Goal: Task Accomplishment & Management: Complete application form

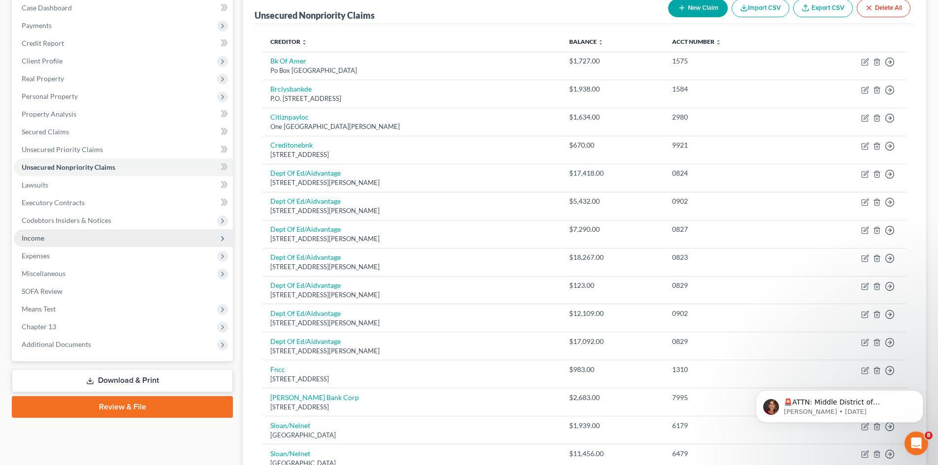
scroll to position [99, 0]
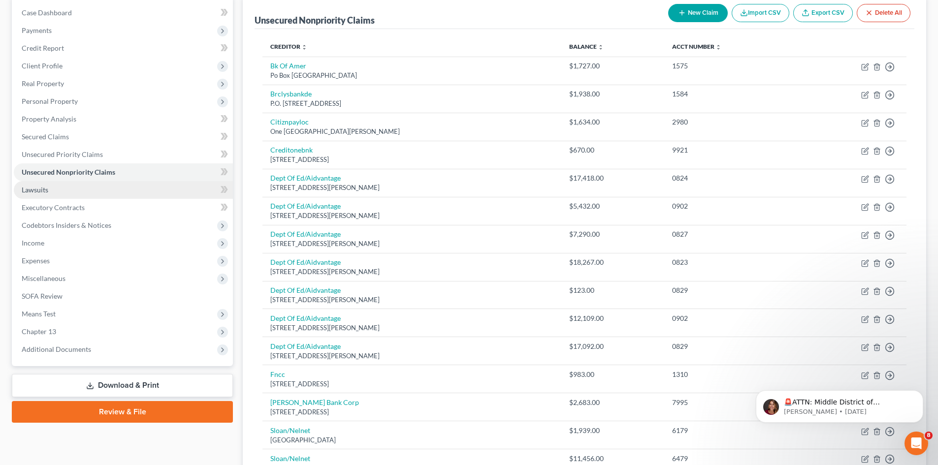
click at [34, 191] on span "Lawsuits" at bounding box center [35, 190] width 27 height 8
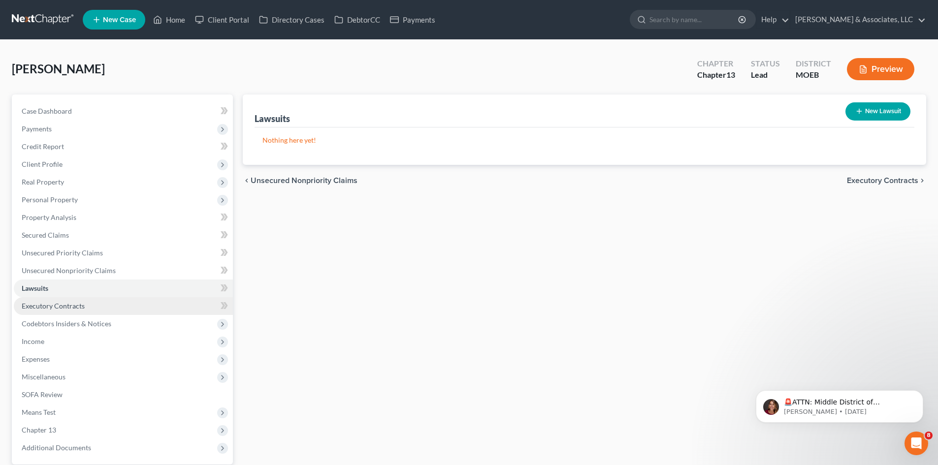
click at [50, 304] on span "Executory Contracts" at bounding box center [53, 306] width 63 height 8
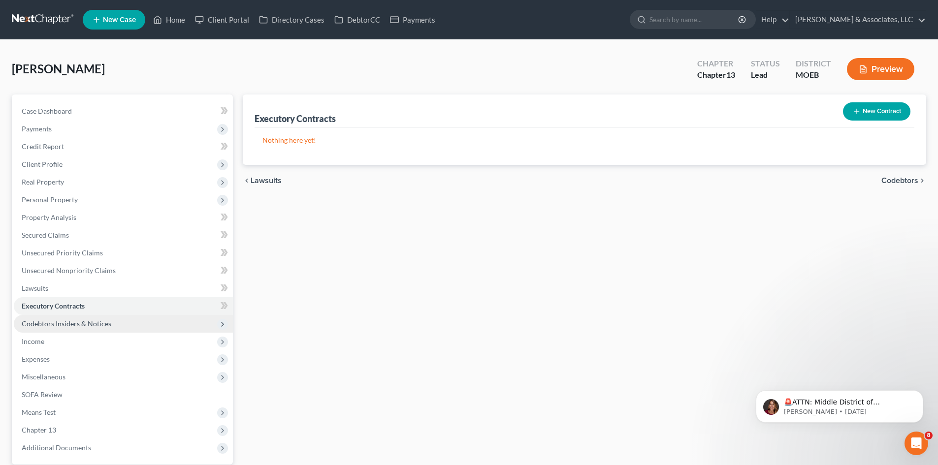
click at [73, 328] on span "Codebtors Insiders & Notices" at bounding box center [123, 324] width 219 height 18
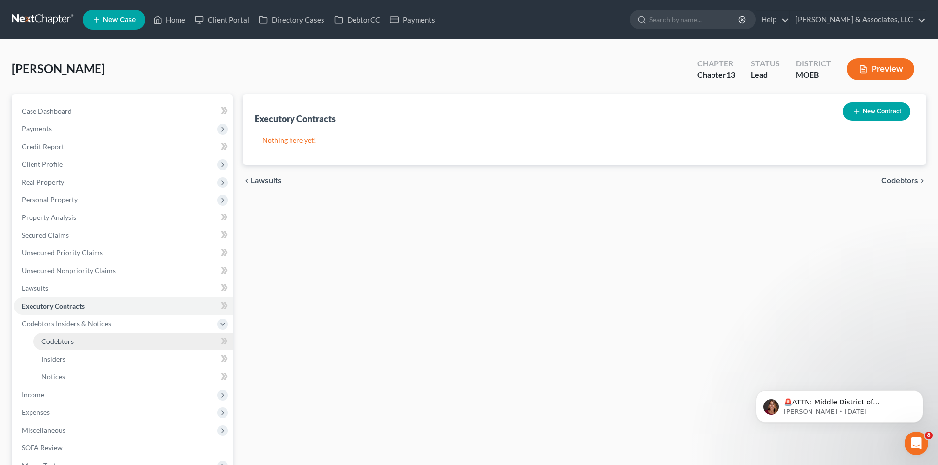
click at [56, 340] on span "Codebtors" at bounding box center [57, 341] width 33 height 8
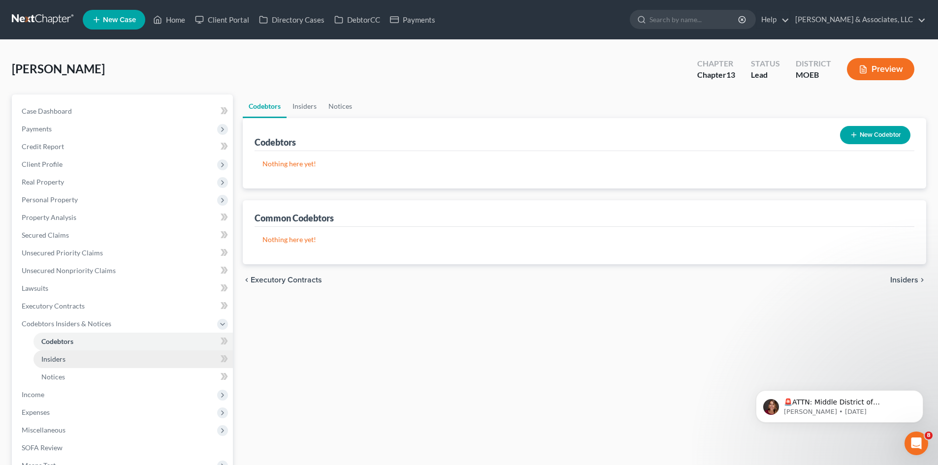
scroll to position [99, 0]
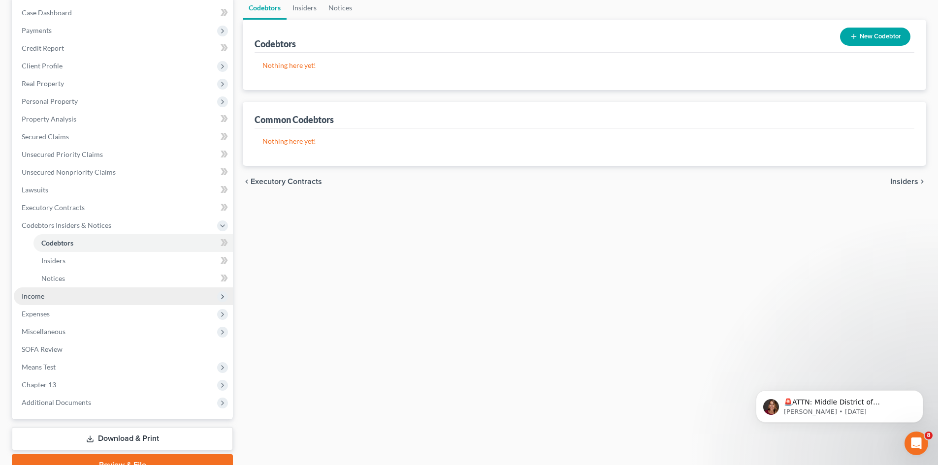
click at [38, 296] on span "Income" at bounding box center [33, 296] width 23 height 8
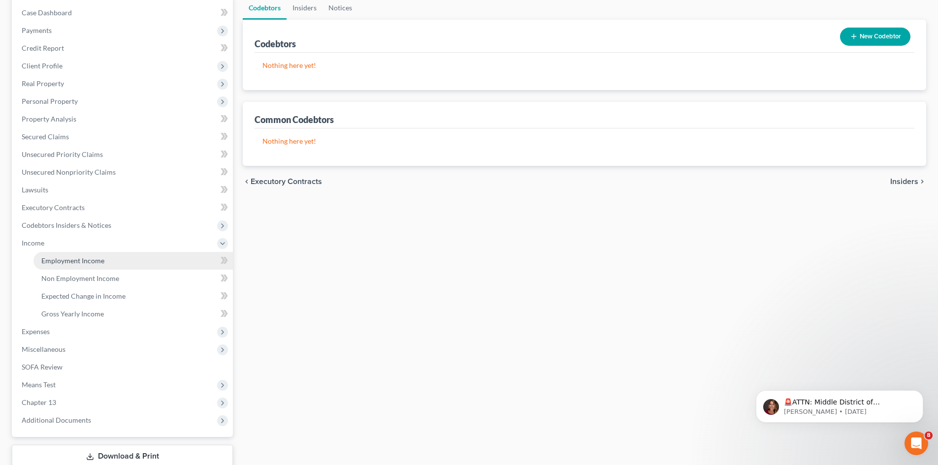
click at [80, 266] on link "Employment Income" at bounding box center [132, 261] width 199 height 18
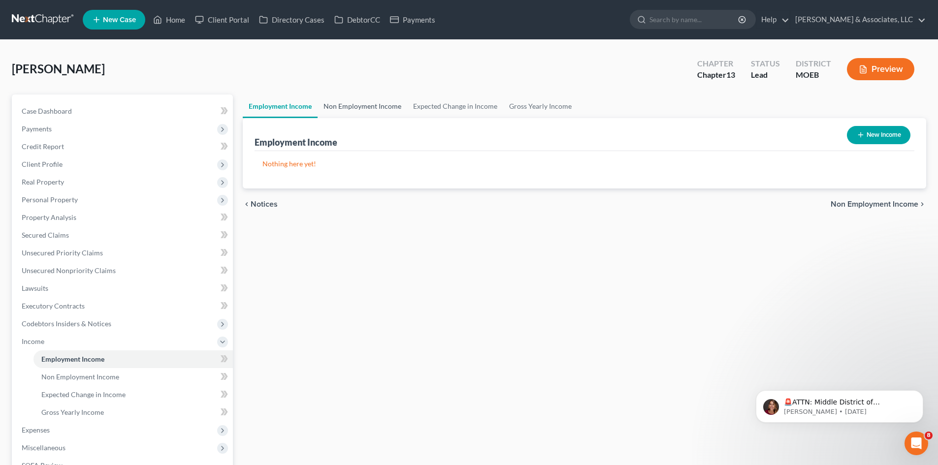
click at [369, 105] on link "Non Employment Income" at bounding box center [363, 107] width 90 height 24
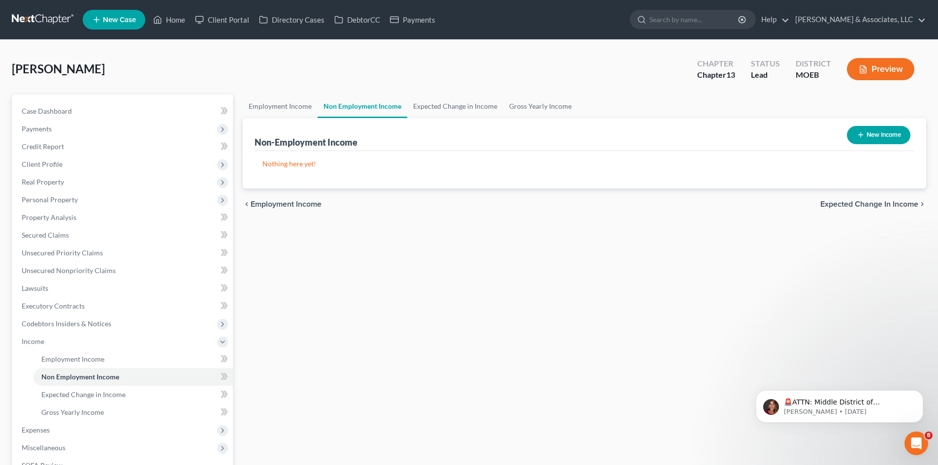
click at [878, 134] on button "New Income" at bounding box center [879, 135] width 64 height 18
select select "0"
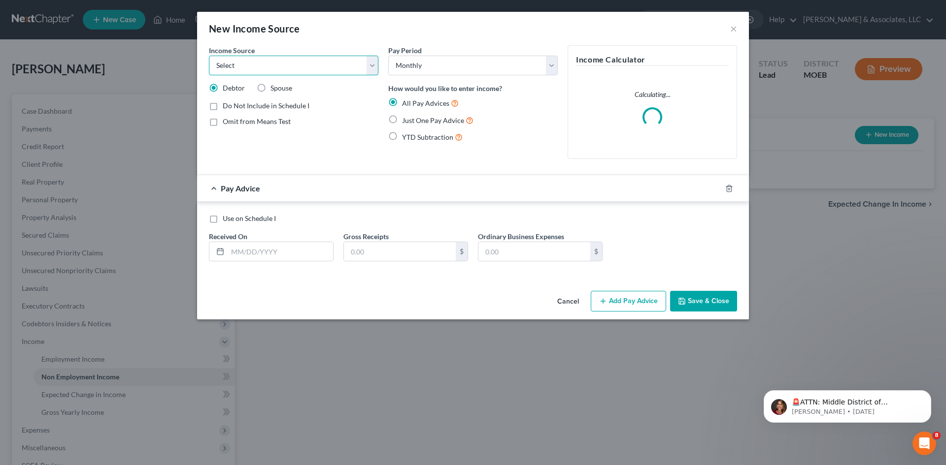
click at [375, 66] on select "Select Unemployment Disability (from employer) Pension Retirement Social Securi…" at bounding box center [293, 66] width 169 height 20
select select "4"
click at [209, 56] on select "Select Unemployment Disability (from employer) Pension Retirement Social Securi…" at bounding box center [293, 66] width 169 height 20
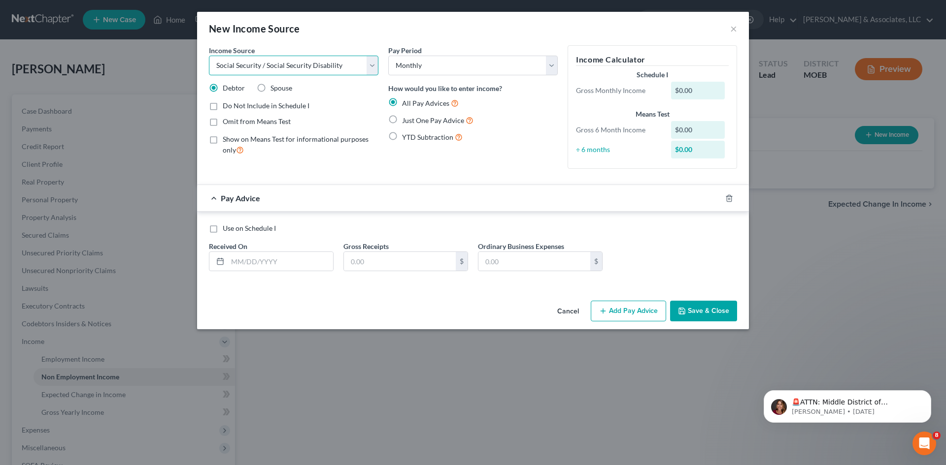
click at [370, 65] on select "Select Unemployment Disability (from employer) Pension Retirement Social Securi…" at bounding box center [293, 66] width 169 height 20
click at [415, 35] on div "New Income Source ×" at bounding box center [473, 28] width 552 height 33
click at [402, 123] on label "Just One Pay Advice" at bounding box center [437, 120] width 71 height 11
click at [406, 121] on input "Just One Pay Advice" at bounding box center [409, 118] width 6 height 6
radio input "true"
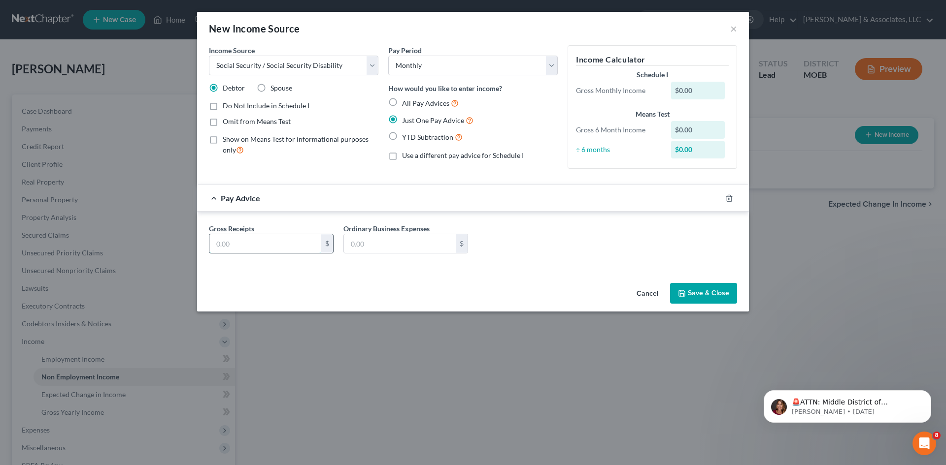
click at [266, 250] on input "text" at bounding box center [265, 243] width 112 height 19
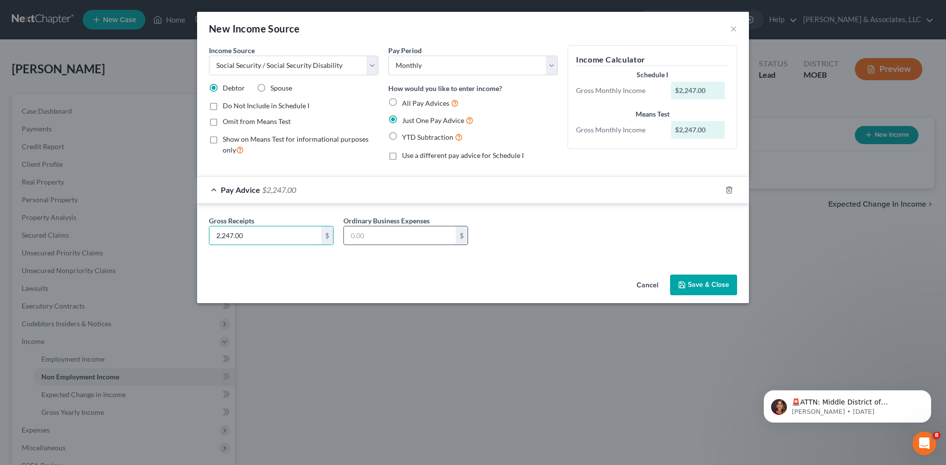
type input "2,247.00"
click at [379, 236] on input "text" at bounding box center [400, 236] width 112 height 19
click at [402, 136] on label "YTD Subtraction" at bounding box center [432, 137] width 61 height 11
click at [406, 136] on input "YTD Subtraction" at bounding box center [409, 135] width 6 height 6
radio input "true"
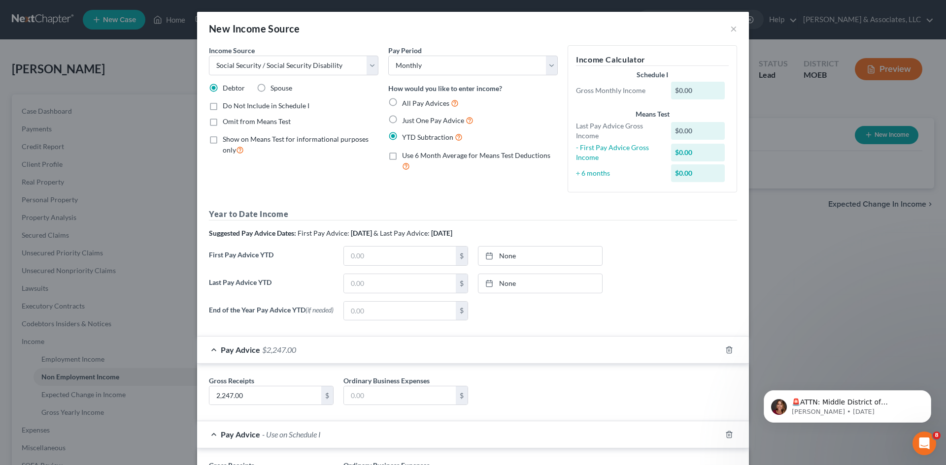
click at [402, 119] on label "Just One Pay Advice" at bounding box center [437, 120] width 71 height 11
click at [406, 119] on input "Just One Pay Advice" at bounding box center [409, 118] width 6 height 6
radio input "true"
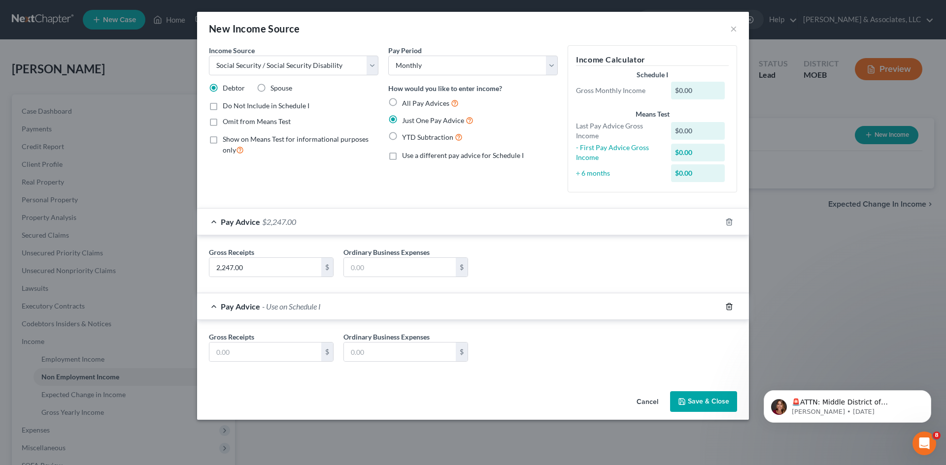
click at [727, 304] on div "Pay Advice - Use on Schedule I Gross Receipts $ Ordinary Business Expenses $" at bounding box center [473, 336] width 552 height 84
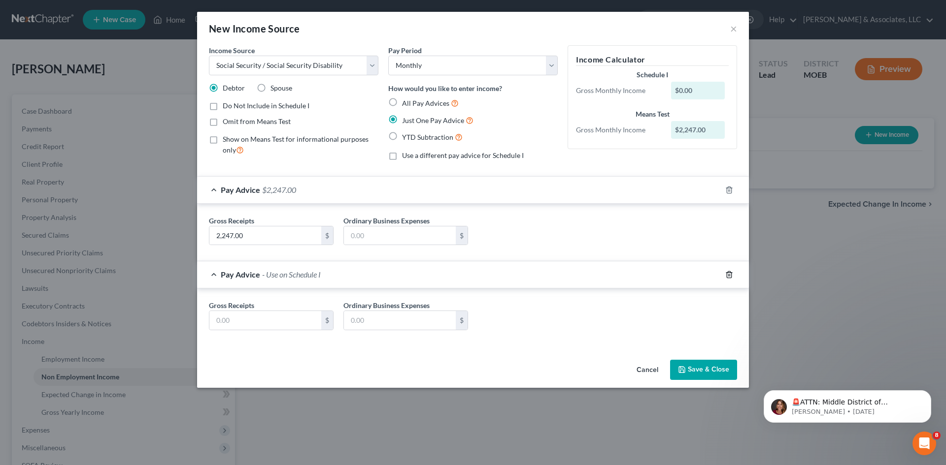
click at [731, 274] on icon "button" at bounding box center [729, 274] width 4 height 6
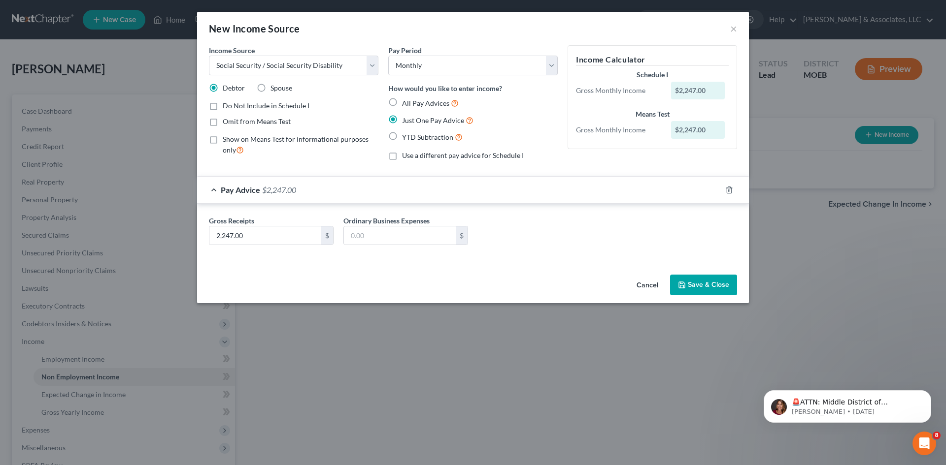
click at [699, 286] on button "Save & Close" at bounding box center [703, 285] width 67 height 21
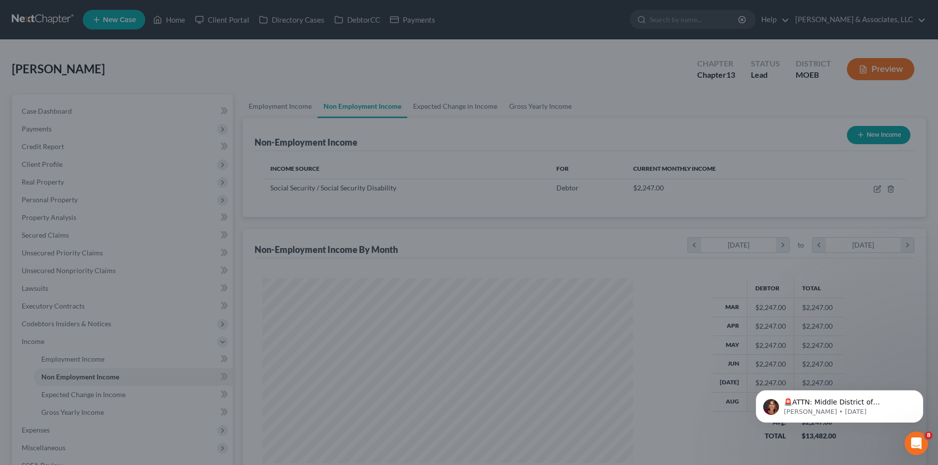
click at [731, 29] on div at bounding box center [469, 232] width 938 height 465
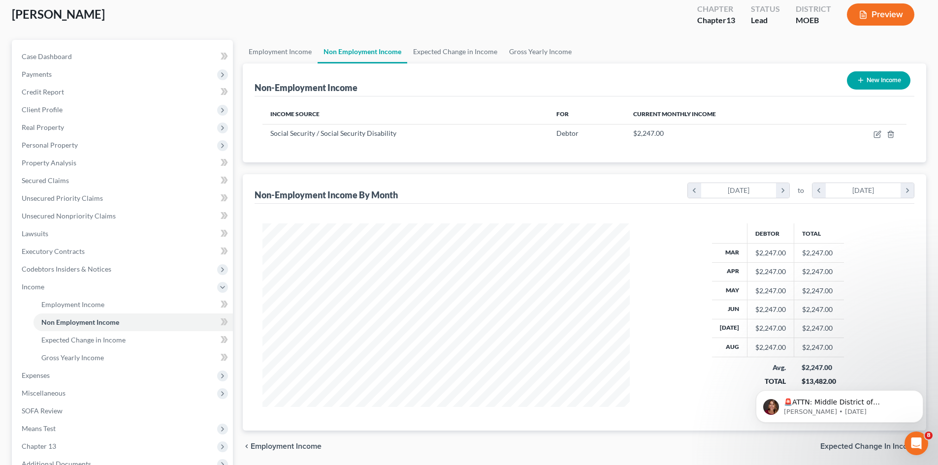
scroll to position [148, 0]
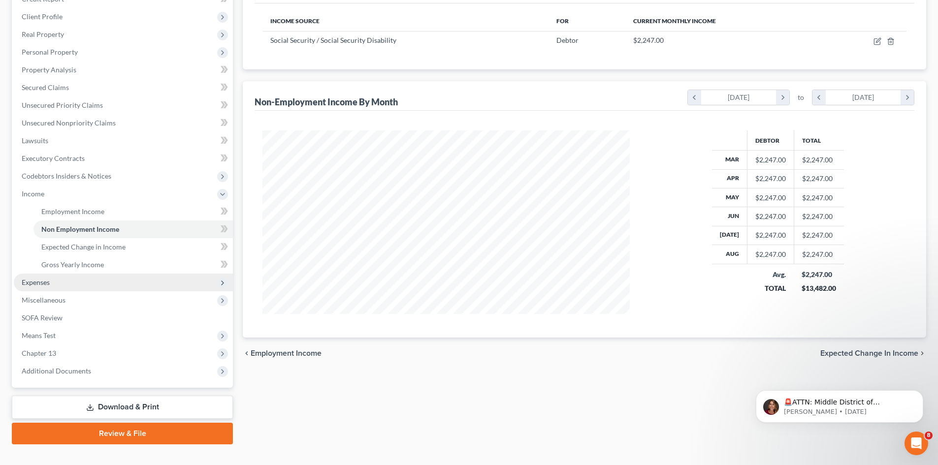
click at [40, 284] on span "Expenses" at bounding box center [36, 282] width 28 height 8
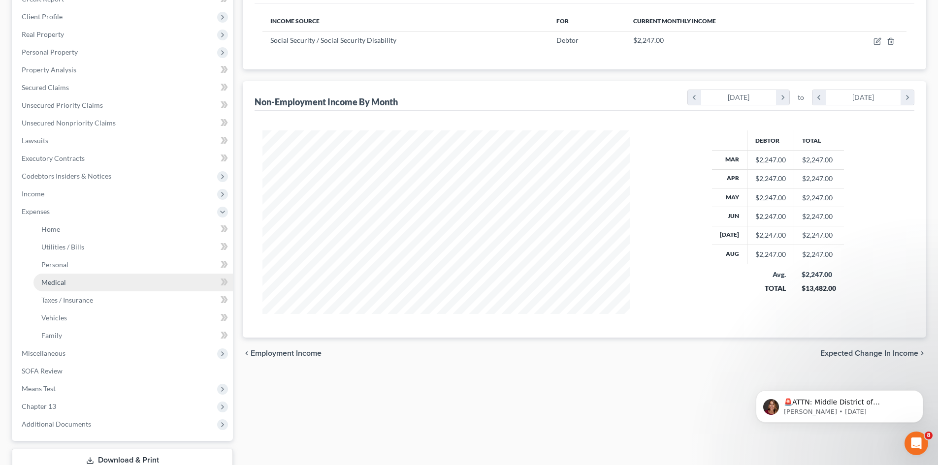
click at [49, 282] on span "Medical" at bounding box center [53, 282] width 25 height 8
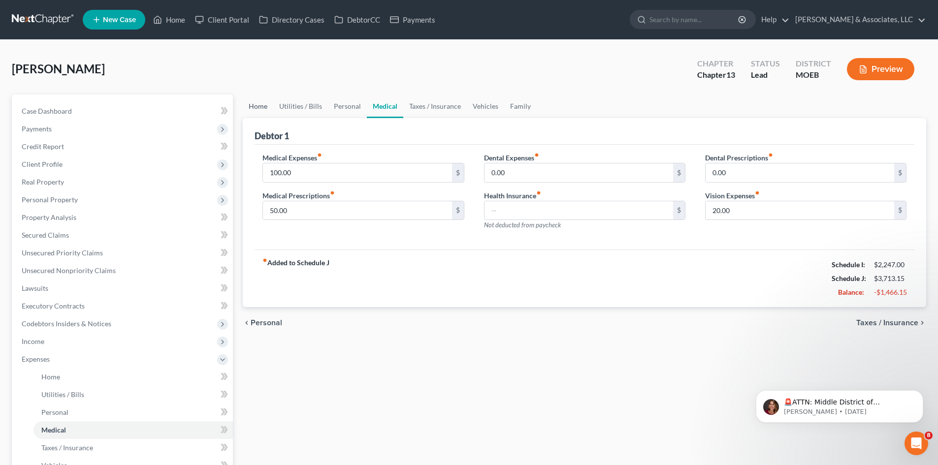
click at [251, 103] on link "Home" at bounding box center [258, 107] width 31 height 24
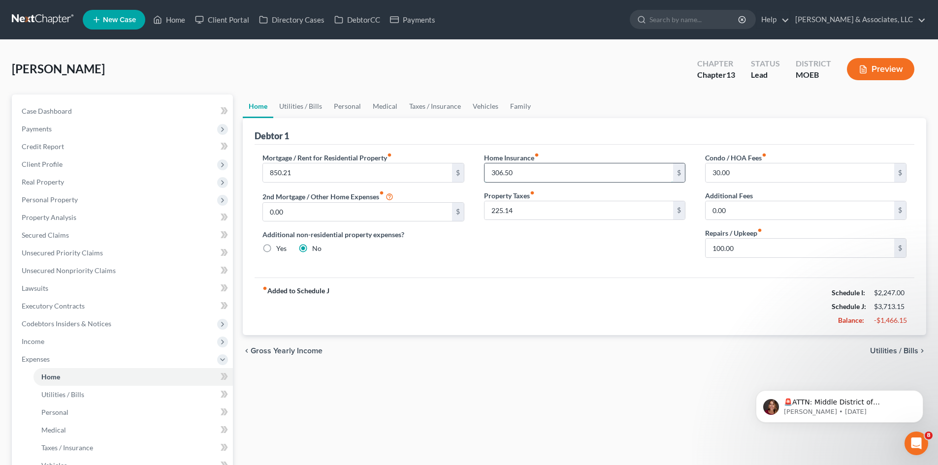
click at [526, 175] on input "306.50" at bounding box center [579, 173] width 189 height 19
click at [518, 208] on input "225.14" at bounding box center [579, 210] width 189 height 19
click at [315, 107] on link "Utilities / Bills" at bounding box center [300, 107] width 55 height 24
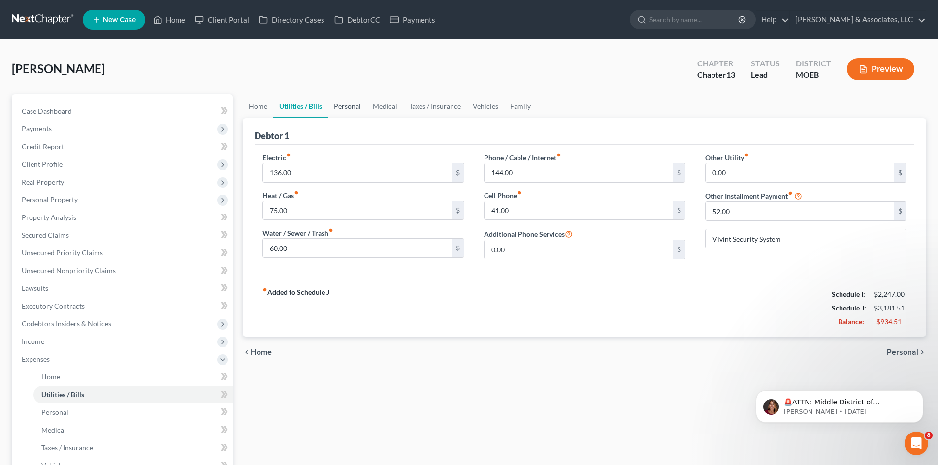
click at [352, 105] on link "Personal" at bounding box center [347, 107] width 39 height 24
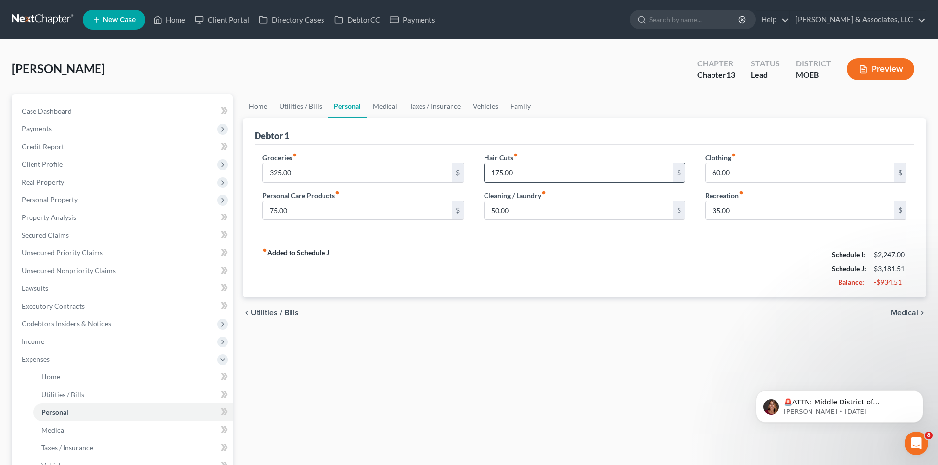
click at [531, 172] on input "175.00" at bounding box center [579, 173] width 189 height 19
type input "150.00"
click at [347, 174] on input "325.00" at bounding box center [357, 173] width 189 height 19
type input "300"
click at [449, 275] on div "fiber_manual_record Added to Schedule J Schedule I: $2,247.00 Schedule J: $3,13…" at bounding box center [585, 269] width 660 height 58
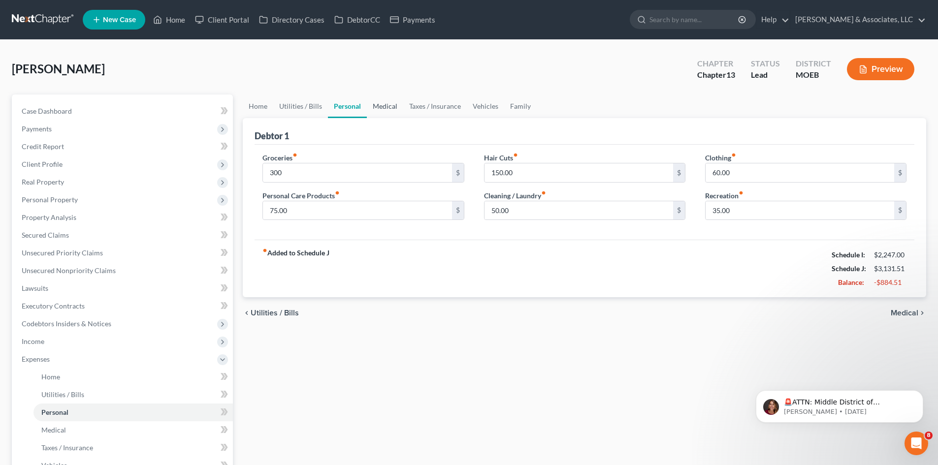
click at [380, 106] on link "Medical" at bounding box center [385, 107] width 36 height 24
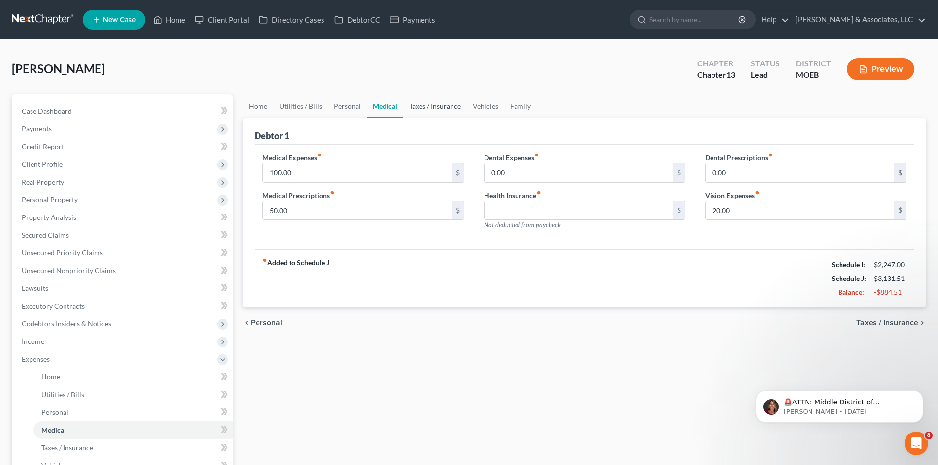
click at [423, 105] on link "Taxes / Insurance" at bounding box center [435, 107] width 64 height 24
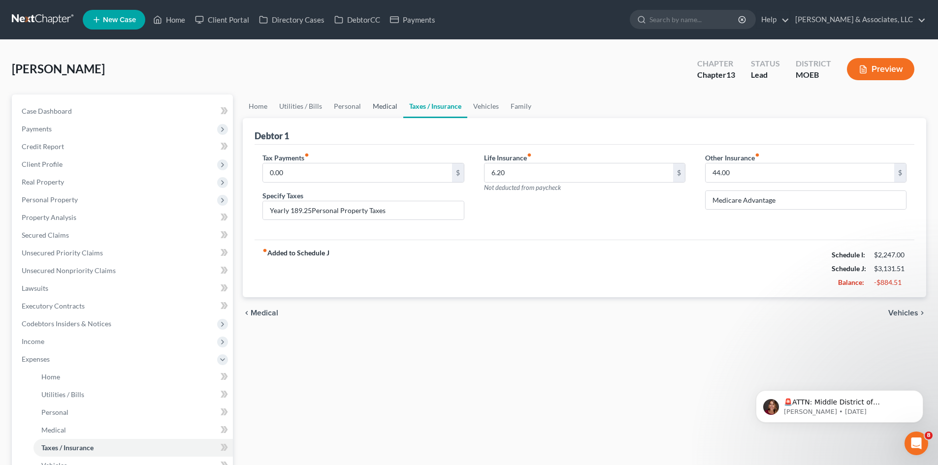
click at [378, 103] on link "Medical" at bounding box center [385, 107] width 36 height 24
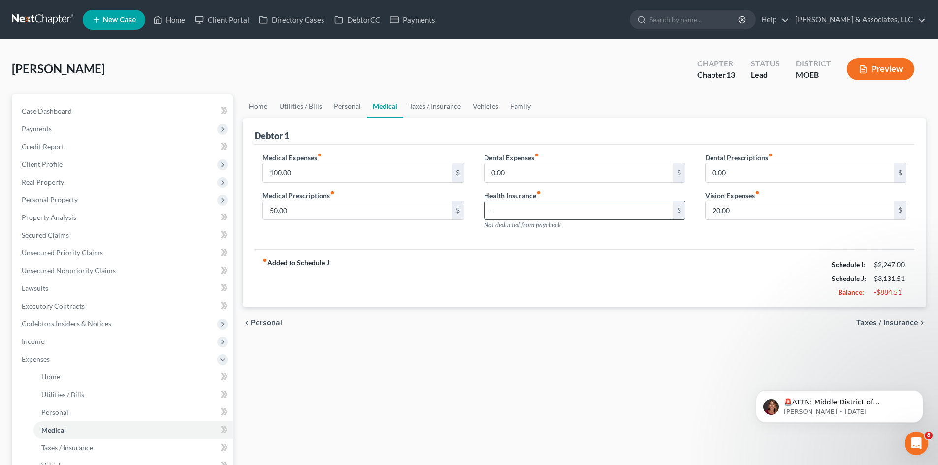
click at [499, 212] on input "text" at bounding box center [579, 210] width 189 height 19
type input "44.00"
click at [442, 105] on link "Taxes / Insurance" at bounding box center [435, 107] width 64 height 24
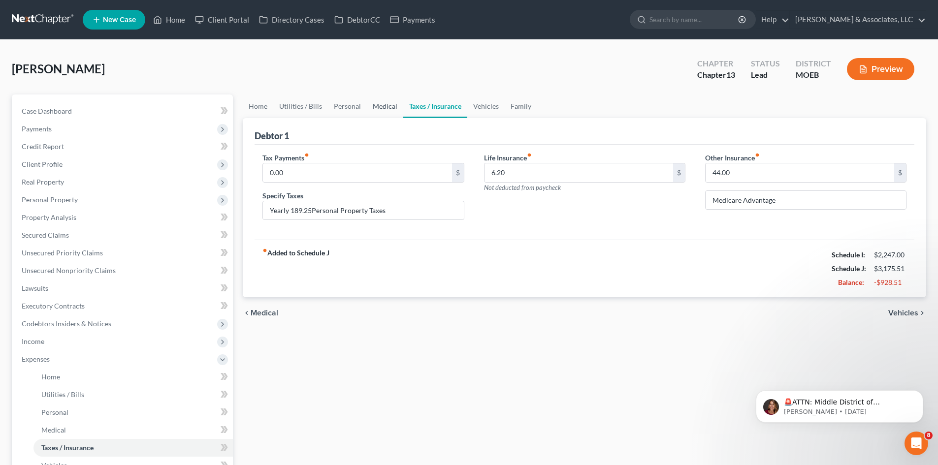
click at [382, 106] on link "Medical" at bounding box center [385, 107] width 36 height 24
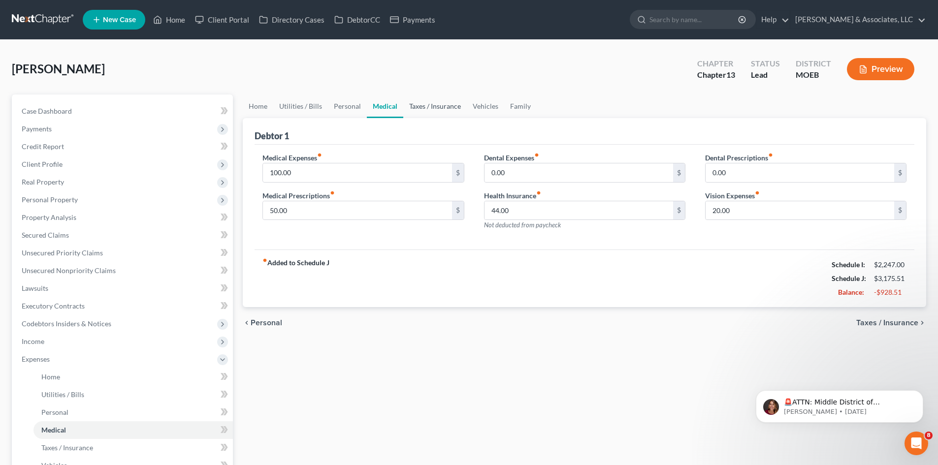
click at [434, 108] on link "Taxes / Insurance" at bounding box center [435, 107] width 64 height 24
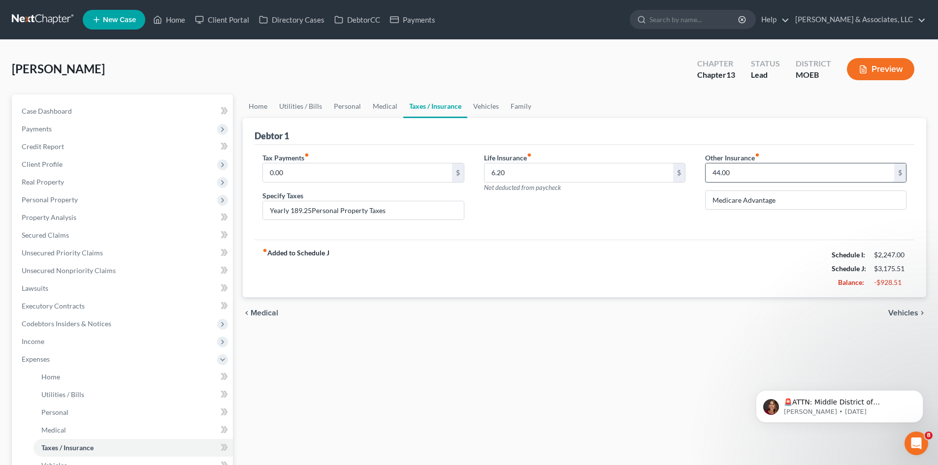
click at [740, 174] on input "44.00" at bounding box center [800, 173] width 189 height 19
click at [513, 174] on input "6.20" at bounding box center [579, 173] width 189 height 19
click at [402, 207] on input "Yearly 189.25Personal Property Taxes" at bounding box center [363, 210] width 200 height 19
drag, startPoint x: 402, startPoint y: 207, endPoint x: 178, endPoint y: 214, distance: 224.7
click at [178, 214] on div "Petition Navigation Case Dashboard Payments Invoices Payments Payments Credit R…" at bounding box center [469, 370] width 925 height 551
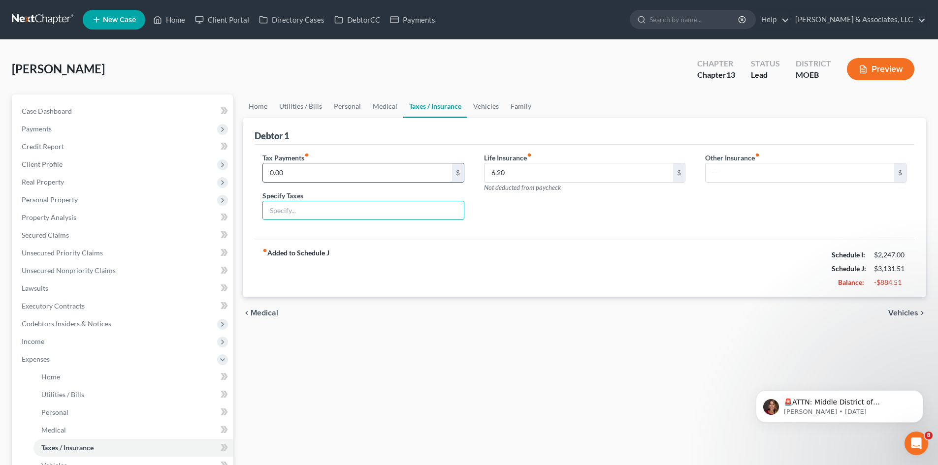
click at [318, 179] on input "0.00" at bounding box center [357, 173] width 189 height 19
type input "20.00"
click at [320, 212] on input "text" at bounding box center [363, 210] width 200 height 19
type input "Personal Property Annually"
click at [483, 107] on link "Vehicles" at bounding box center [485, 107] width 37 height 24
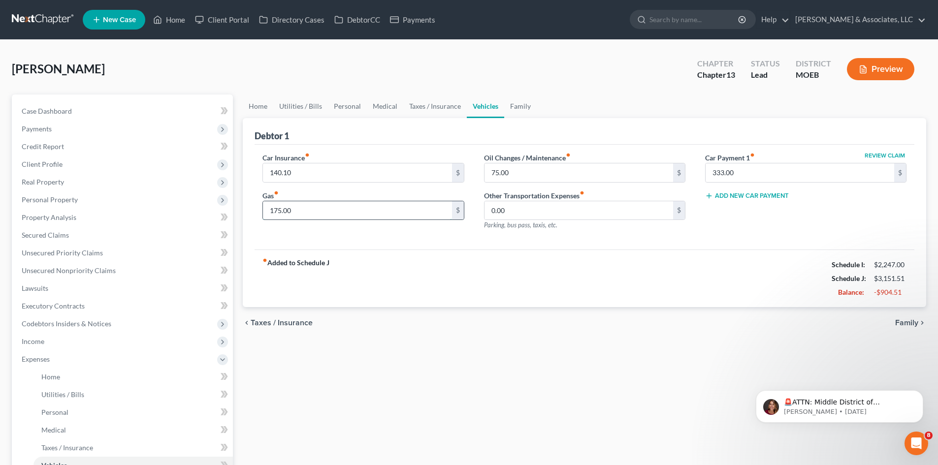
click at [316, 215] on input "175.00" at bounding box center [357, 210] width 189 height 19
type input "100.00"
click at [439, 246] on div "Car Insurance fiber_manual_record 140.10 $ Gas fiber_manual_record 100.00 $ Oil…" at bounding box center [585, 197] width 660 height 105
drag, startPoint x: 391, startPoint y: 242, endPoint x: 398, endPoint y: 240, distance: 7.2
click at [394, 242] on div "Car Insurance fiber_manual_record 140.10 $ Gas fiber_manual_record 100.00 $ Oil…" at bounding box center [585, 197] width 660 height 105
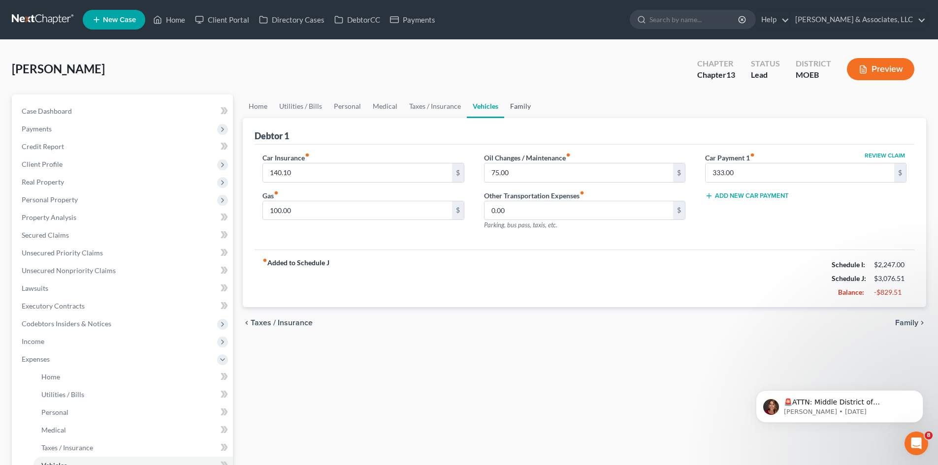
click at [516, 100] on link "Family" at bounding box center [520, 107] width 33 height 24
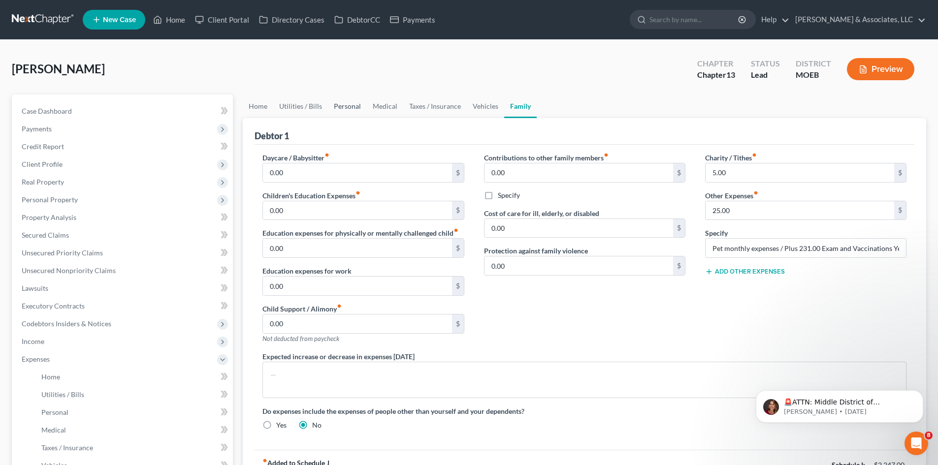
click at [351, 103] on link "Personal" at bounding box center [347, 107] width 39 height 24
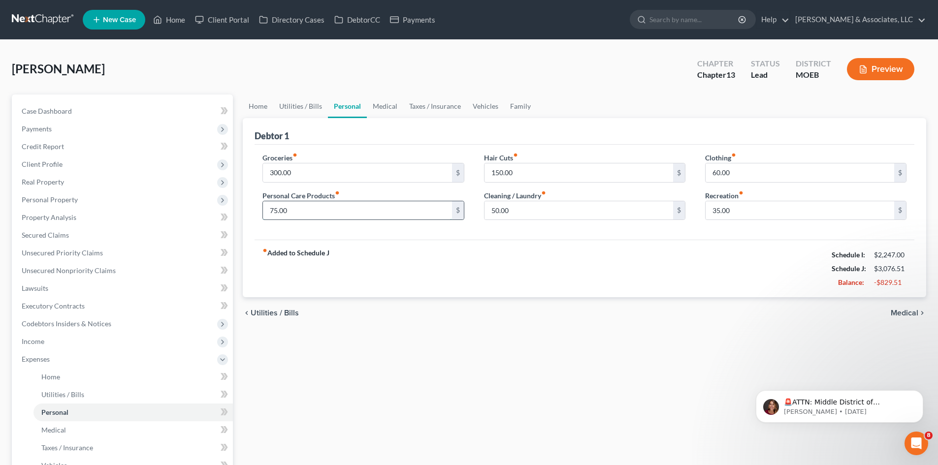
click at [321, 208] on input "75.00" at bounding box center [357, 210] width 189 height 19
type input "100.00"
click at [519, 103] on link "Family" at bounding box center [520, 107] width 33 height 24
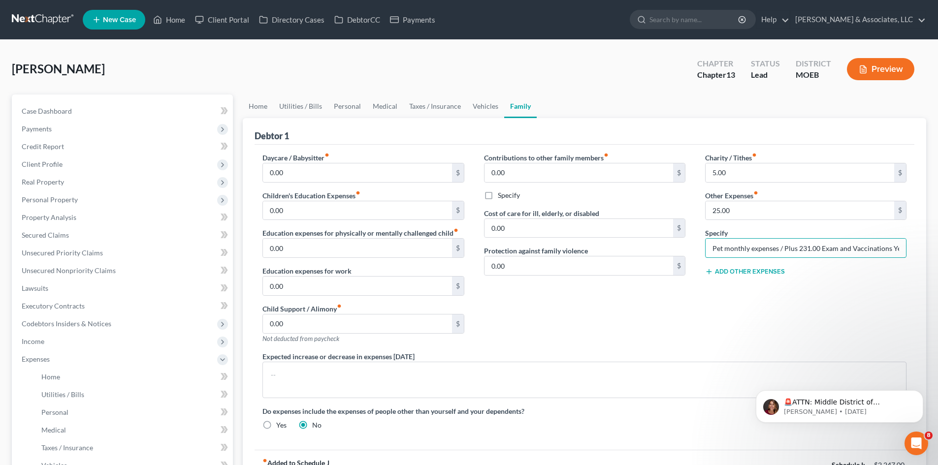
scroll to position [0, 10]
drag, startPoint x: 713, startPoint y: 251, endPoint x: 964, endPoint y: 245, distance: 250.8
click at [938, 245] on html "Home New Case Client Portal Directory Cases DebtorCC Payments [PERSON_NAME] & A…" at bounding box center [469, 341] width 938 height 683
click at [781, 208] on input "25.00" at bounding box center [800, 210] width 189 height 19
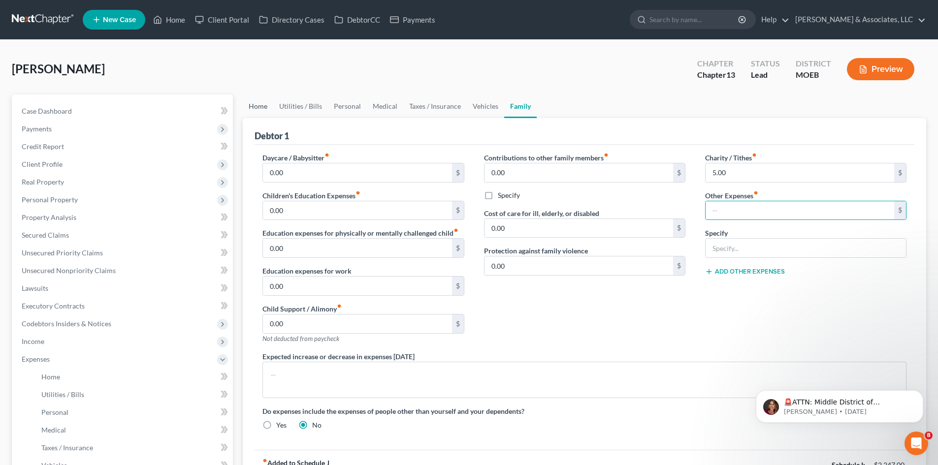
click at [261, 109] on link "Home" at bounding box center [258, 107] width 31 height 24
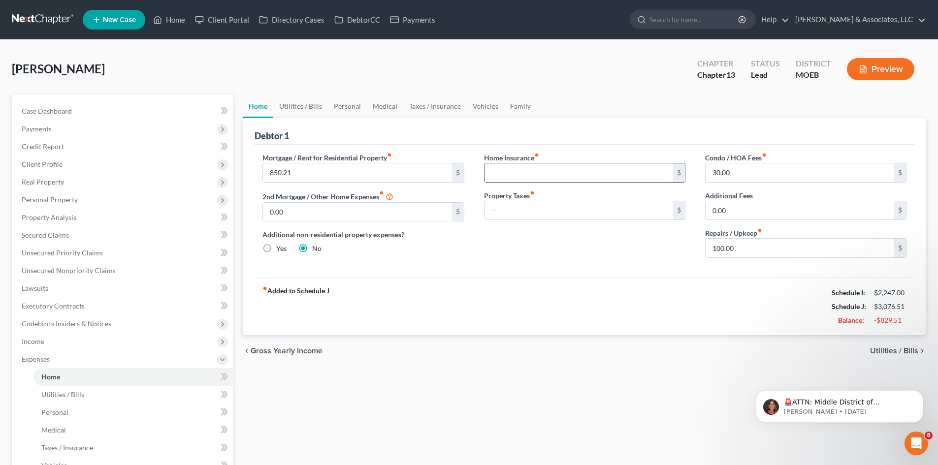
click at [504, 166] on input "text" at bounding box center [579, 173] width 189 height 19
click at [312, 104] on link "Utilities / Bills" at bounding box center [300, 107] width 55 height 24
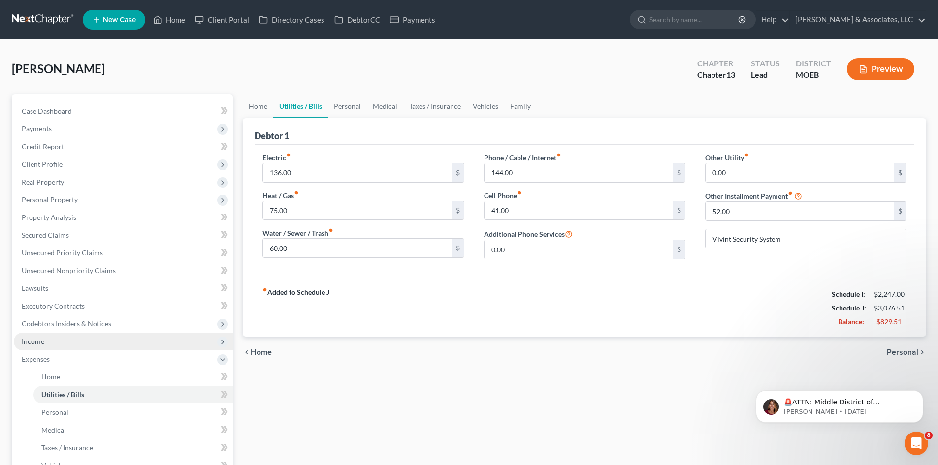
click at [33, 344] on span "Income" at bounding box center [33, 341] width 23 height 8
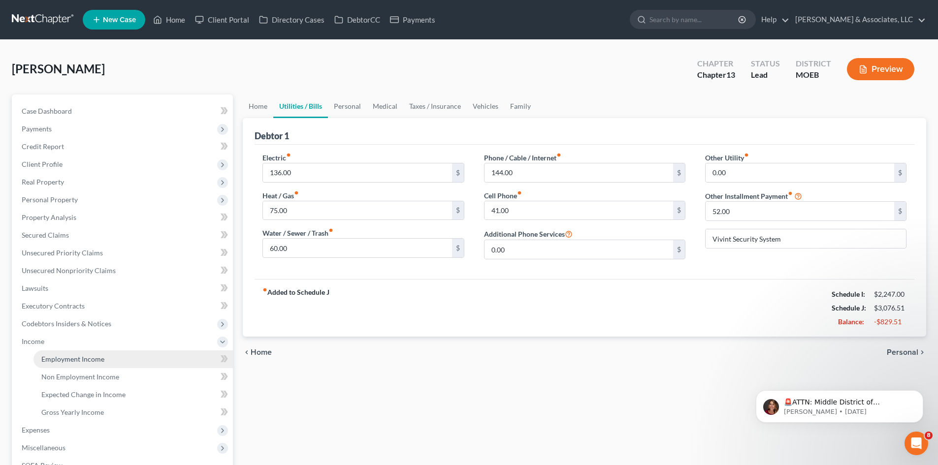
click at [79, 363] on span "Employment Income" at bounding box center [72, 359] width 63 height 8
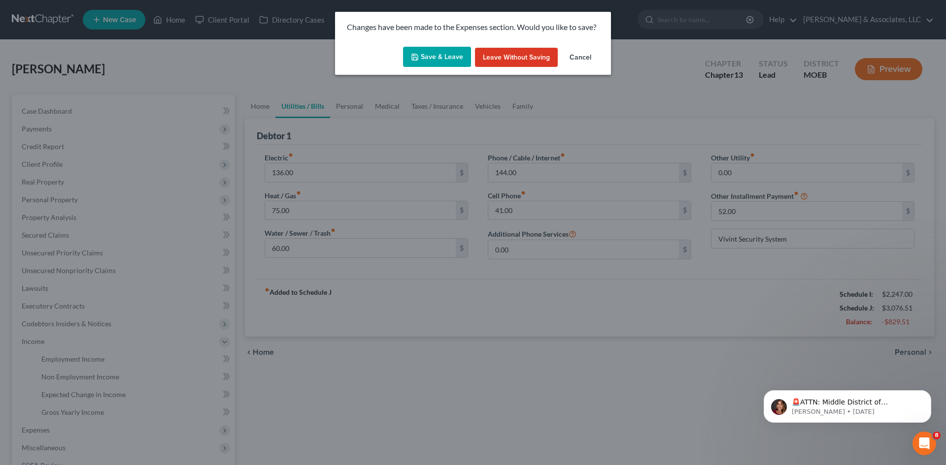
click at [429, 56] on button "Save & Leave" at bounding box center [437, 57] width 68 height 21
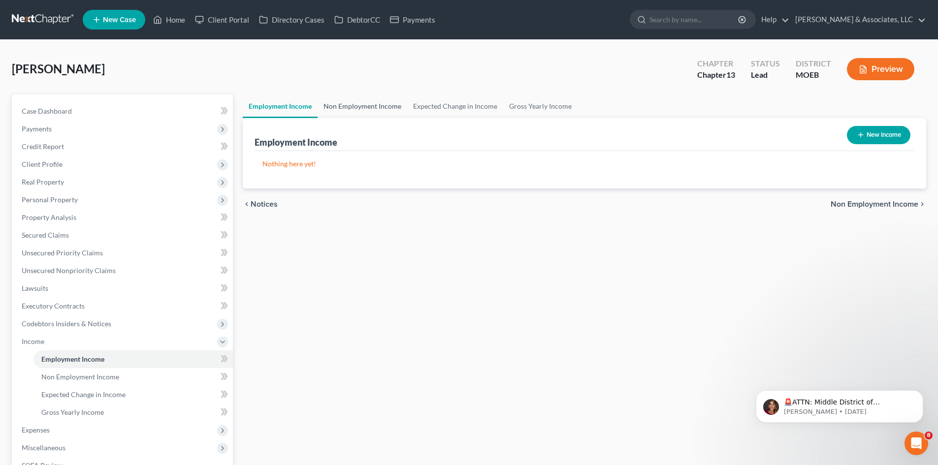
click at [382, 102] on link "Non Employment Income" at bounding box center [363, 107] width 90 height 24
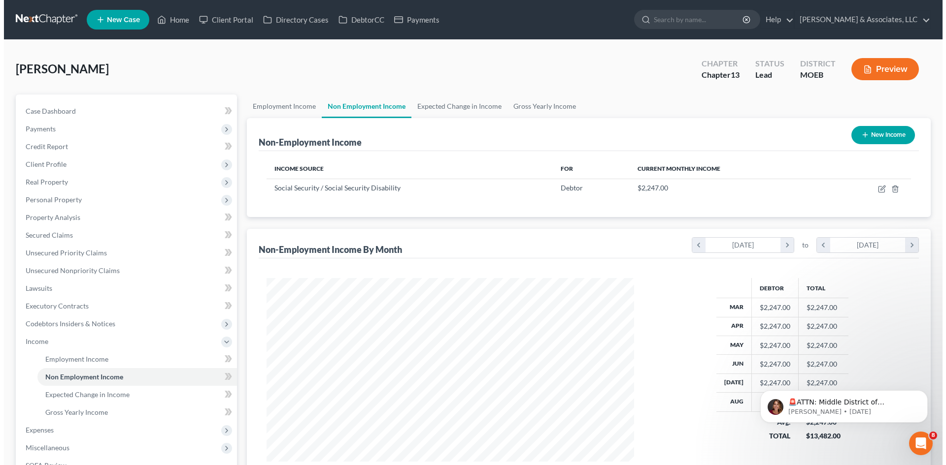
scroll to position [184, 387]
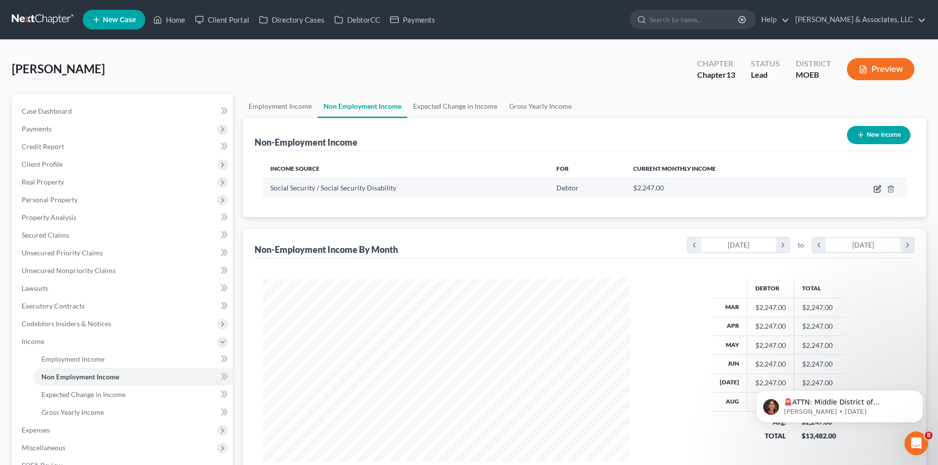
click at [881, 187] on icon "button" at bounding box center [878, 188] width 4 height 4
select select "4"
select select "0"
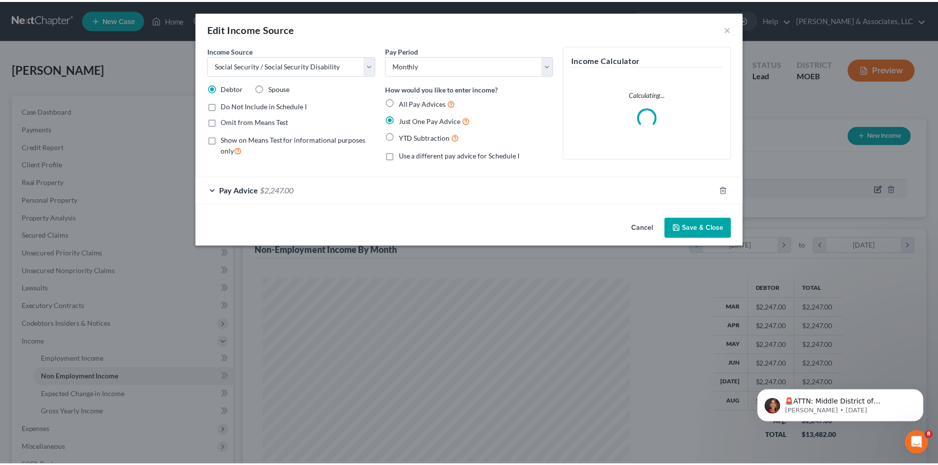
scroll to position [185, 391]
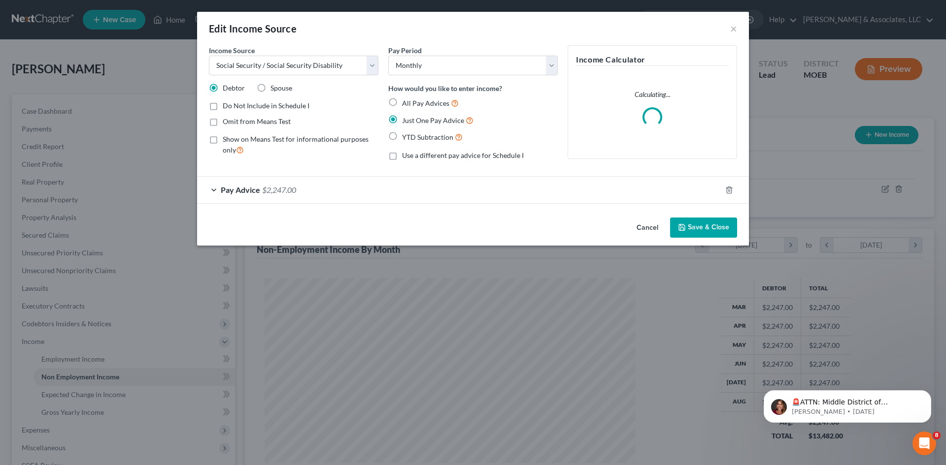
click at [260, 194] on div "Pay Advice $2,247.00" at bounding box center [459, 190] width 524 height 26
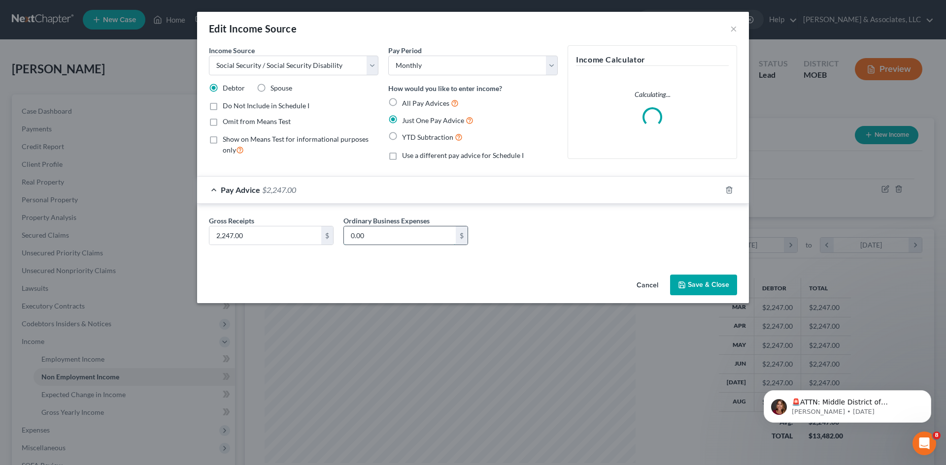
click at [397, 240] on input "0.00" at bounding box center [400, 236] width 112 height 19
type input "185.00"
click at [713, 286] on button "Save & Close" at bounding box center [703, 285] width 67 height 21
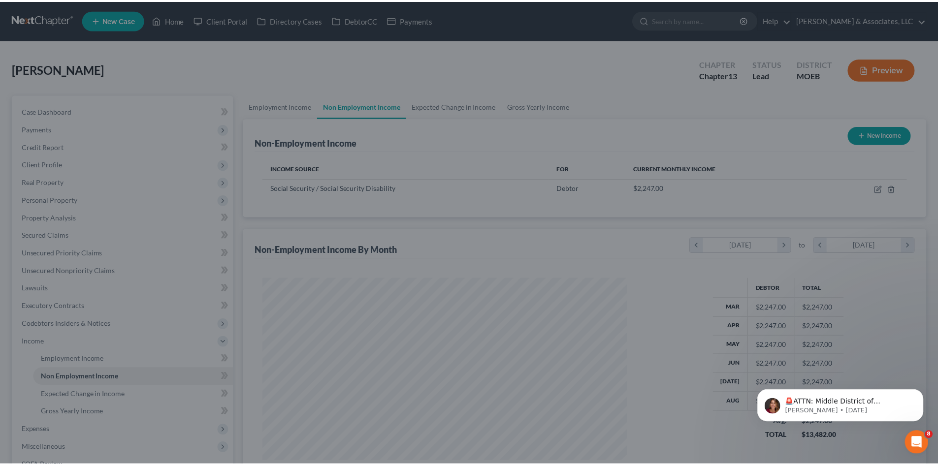
scroll to position [492361, 492157]
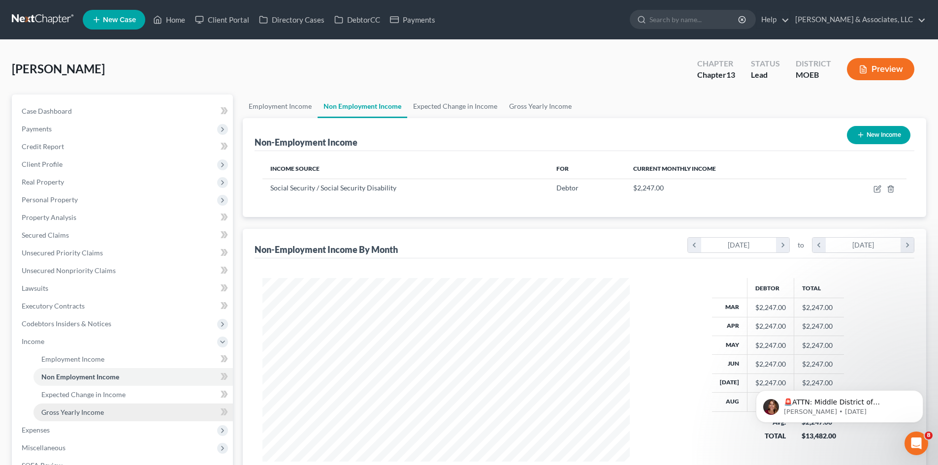
click at [86, 413] on span "Gross Yearly Income" at bounding box center [72, 412] width 63 height 8
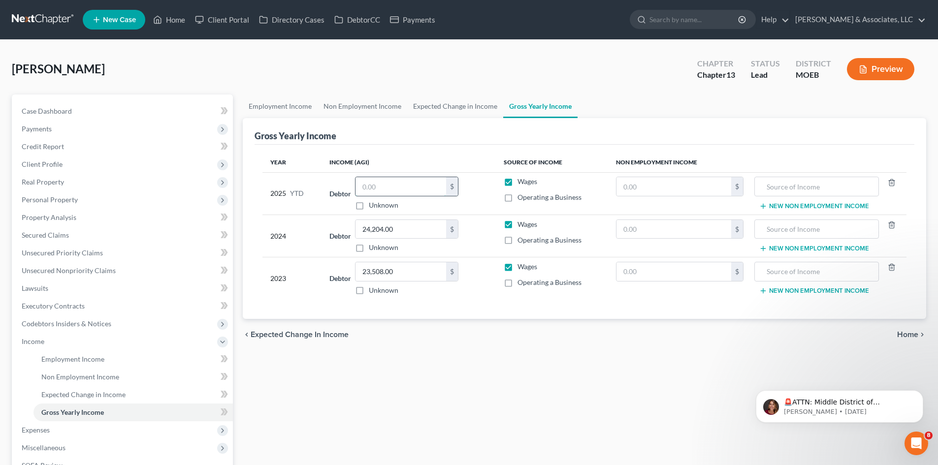
click at [409, 186] on input "text" at bounding box center [401, 186] width 91 height 19
type input "17,976"
click at [665, 188] on input "text" at bounding box center [674, 186] width 115 height 19
type input "17,976"
click at [678, 231] on input "text" at bounding box center [674, 229] width 115 height 19
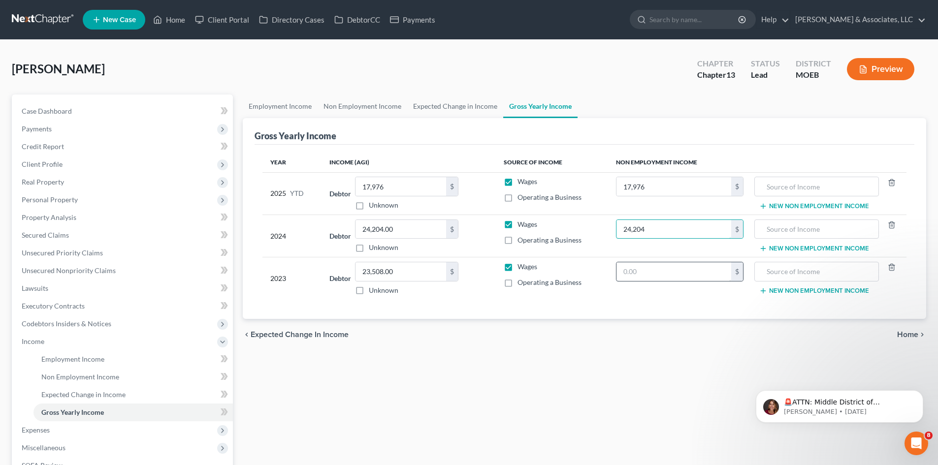
type input "24,204"
click at [667, 274] on input "text" at bounding box center [674, 272] width 115 height 19
type input "23,508.00"
click at [632, 314] on div "Year Income (AGI) Source of Income Non Employment Income 2025 YTD Debtor 17,976…" at bounding box center [585, 232] width 660 height 175
click at [411, 184] on input "17,976" at bounding box center [401, 186] width 91 height 19
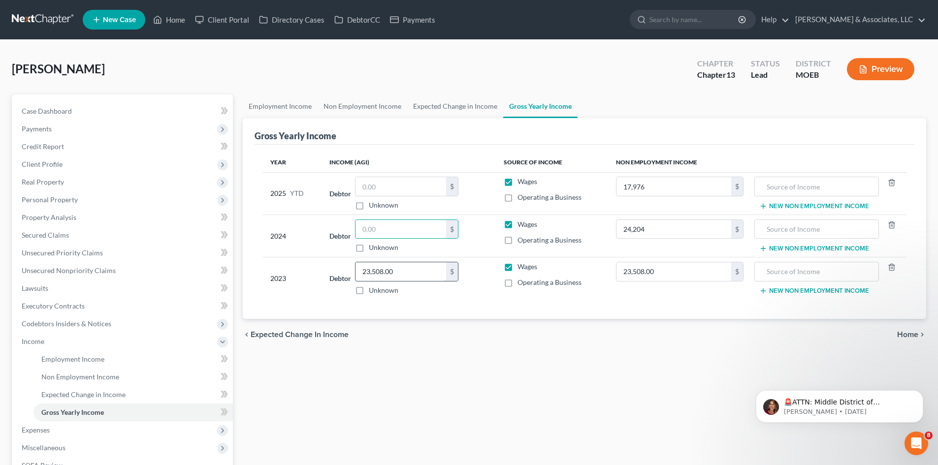
click at [424, 276] on input "23,508.00" at bounding box center [401, 272] width 91 height 19
drag, startPoint x: 510, startPoint y: 184, endPoint x: 514, endPoint y: 204, distance: 21.2
click at [518, 184] on label "Wages" at bounding box center [528, 182] width 20 height 10
click at [522, 183] on input "Wages" at bounding box center [525, 180] width 6 height 6
checkbox input "false"
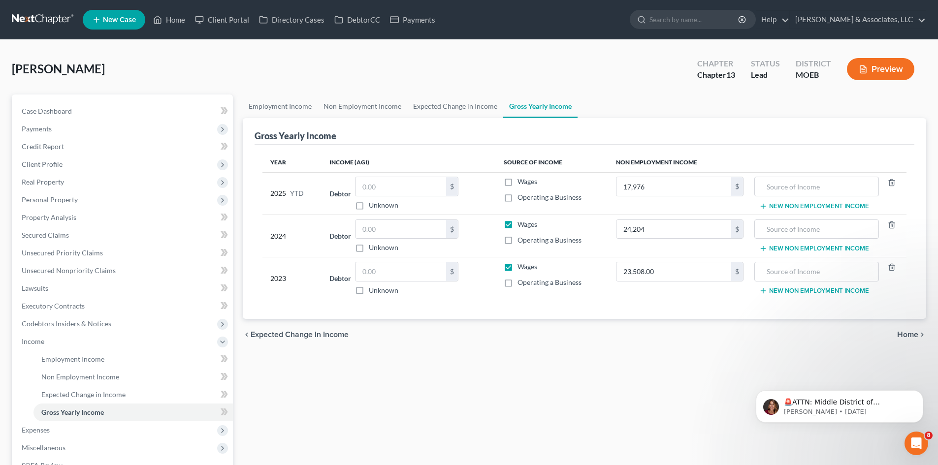
click at [518, 223] on label "Wages" at bounding box center [528, 225] width 20 height 10
click at [522, 223] on input "Wages" at bounding box center [525, 223] width 6 height 6
checkbox input "false"
click at [518, 268] on label "Wages" at bounding box center [528, 267] width 20 height 10
click at [522, 268] on input "Wages" at bounding box center [525, 265] width 6 height 6
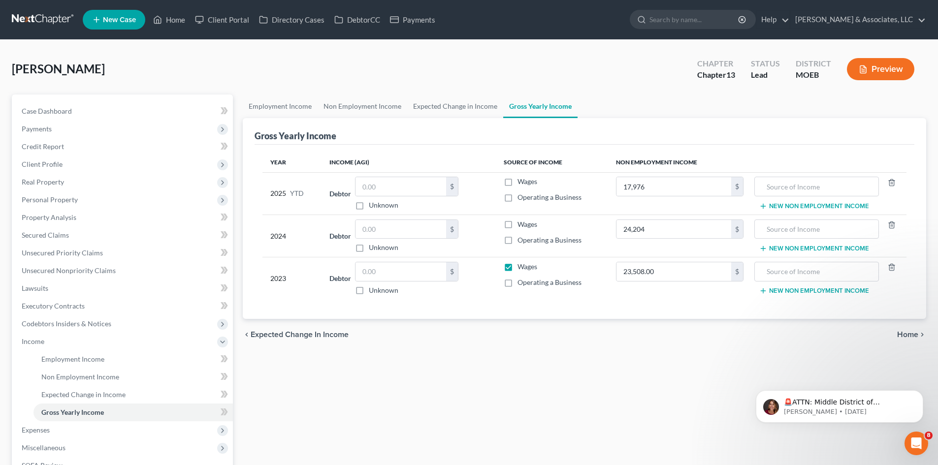
checkbox input "false"
click at [832, 192] on input "text" at bounding box center [816, 186] width 113 height 19
type input "Social Security"
click at [832, 227] on input "text" at bounding box center [816, 229] width 113 height 19
type input "Social Secuirty"
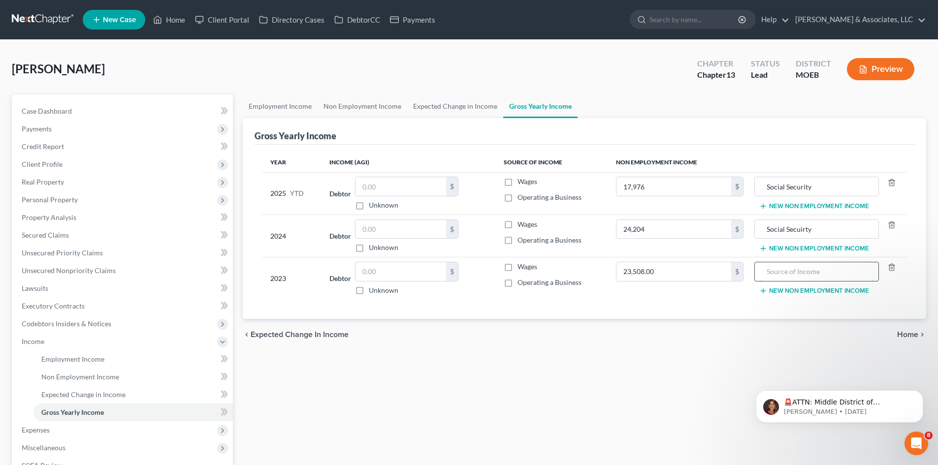
click at [834, 270] on input "text" at bounding box center [816, 272] width 113 height 19
type input "Social Security"
click at [619, 315] on div "Year Income (AGI) Source of Income Non Employment Income 2025 YTD Debtor $ Unkn…" at bounding box center [585, 232] width 660 height 175
click at [849, 402] on p "🚨ATTN: Middle District of [US_STATE] The court has added a new Credit Counselin…" at bounding box center [847, 403] width 127 height 10
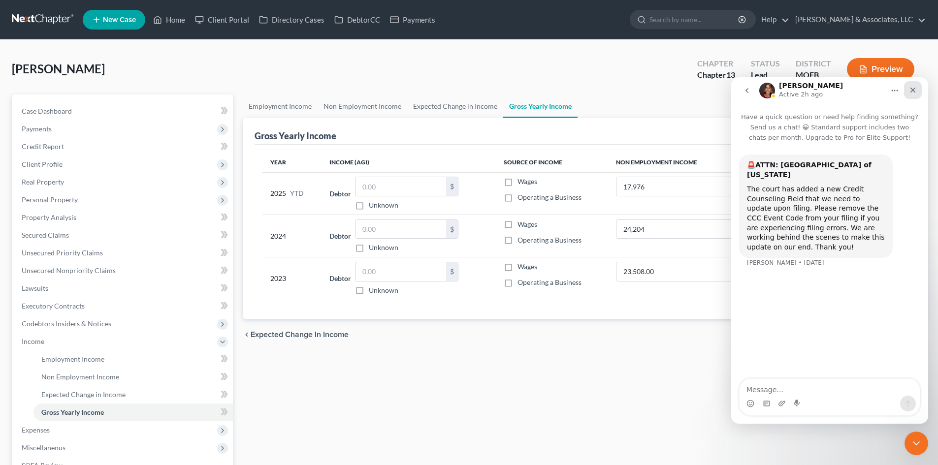
click at [913, 89] on icon "Close" at bounding box center [913, 90] width 8 height 8
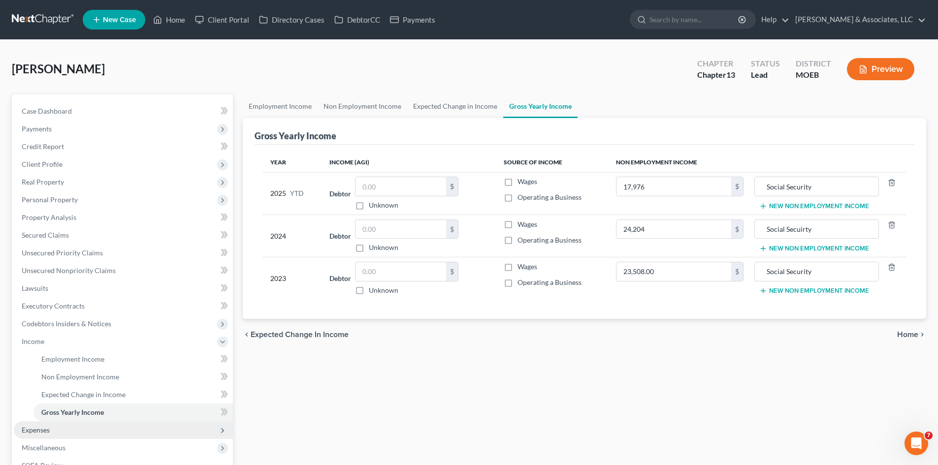
click at [35, 433] on span "Expenses" at bounding box center [36, 430] width 28 height 8
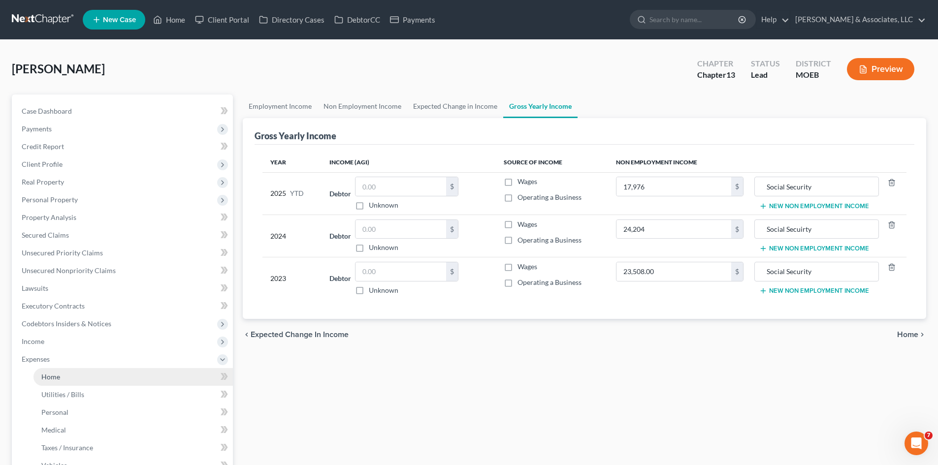
click at [62, 376] on link "Home" at bounding box center [132, 377] width 199 height 18
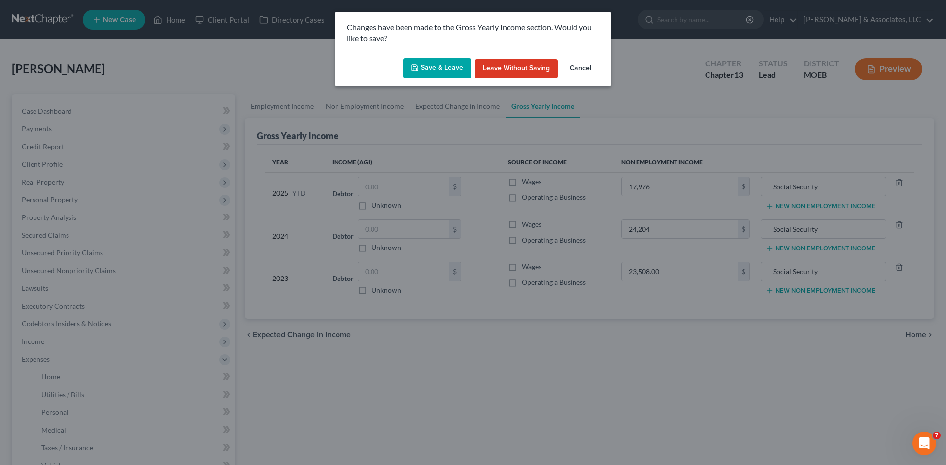
click at [430, 68] on button "Save & Leave" at bounding box center [437, 68] width 68 height 21
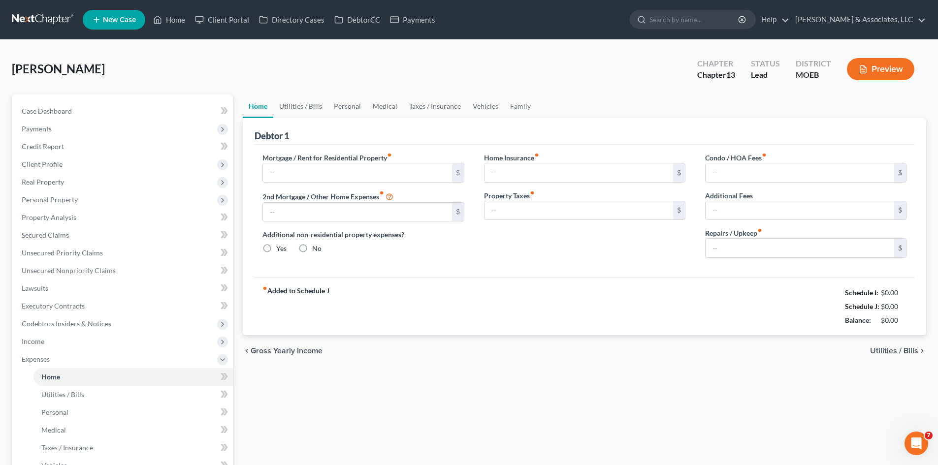
type input "850.21"
type input "0.00"
radio input "true"
type input "30.00"
type input "0.00"
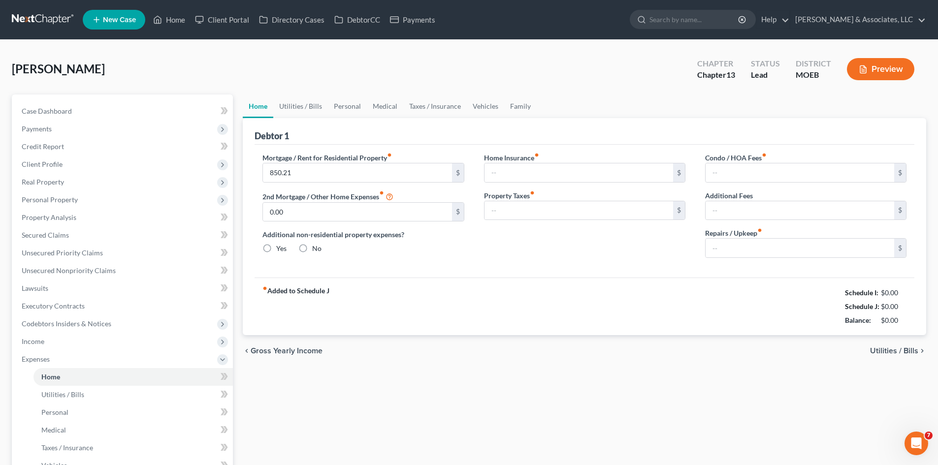
type input "100.00"
click at [517, 167] on input "text" at bounding box center [579, 173] width 189 height 19
type input "0.00"
click at [513, 210] on input "text" at bounding box center [579, 210] width 189 height 19
type input "0.00"
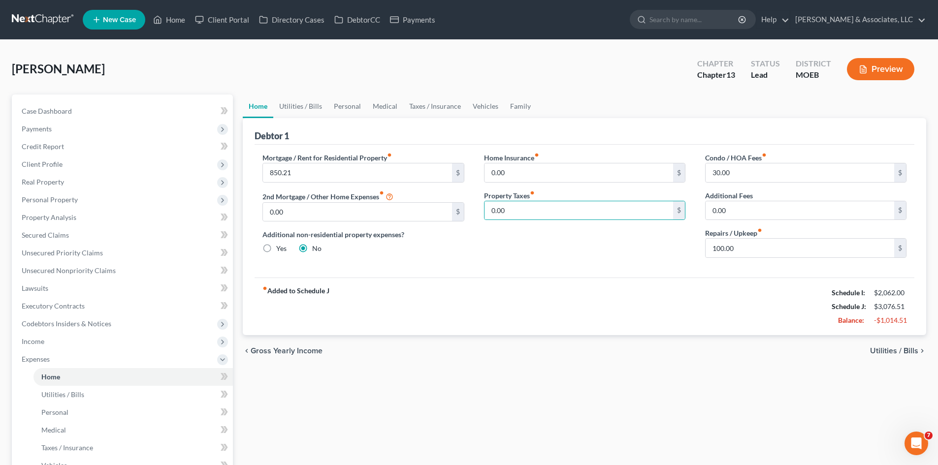
click at [608, 273] on div "Mortgage / Rent for Residential Property fiber_manual_record 850.21 $ 2nd Mortg…" at bounding box center [585, 211] width 660 height 133
click at [294, 105] on link "Utilities / Bills" at bounding box center [300, 107] width 55 height 24
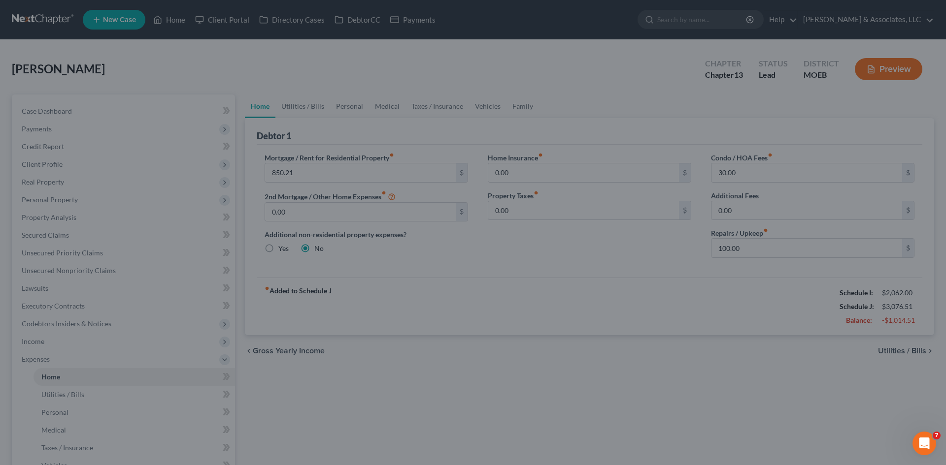
click at [753, 309] on div at bounding box center [473, 232] width 946 height 465
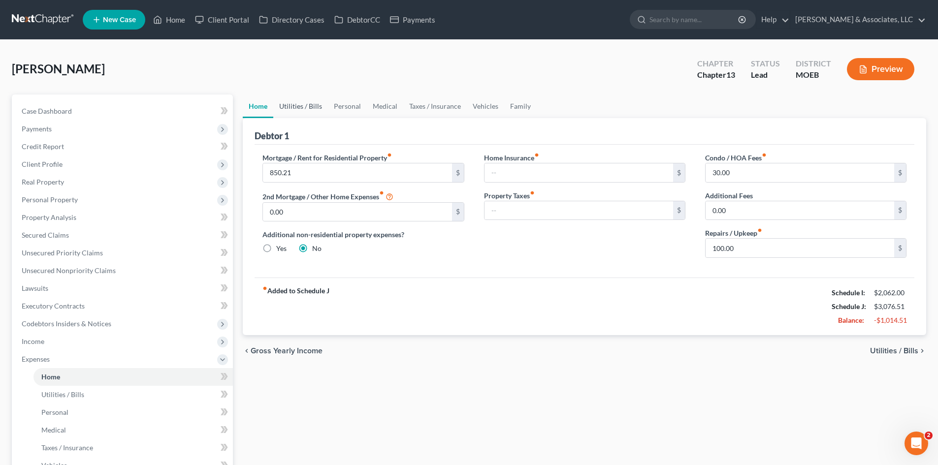
click at [297, 109] on link "Utilities / Bills" at bounding box center [300, 107] width 55 height 24
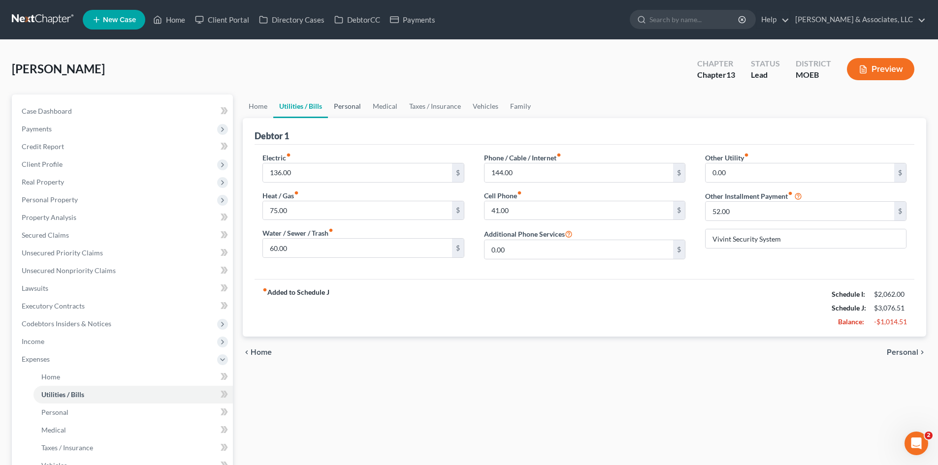
click at [340, 104] on link "Personal" at bounding box center [347, 107] width 39 height 24
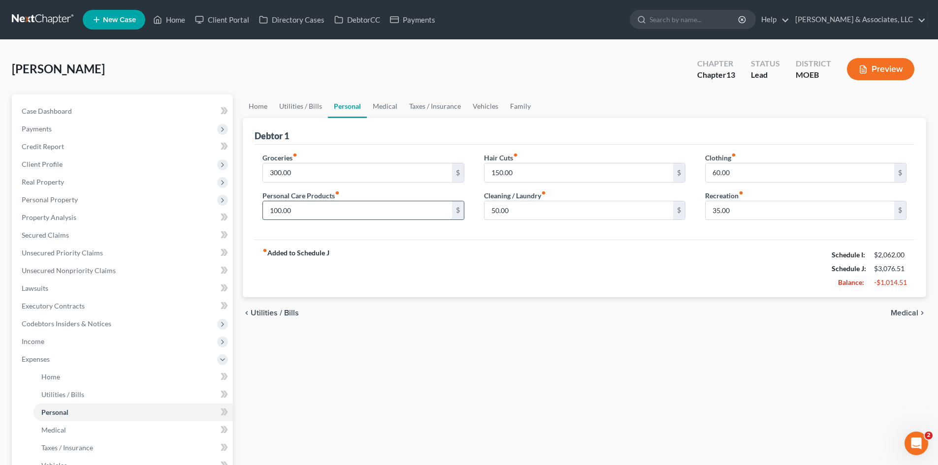
click at [323, 211] on input "100.00" at bounding box center [357, 210] width 189 height 19
click at [381, 105] on link "Medical" at bounding box center [385, 107] width 36 height 24
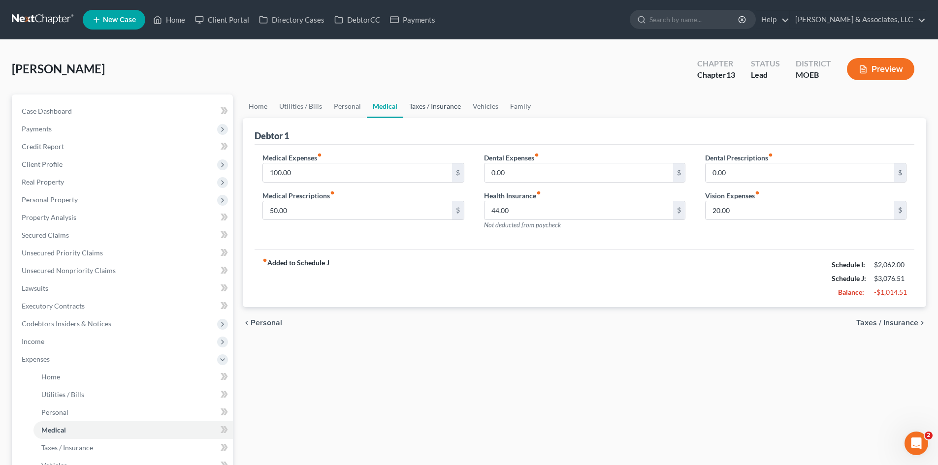
click at [426, 107] on link "Taxes / Insurance" at bounding box center [435, 107] width 64 height 24
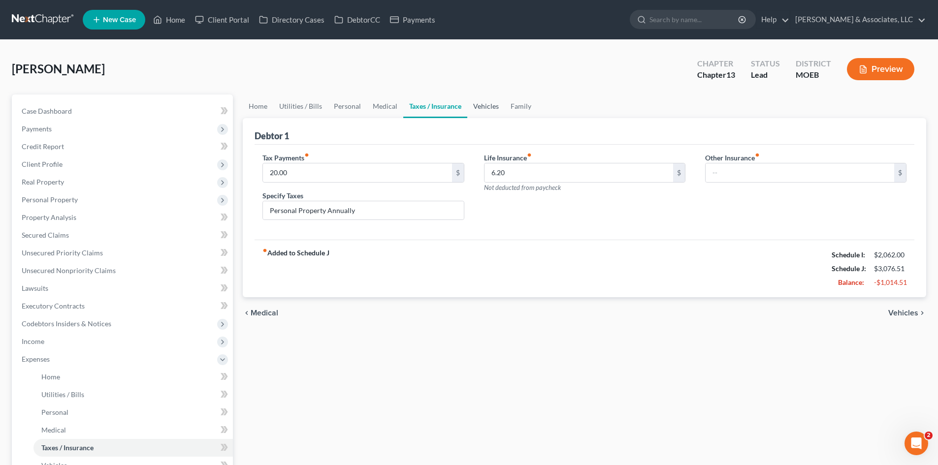
click at [490, 108] on link "Vehicles" at bounding box center [485, 107] width 37 height 24
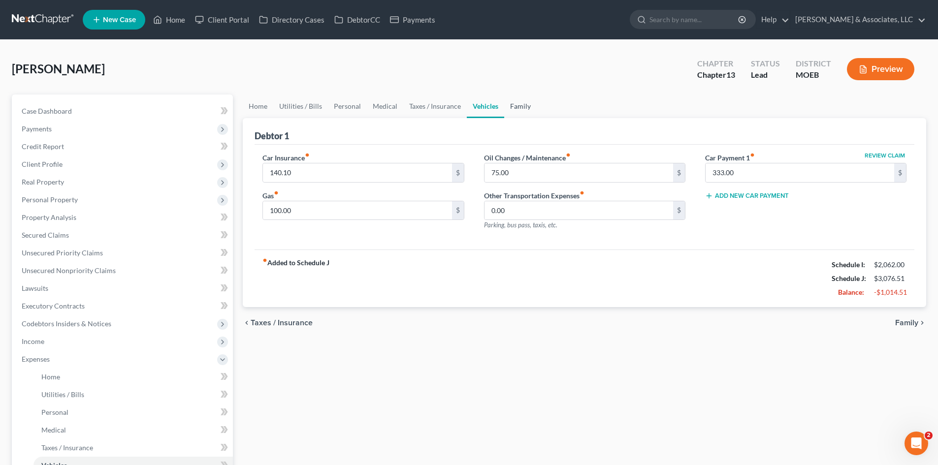
click at [521, 108] on link "Family" at bounding box center [520, 107] width 33 height 24
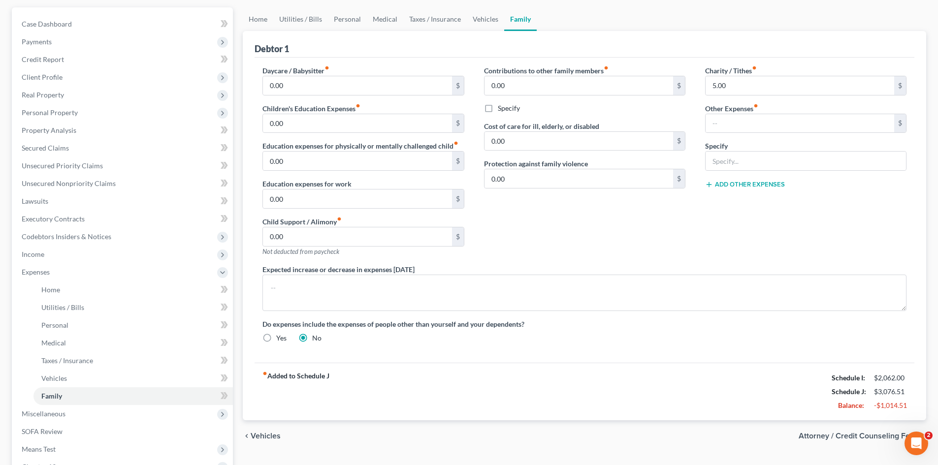
scroll to position [218, 0]
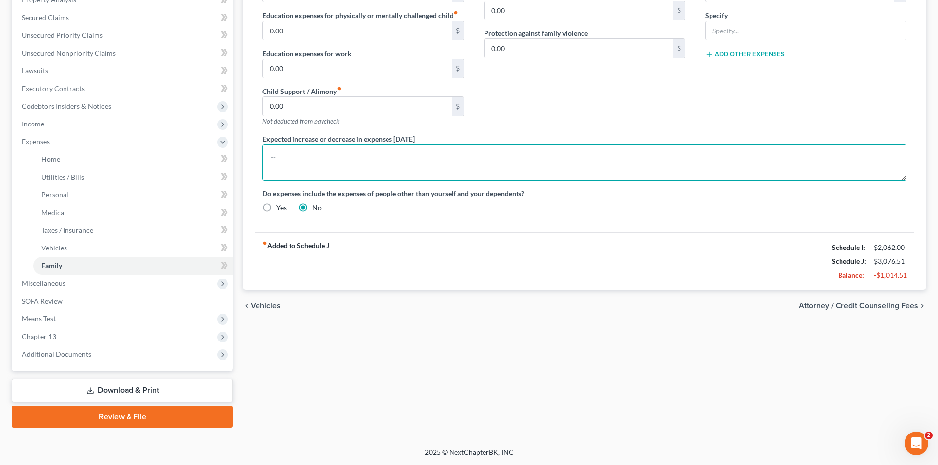
click at [294, 147] on textarea at bounding box center [585, 162] width 644 height 36
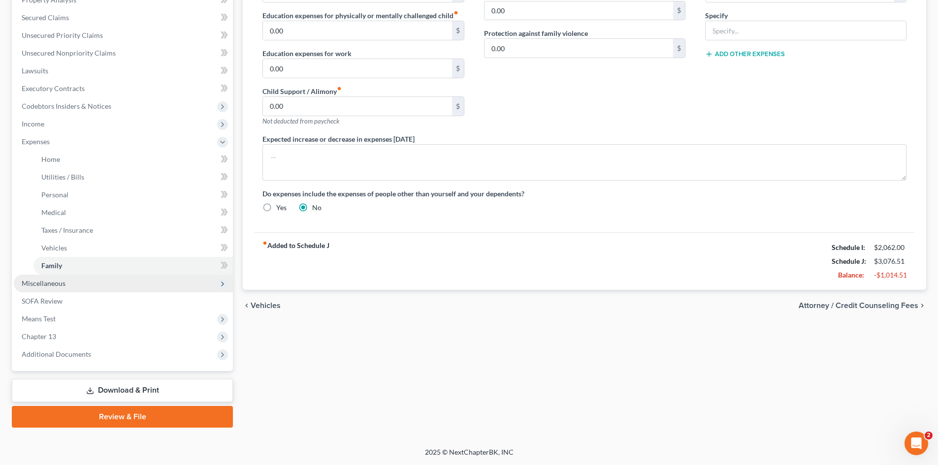
click at [53, 287] on span "Miscellaneous" at bounding box center [44, 283] width 44 height 8
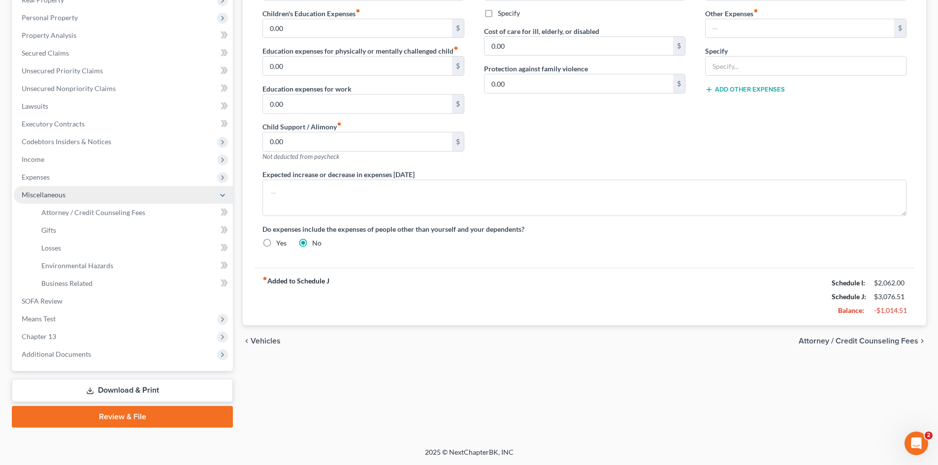
scroll to position [182, 0]
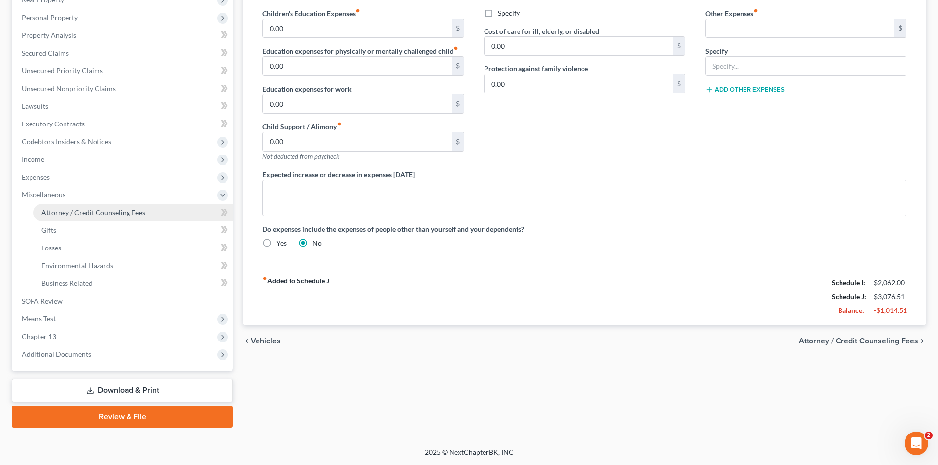
click at [98, 214] on span "Attorney / Credit Counseling Fees" at bounding box center [93, 212] width 104 height 8
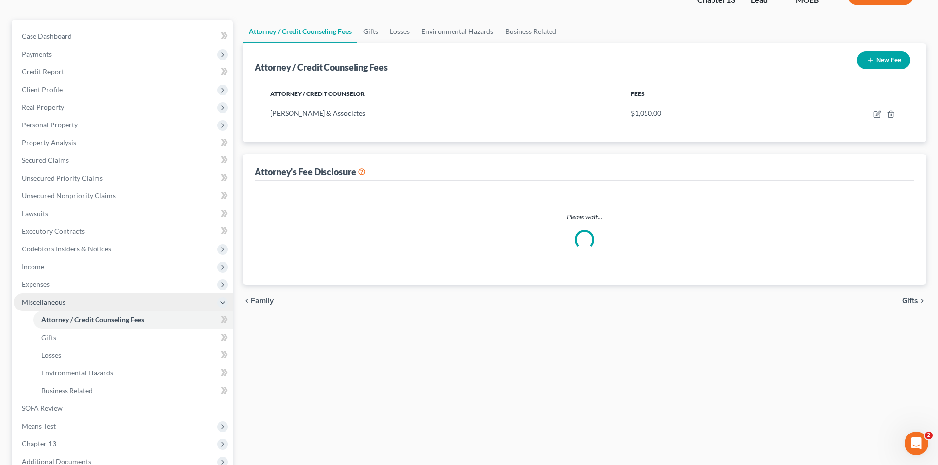
select select "0"
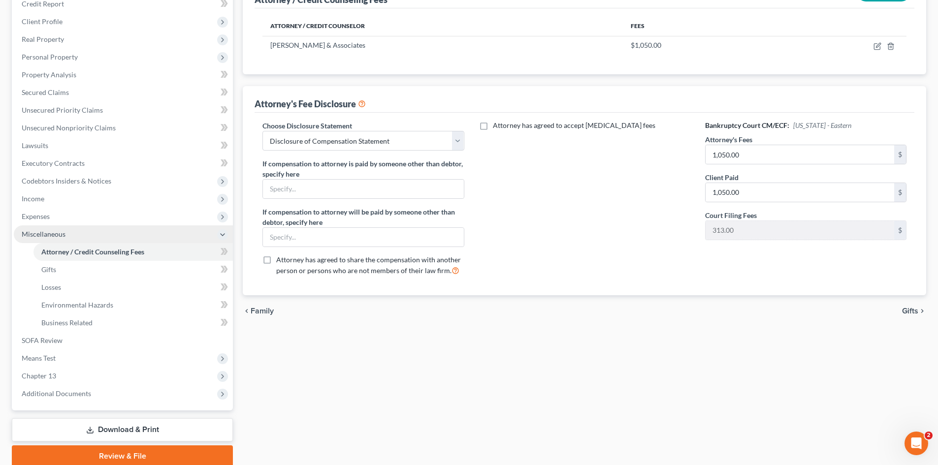
scroll to position [148, 0]
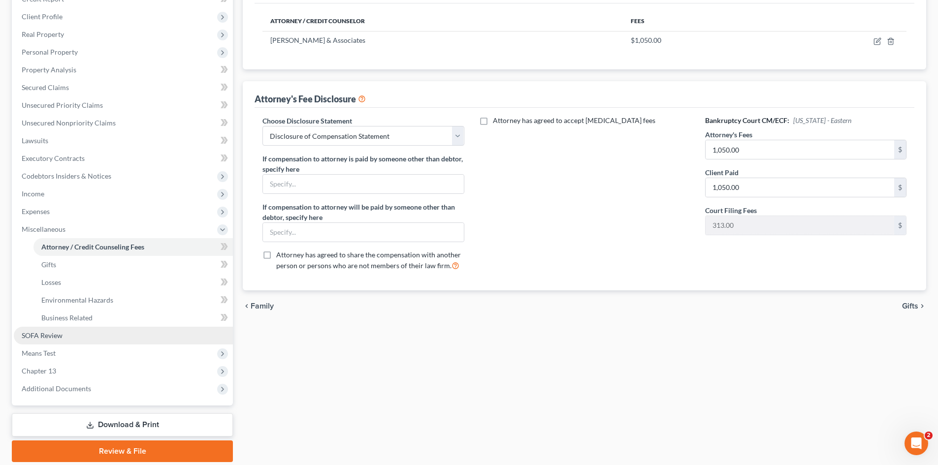
click at [60, 338] on span "SOFA Review" at bounding box center [42, 335] width 41 height 8
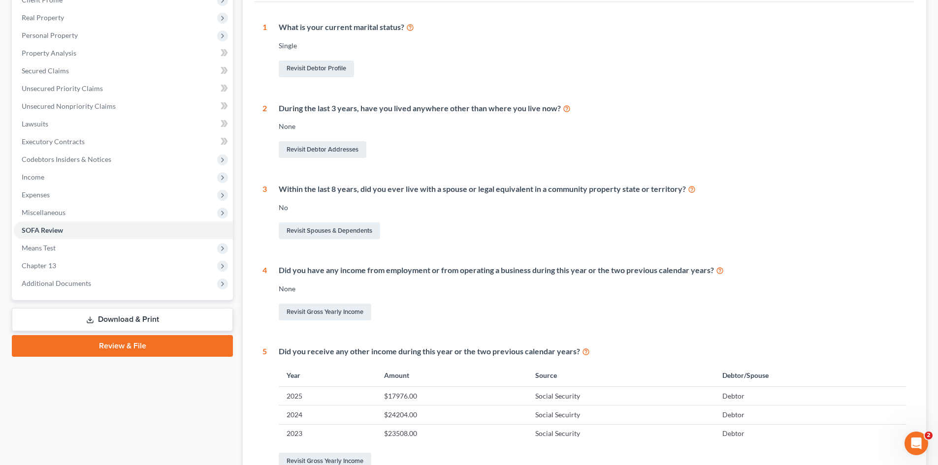
scroll to position [197, 0]
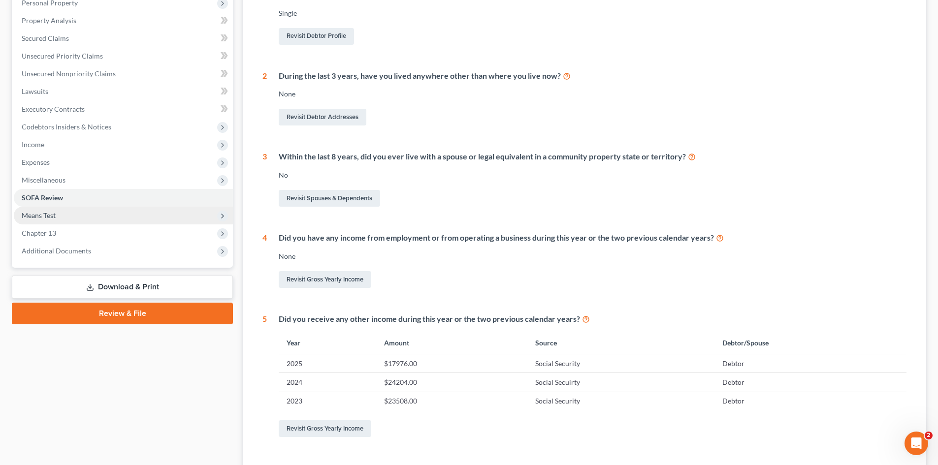
click at [42, 217] on span "Means Test" at bounding box center [39, 215] width 34 height 8
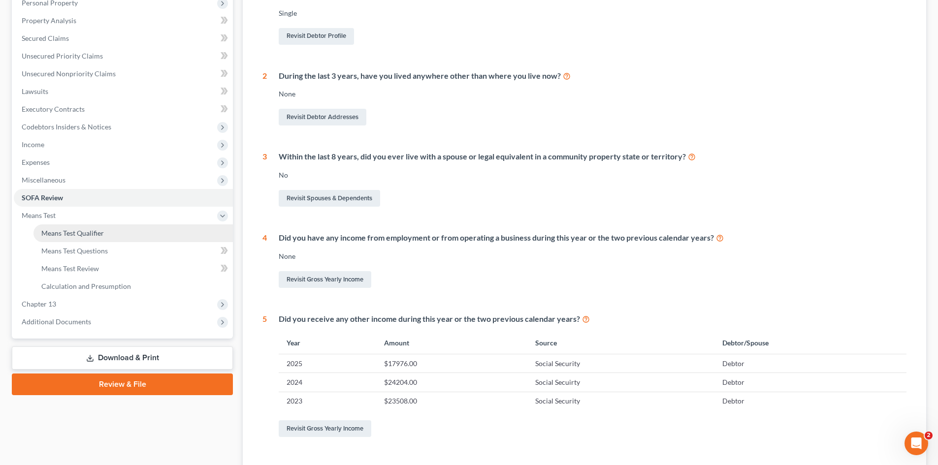
click at [85, 230] on span "Means Test Qualifier" at bounding box center [72, 233] width 63 height 8
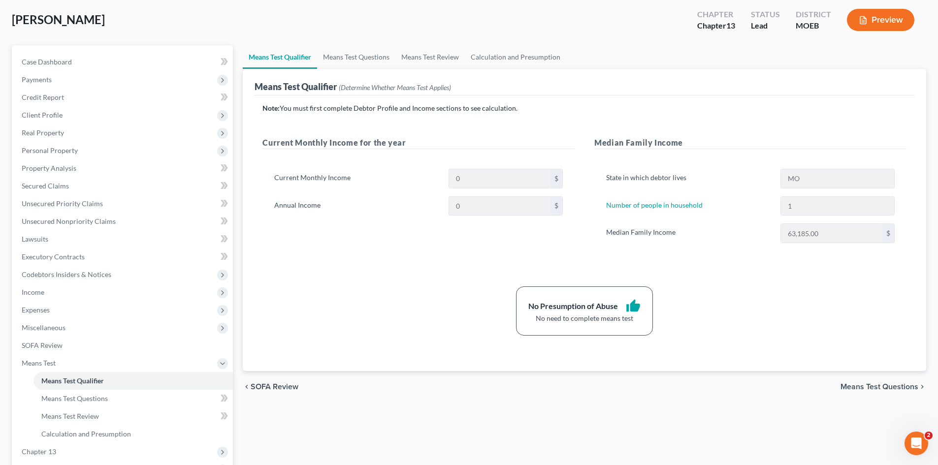
scroll to position [148, 0]
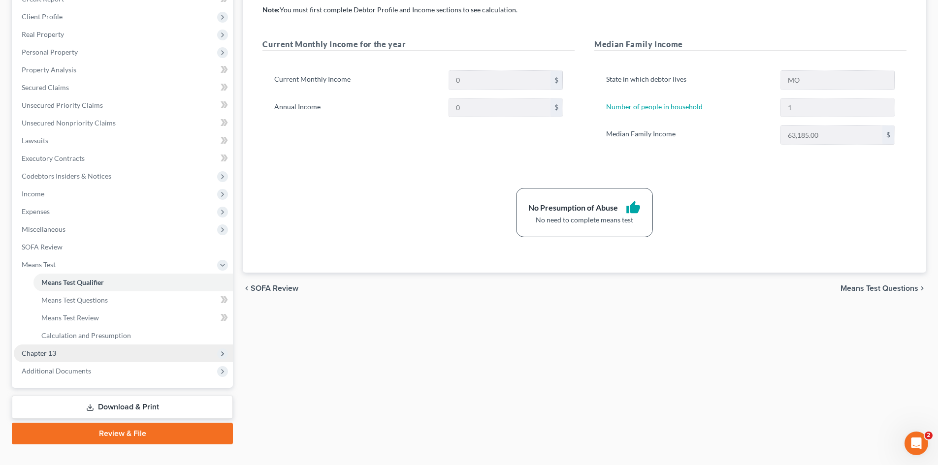
click at [39, 353] on span "Chapter 13" at bounding box center [39, 353] width 34 height 8
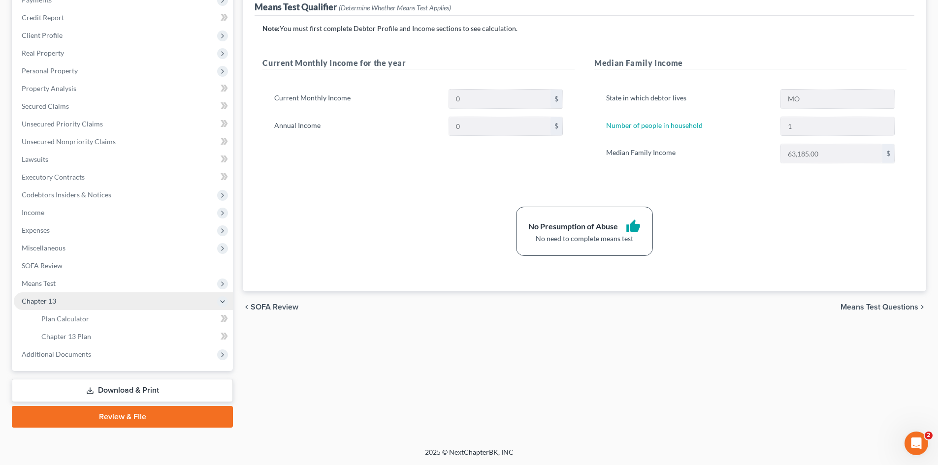
scroll to position [129, 0]
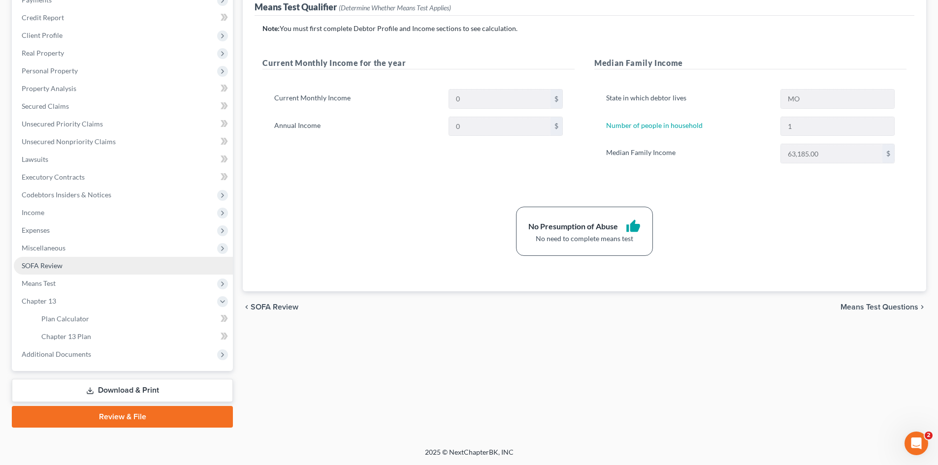
click at [53, 268] on span "SOFA Review" at bounding box center [42, 266] width 41 height 8
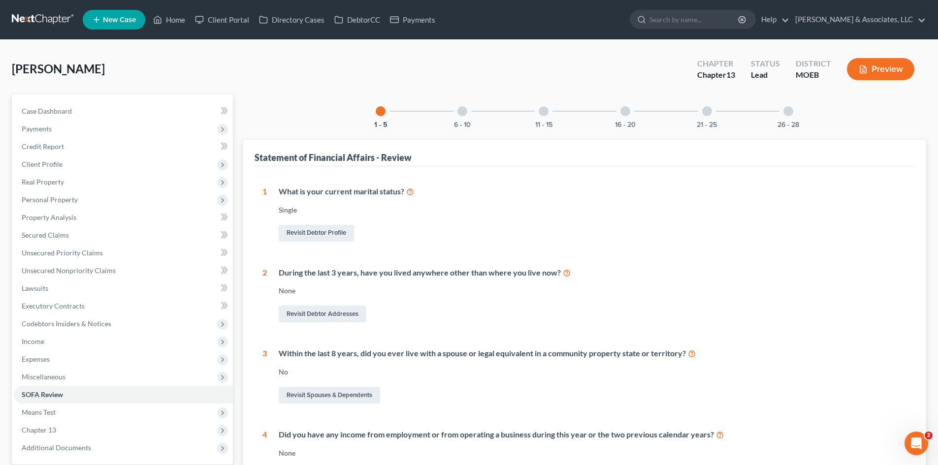
click at [463, 113] on div at bounding box center [463, 111] width 10 height 10
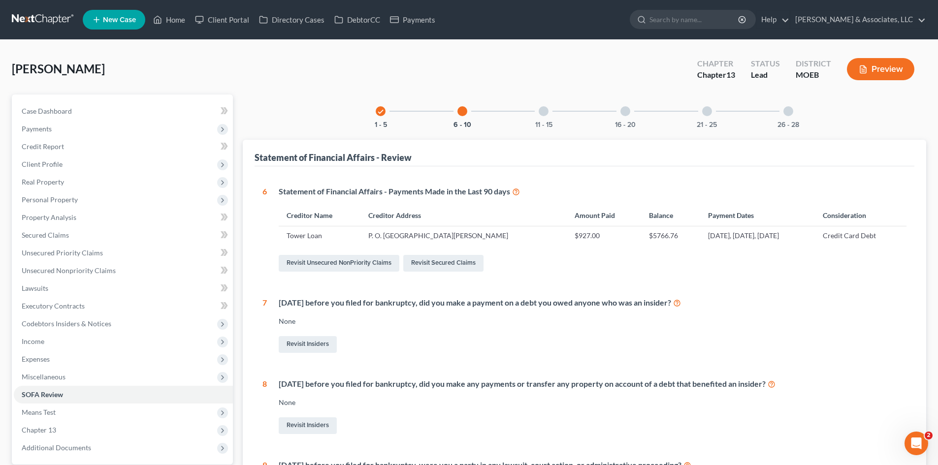
click at [544, 114] on div at bounding box center [544, 111] width 10 height 10
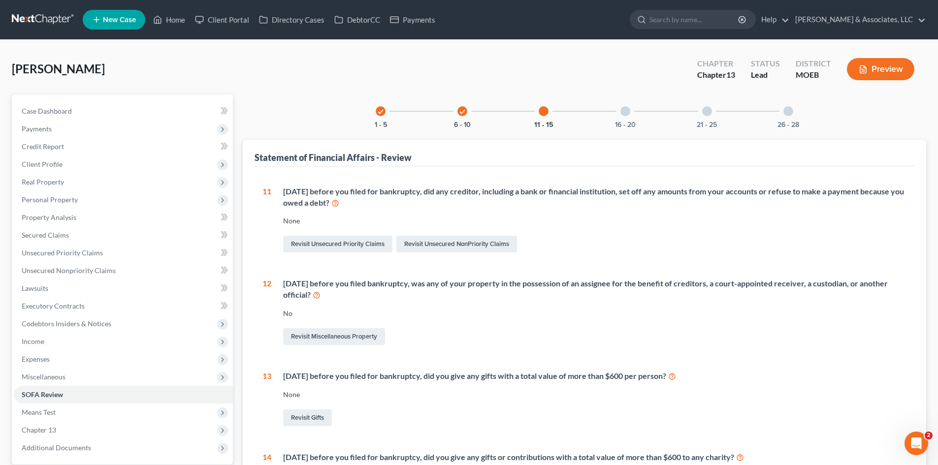
click at [627, 114] on div at bounding box center [626, 111] width 10 height 10
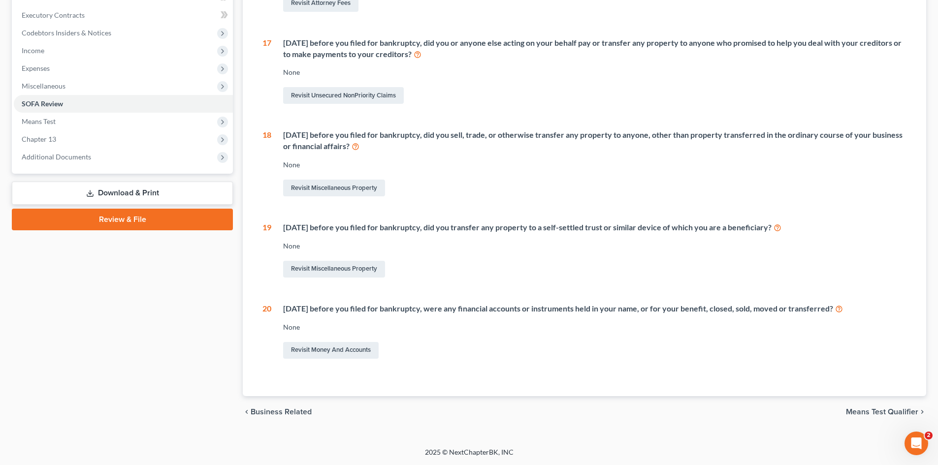
scroll to position [45, 0]
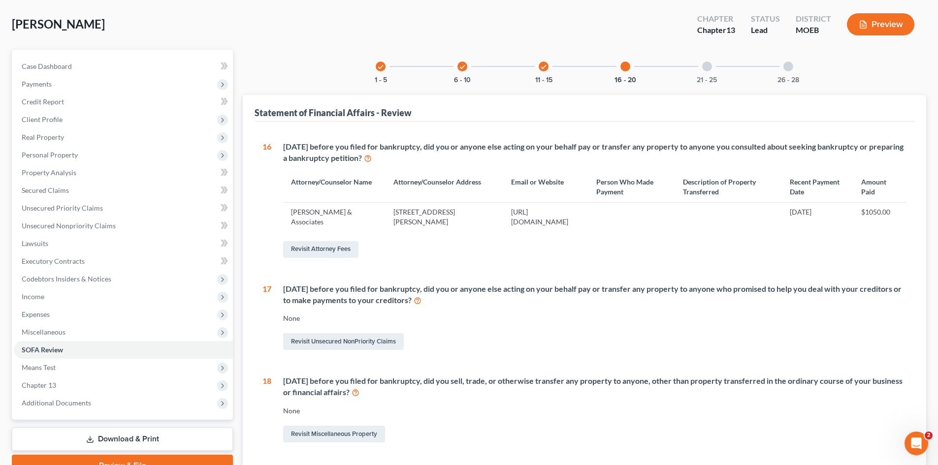
click at [706, 66] on div at bounding box center [707, 67] width 10 height 10
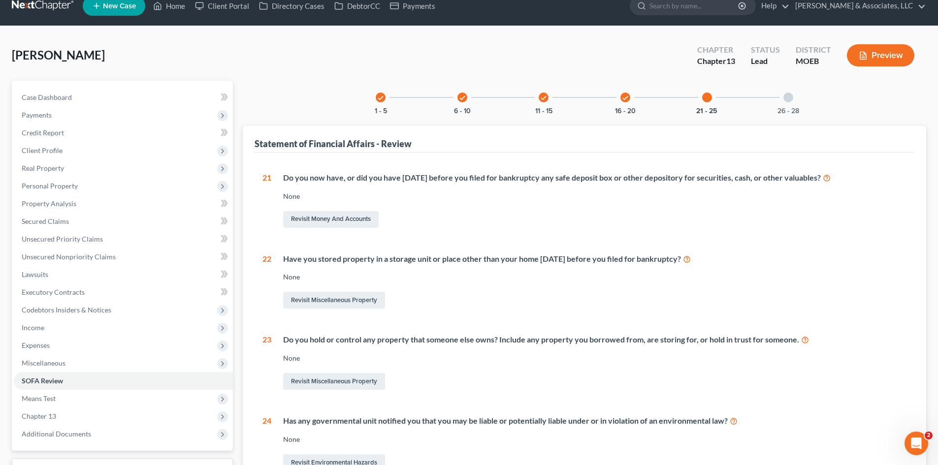
scroll to position [10, 0]
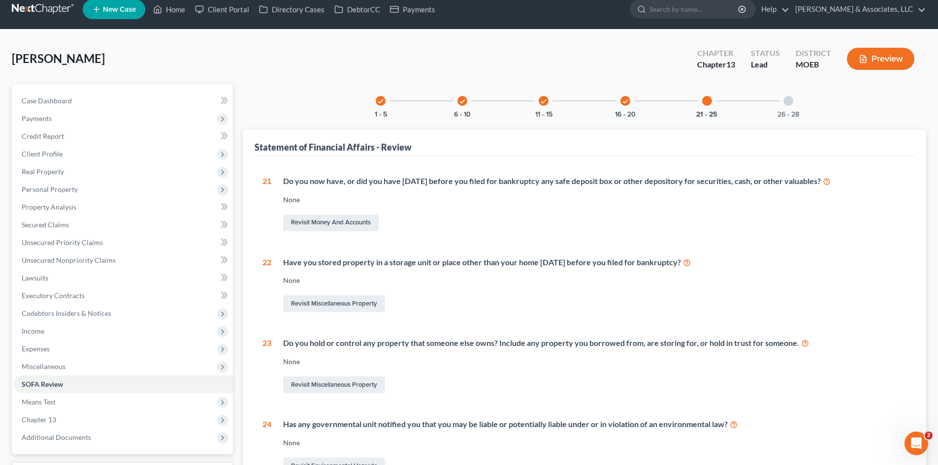
click at [786, 99] on div at bounding box center [789, 101] width 10 height 10
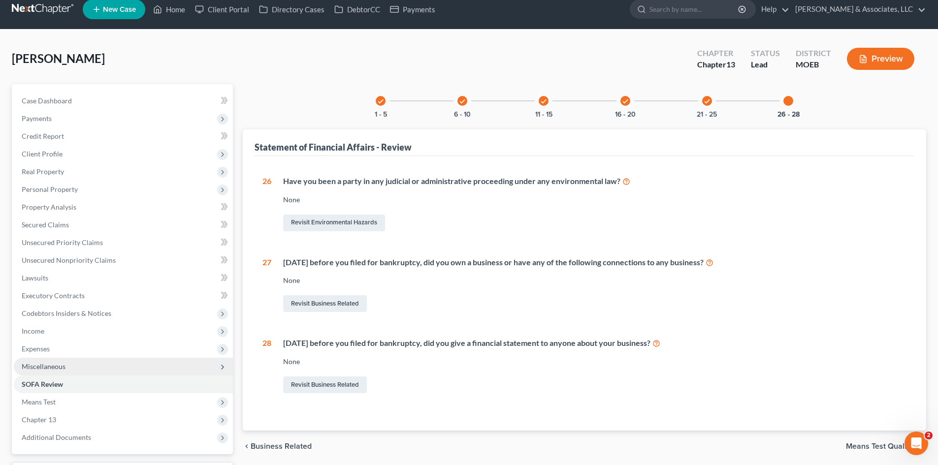
click at [43, 365] on span "Miscellaneous" at bounding box center [44, 367] width 44 height 8
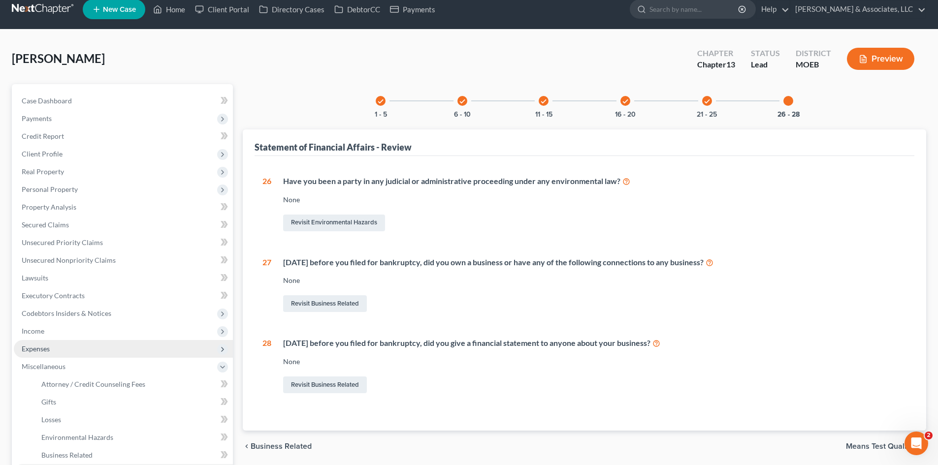
click at [40, 347] on span "Expenses" at bounding box center [36, 349] width 28 height 8
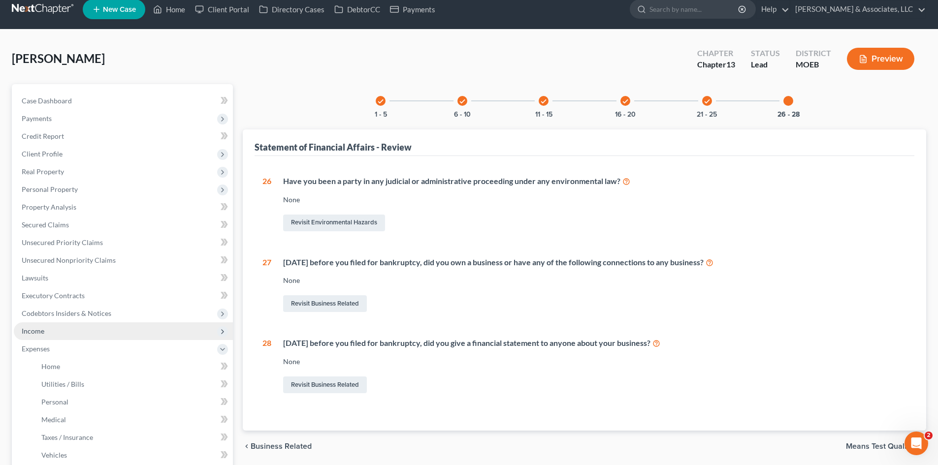
scroll to position [207, 0]
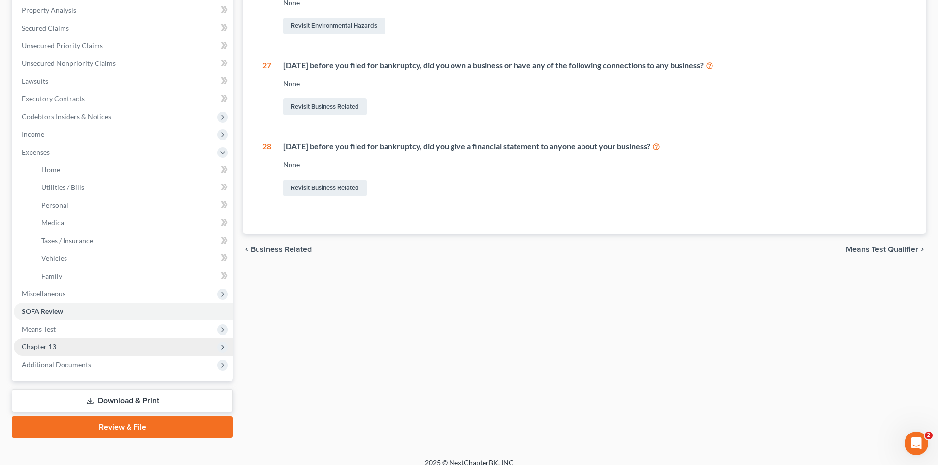
click at [35, 343] on span "Chapter 13" at bounding box center [39, 347] width 34 height 8
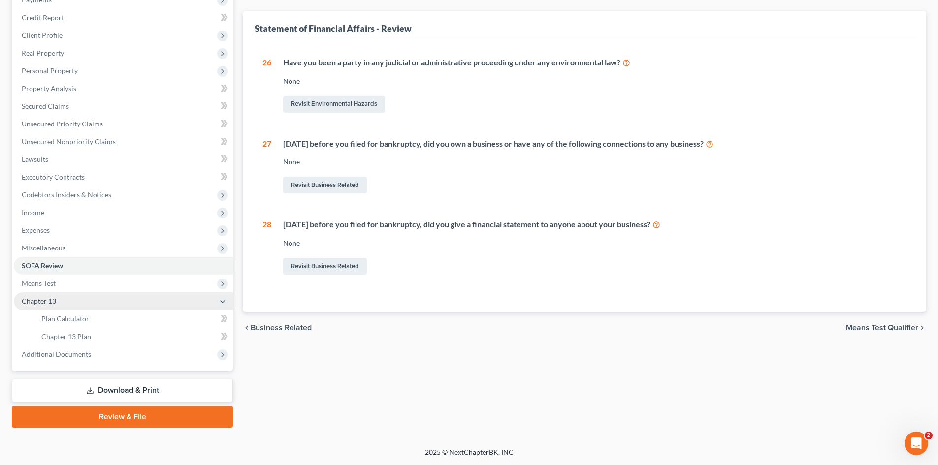
scroll to position [129, 0]
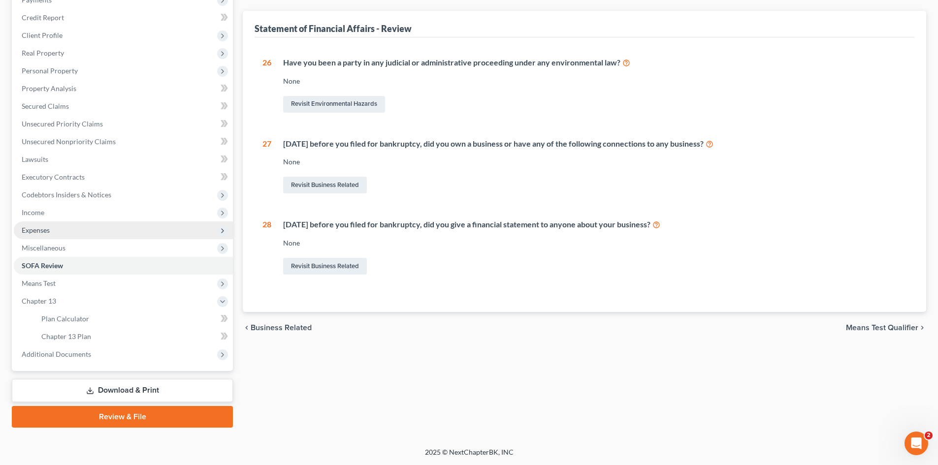
click at [39, 231] on span "Expenses" at bounding box center [36, 230] width 28 height 8
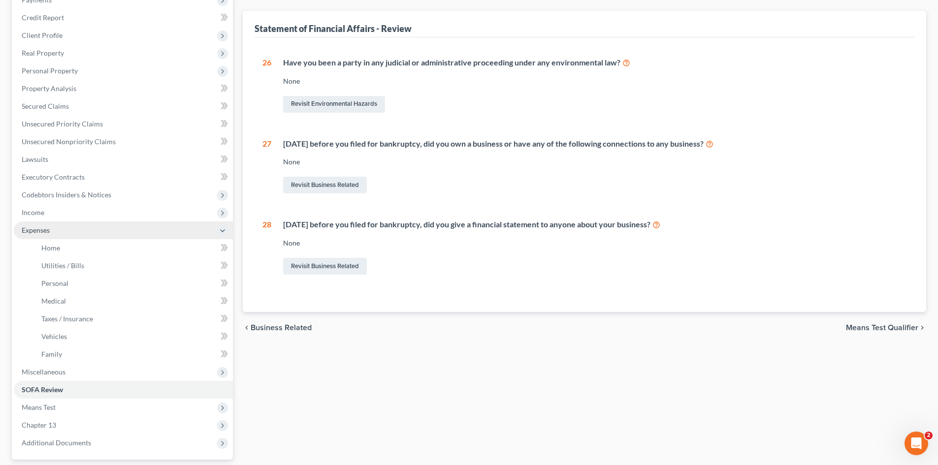
scroll to position [207, 0]
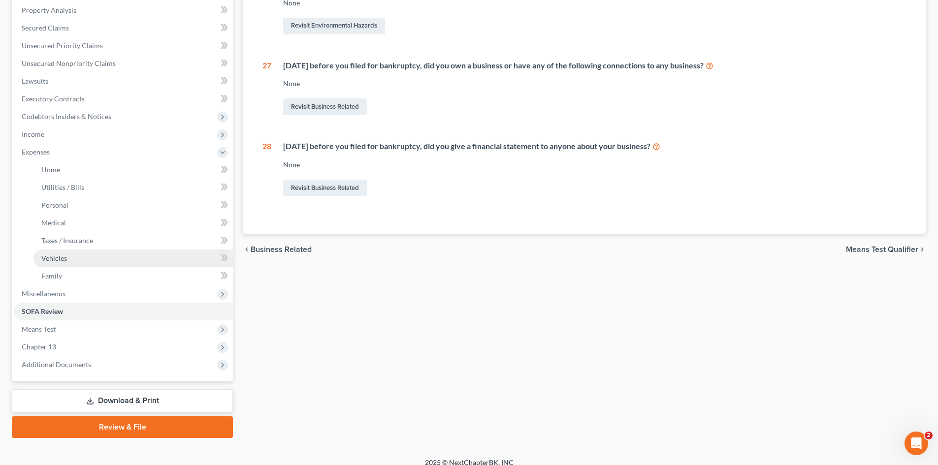
click at [66, 254] on span "Vehicles" at bounding box center [54, 258] width 26 height 8
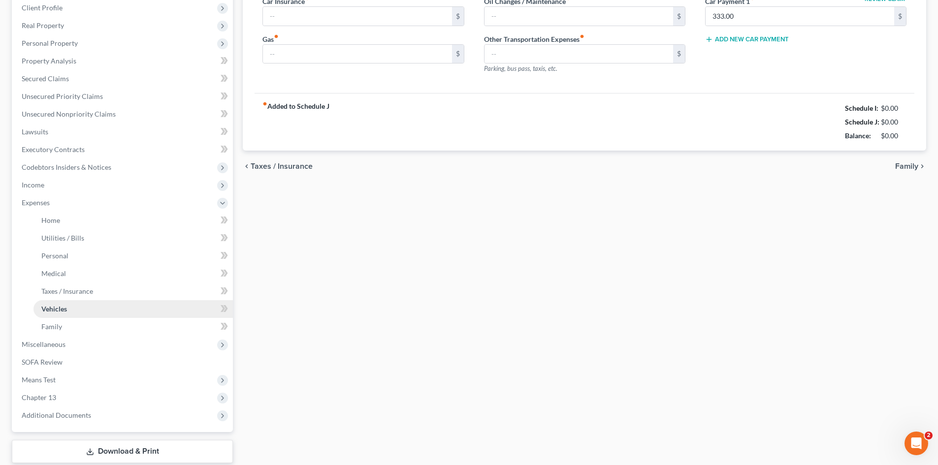
type input "140.10"
type input "100.00"
type input "75.00"
type input "0.00"
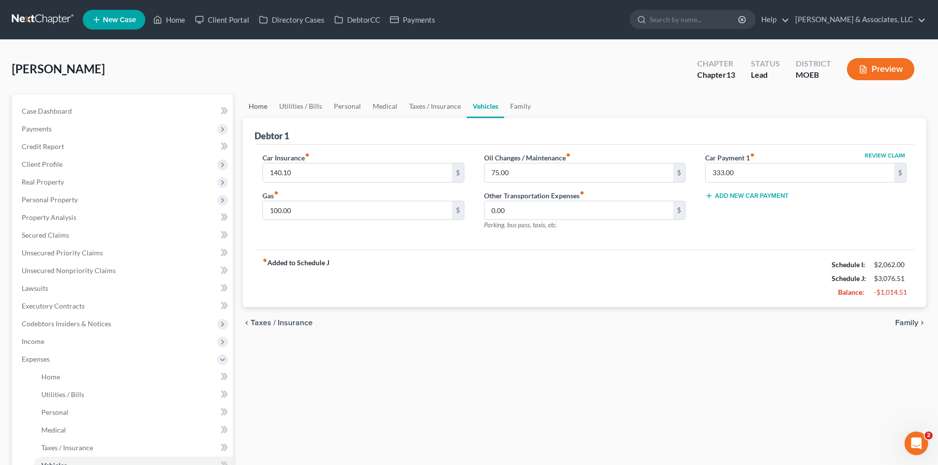
click at [258, 105] on link "Home" at bounding box center [258, 107] width 31 height 24
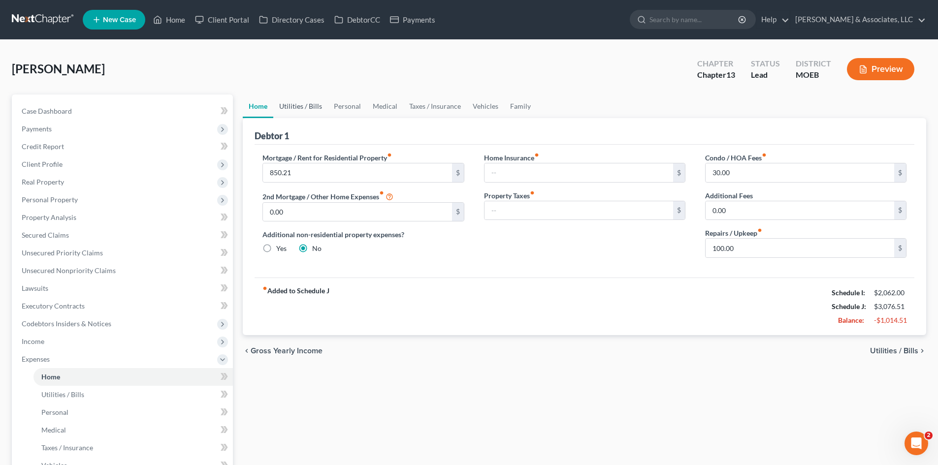
click at [305, 108] on link "Utilities / Bills" at bounding box center [300, 107] width 55 height 24
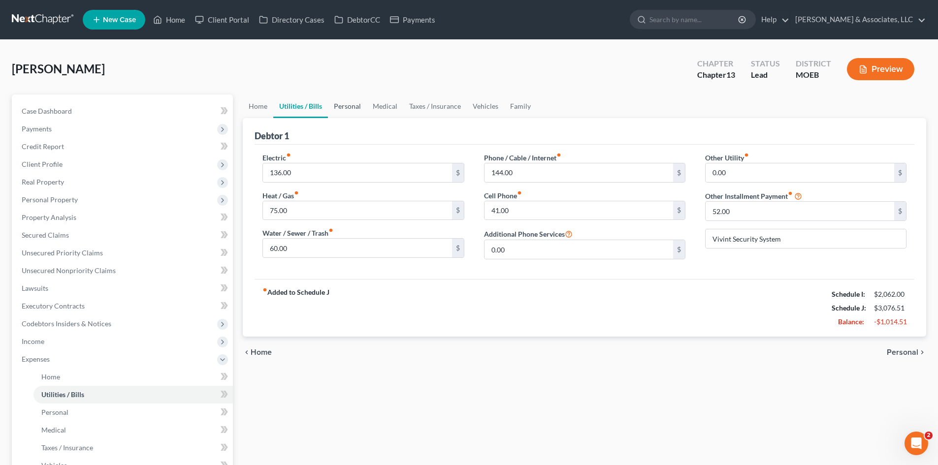
click at [343, 106] on link "Personal" at bounding box center [347, 107] width 39 height 24
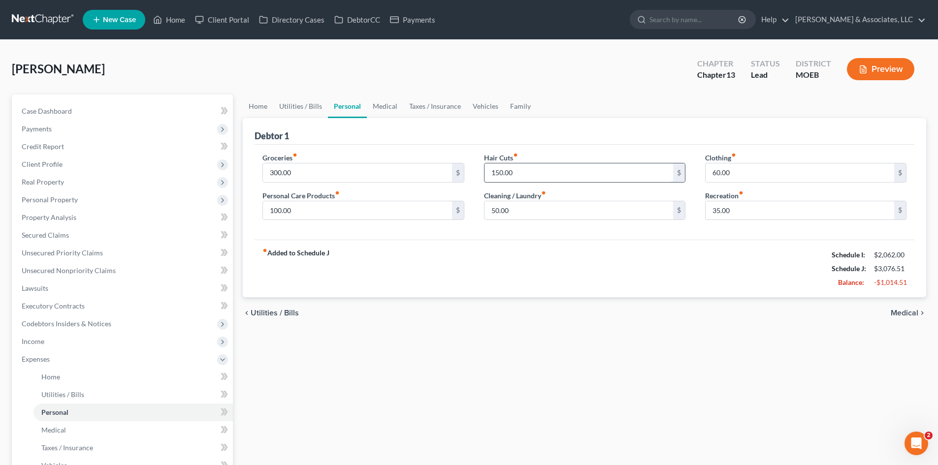
click at [514, 169] on input "150.00" at bounding box center [579, 173] width 189 height 19
click at [379, 262] on div "fiber_manual_record Added to Schedule J Schedule I: $2,062.00 Schedule J: $3,05…" at bounding box center [585, 269] width 660 height 58
type input "150.00"
click at [489, 260] on div "fiber_manual_record Added to Schedule J Schedule I: $2,062.00 Schedule J: $3,07…" at bounding box center [585, 269] width 660 height 58
click at [390, 108] on link "Medical" at bounding box center [385, 107] width 36 height 24
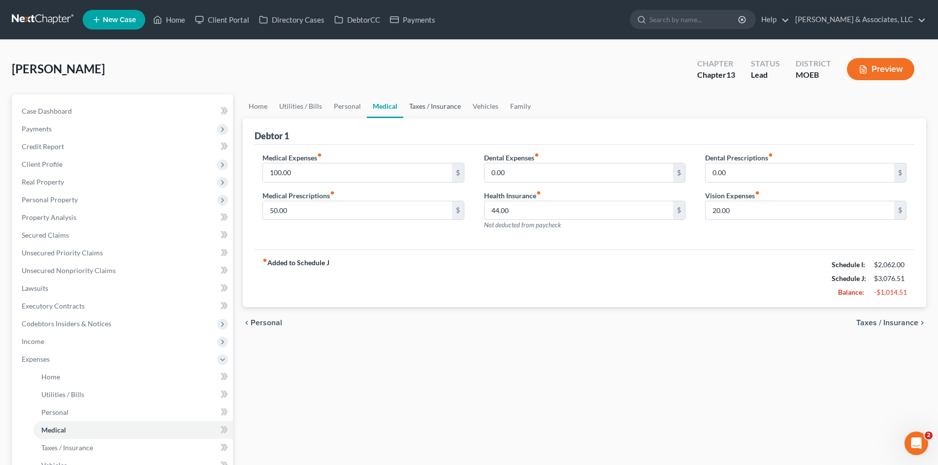
click at [434, 102] on link "Taxes / Insurance" at bounding box center [435, 107] width 64 height 24
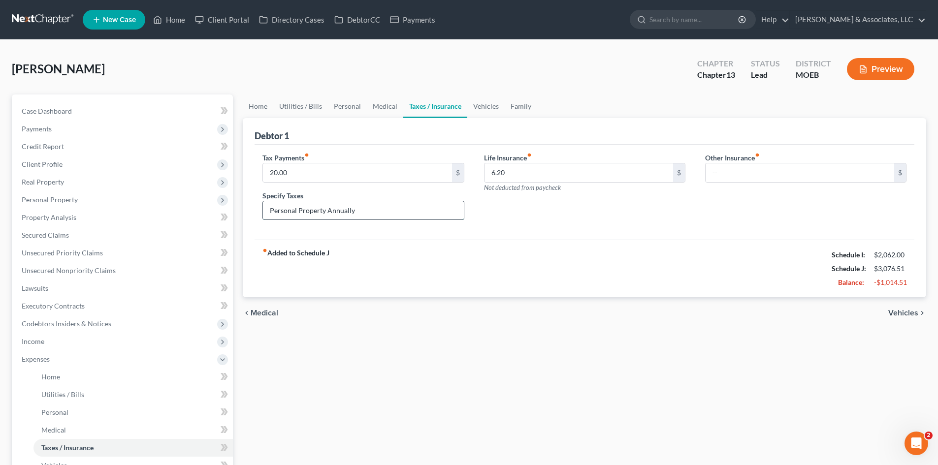
click at [367, 215] on input "Personal Property Annually" at bounding box center [363, 210] width 200 height 19
drag, startPoint x: 367, startPoint y: 215, endPoint x: 333, endPoint y: 220, distance: 34.9
click at [333, 220] on div "Personal Property Annually" at bounding box center [363, 211] width 201 height 20
type input "Personal Property"
click at [751, 234] on div "Tax Payments fiber_manual_record 20.00 $ Specify Taxes Personal Property Life I…" at bounding box center [585, 193] width 660 height 96
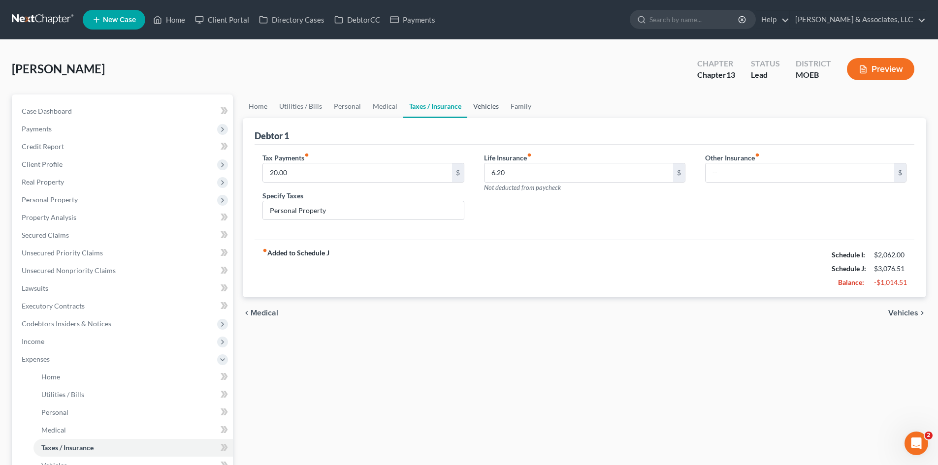
click at [488, 109] on link "Vehicles" at bounding box center [485, 107] width 37 height 24
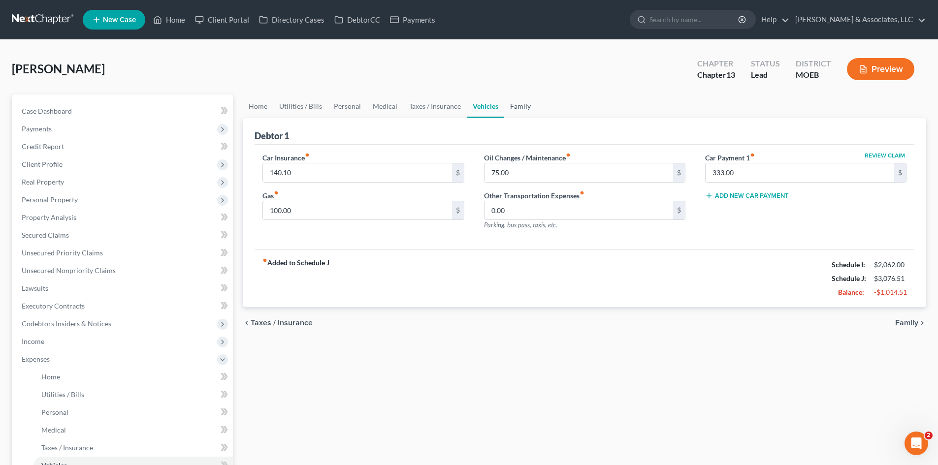
click at [520, 105] on link "Family" at bounding box center [520, 107] width 33 height 24
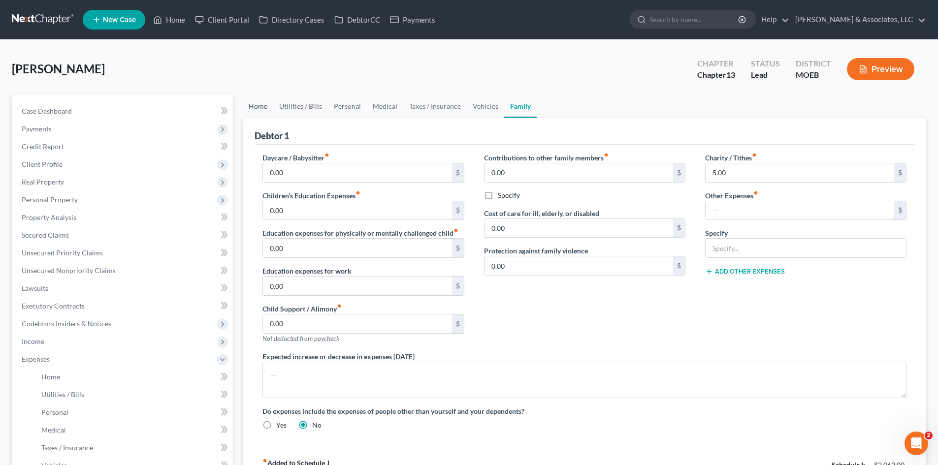
click at [249, 110] on link "Home" at bounding box center [258, 107] width 31 height 24
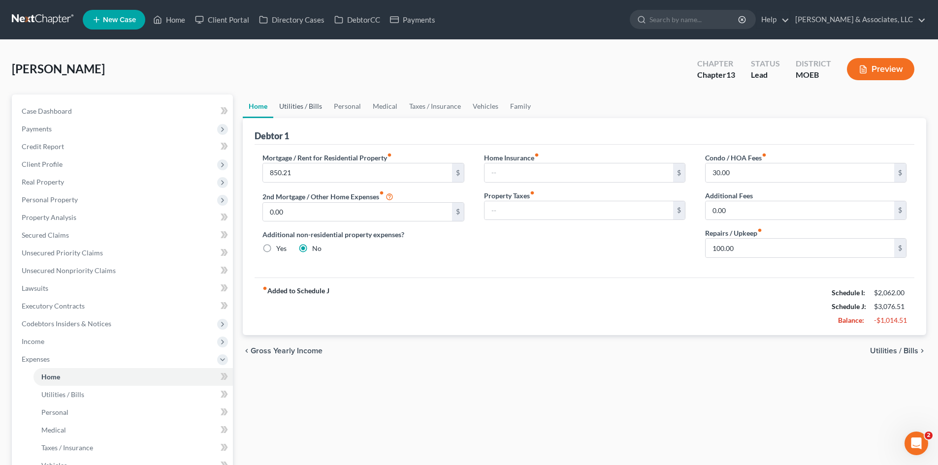
click at [303, 110] on link "Utilities / Bills" at bounding box center [300, 107] width 55 height 24
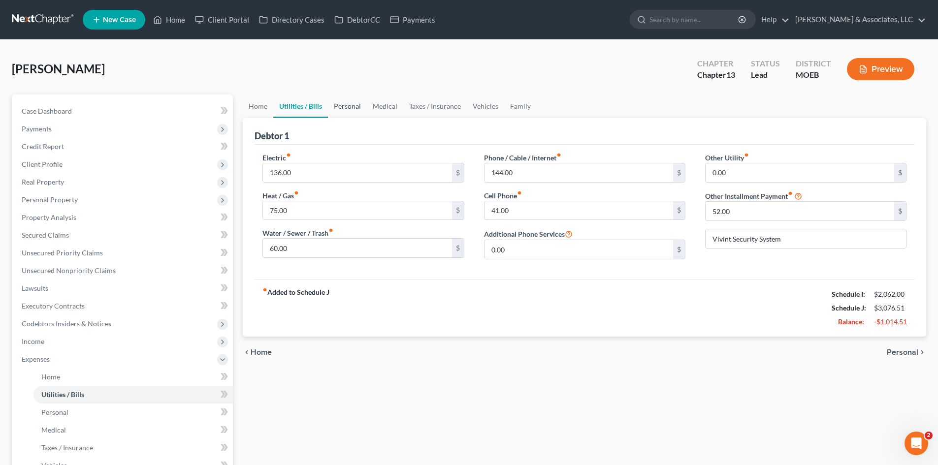
click at [357, 102] on link "Personal" at bounding box center [347, 107] width 39 height 24
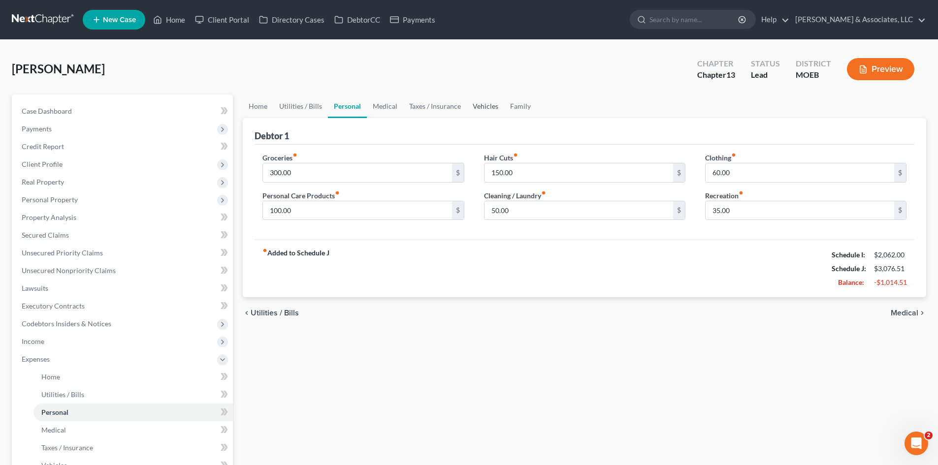
click at [484, 108] on link "Vehicles" at bounding box center [485, 107] width 37 height 24
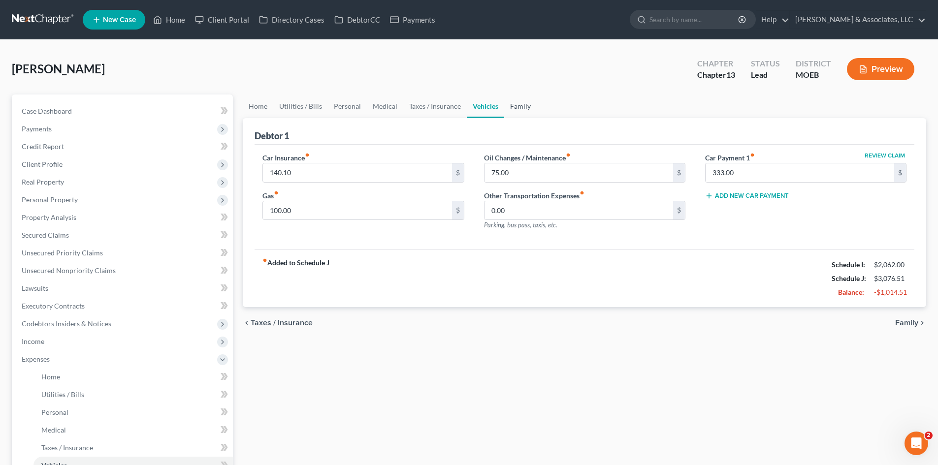
click at [519, 104] on link "Family" at bounding box center [520, 107] width 33 height 24
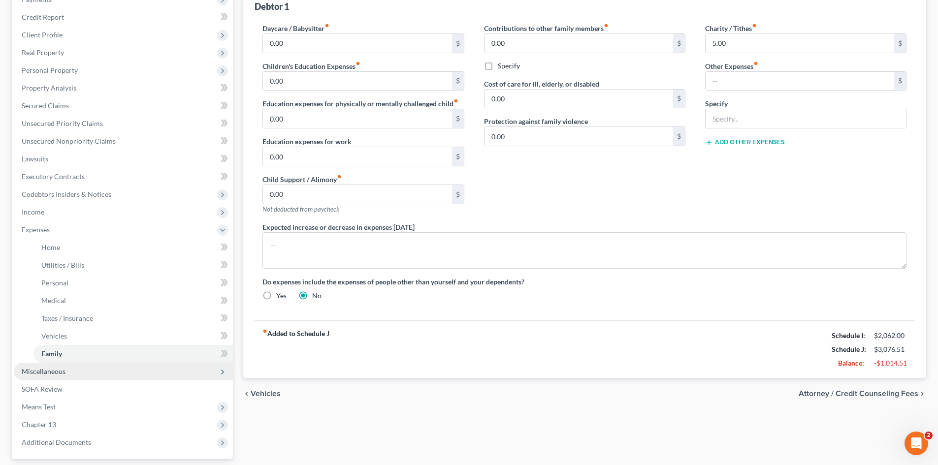
scroll to position [197, 0]
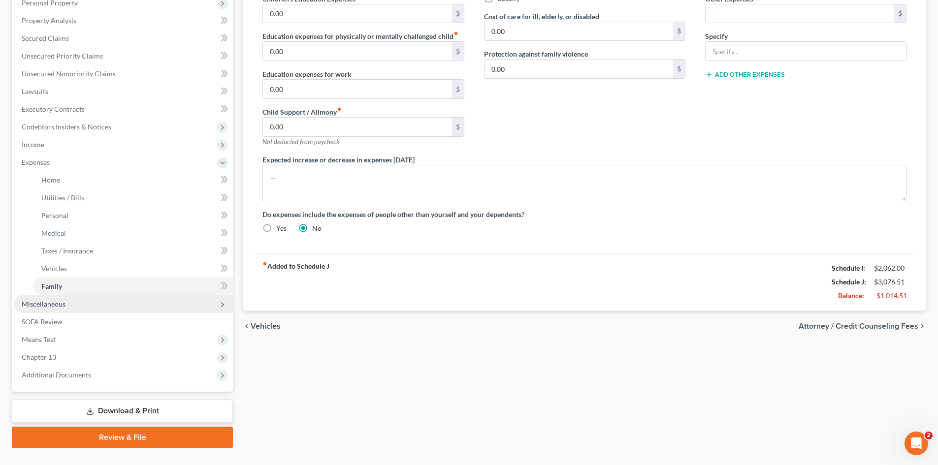
click at [73, 309] on span "Miscellaneous" at bounding box center [123, 305] width 219 height 18
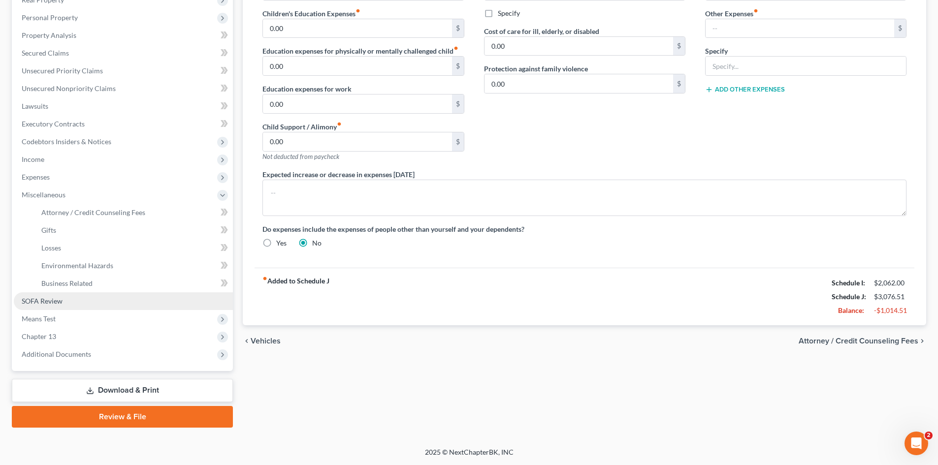
scroll to position [182, 0]
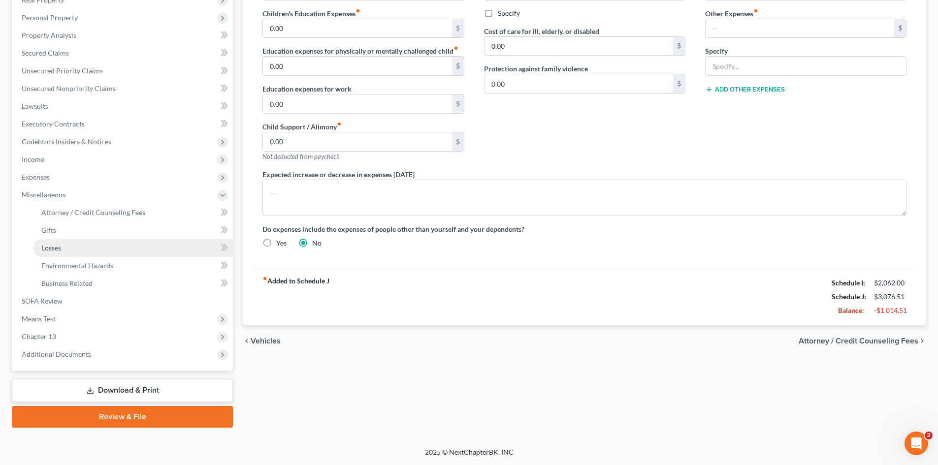
click at [59, 250] on span "Losses" at bounding box center [51, 248] width 20 height 8
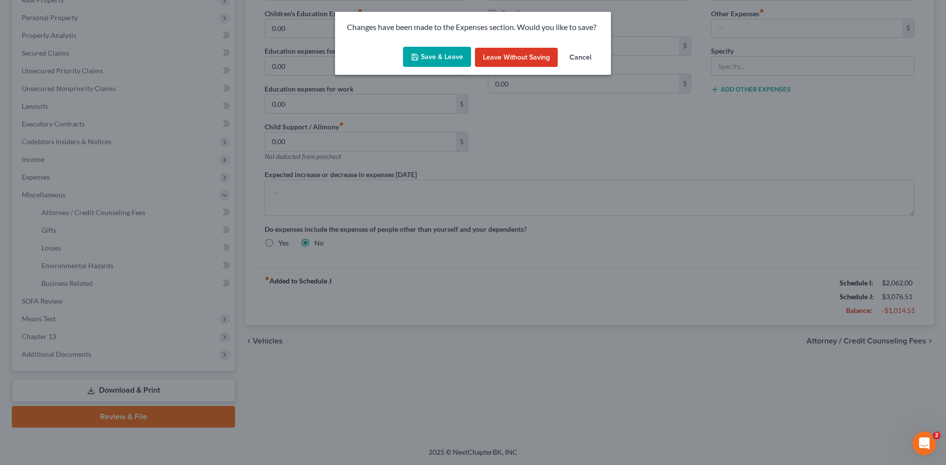
click at [441, 56] on button "Save & Leave" at bounding box center [437, 57] width 68 height 21
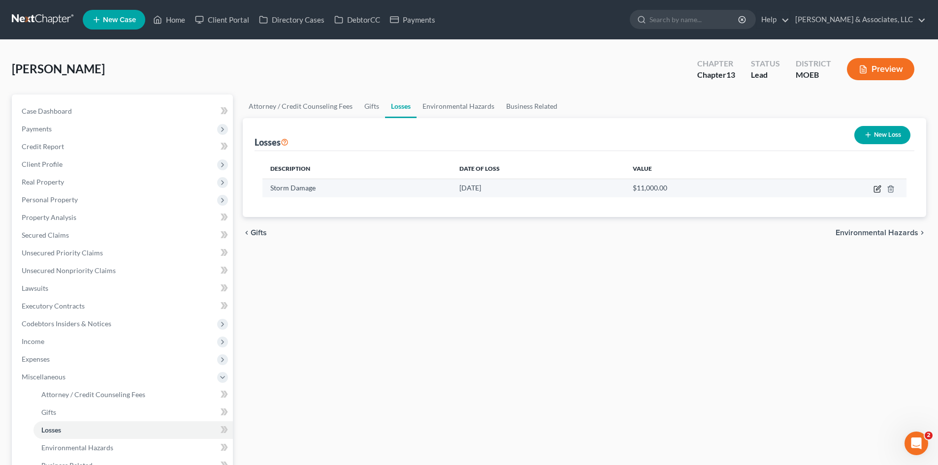
click at [878, 191] on icon "button" at bounding box center [878, 189] width 8 height 8
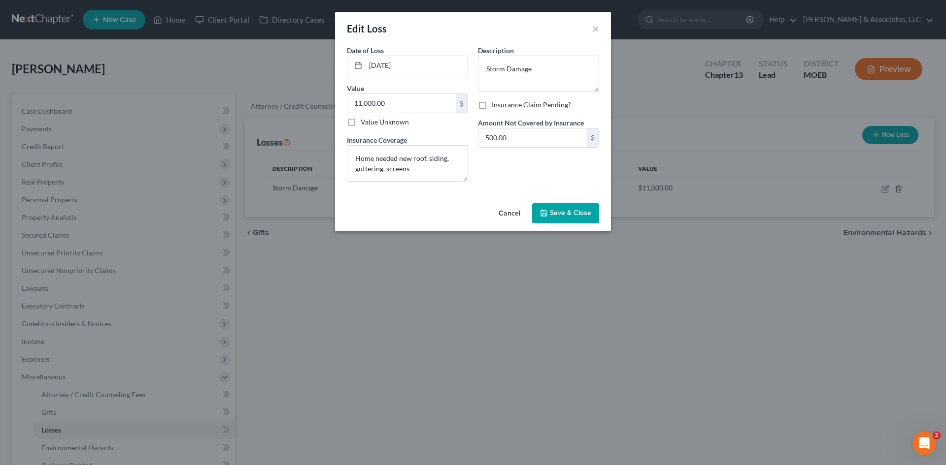
click at [559, 214] on span "Save & Close" at bounding box center [570, 213] width 41 height 8
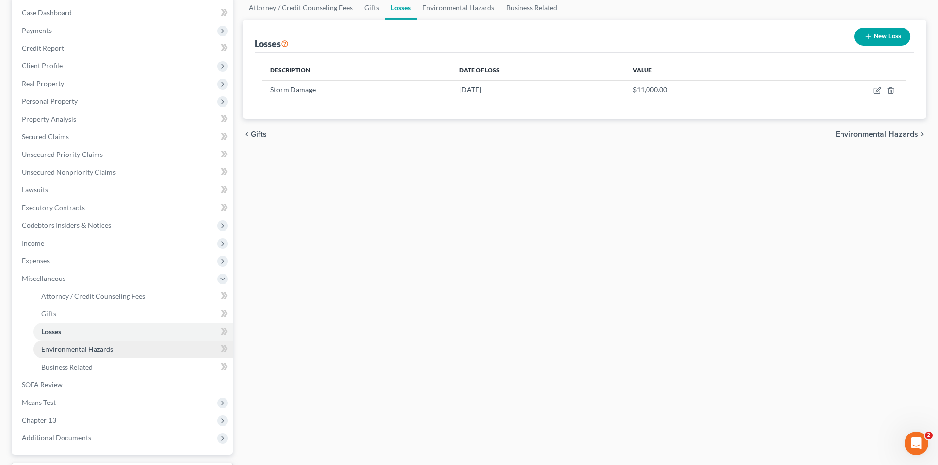
click at [68, 349] on span "Environmental Hazards" at bounding box center [77, 349] width 72 height 8
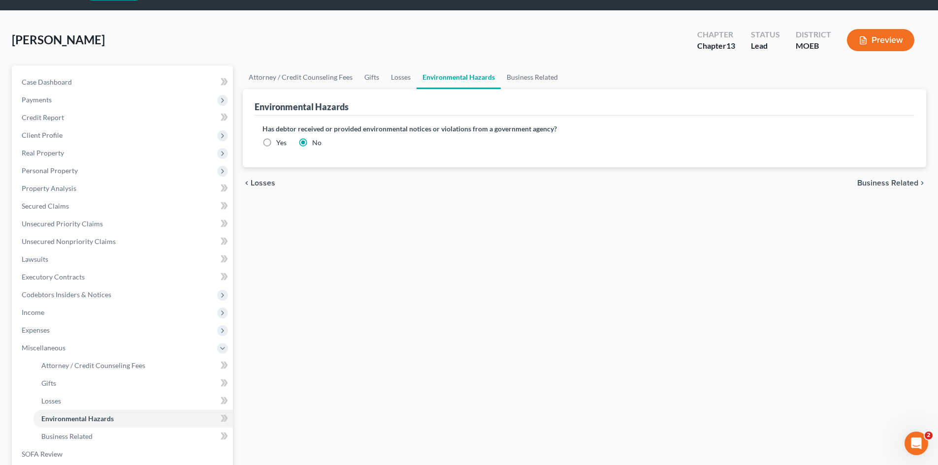
scroll to position [99, 0]
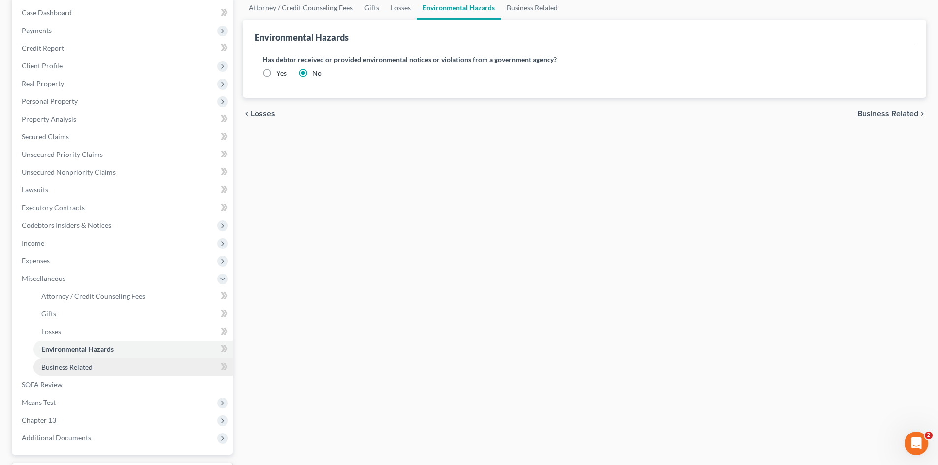
click at [74, 370] on span "Business Related" at bounding box center [66, 367] width 51 height 8
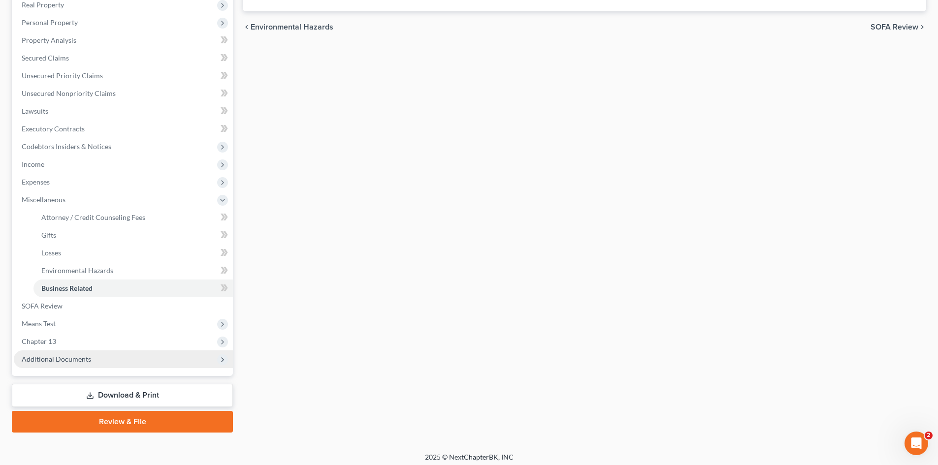
scroll to position [182, 0]
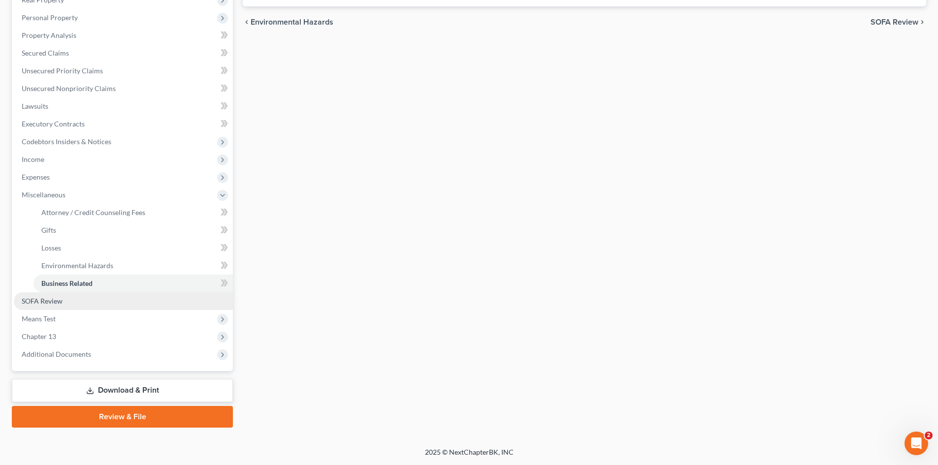
click at [41, 304] on span "SOFA Review" at bounding box center [42, 301] width 41 height 8
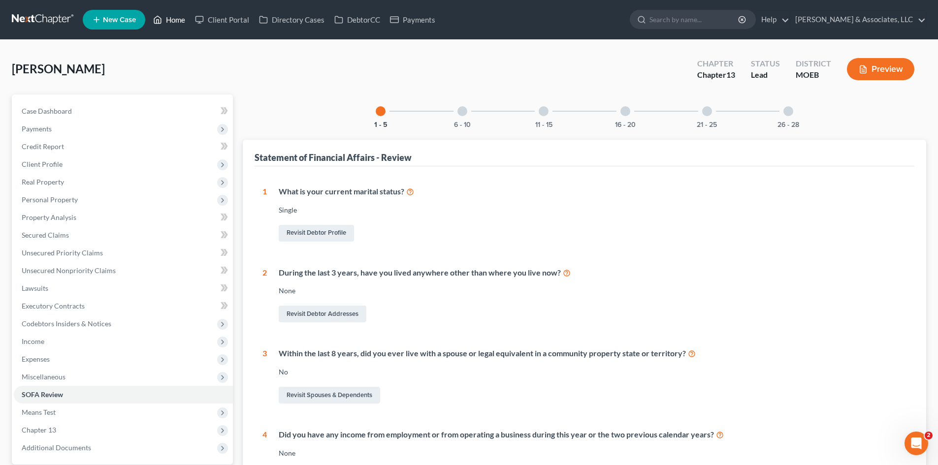
drag, startPoint x: 179, startPoint y: 21, endPoint x: 107, endPoint y: 52, distance: 78.3
click at [179, 21] on link "Home" at bounding box center [169, 20] width 42 height 18
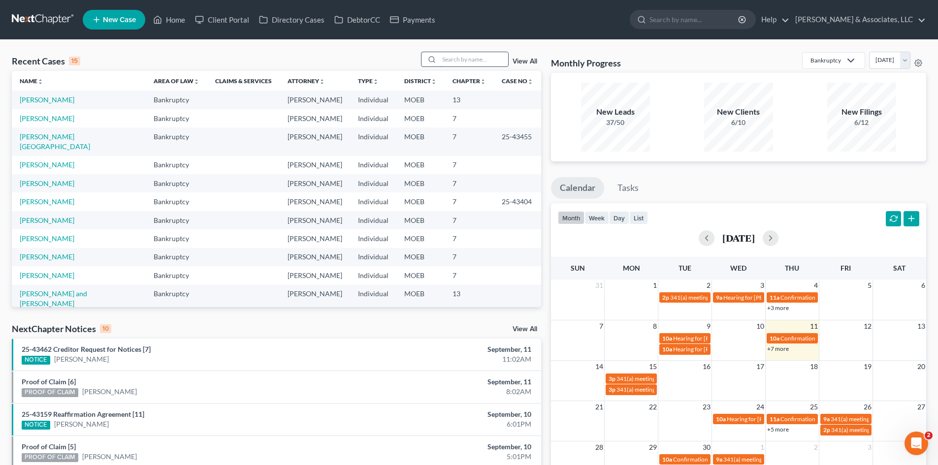
click at [454, 64] on input "search" at bounding box center [473, 59] width 69 height 14
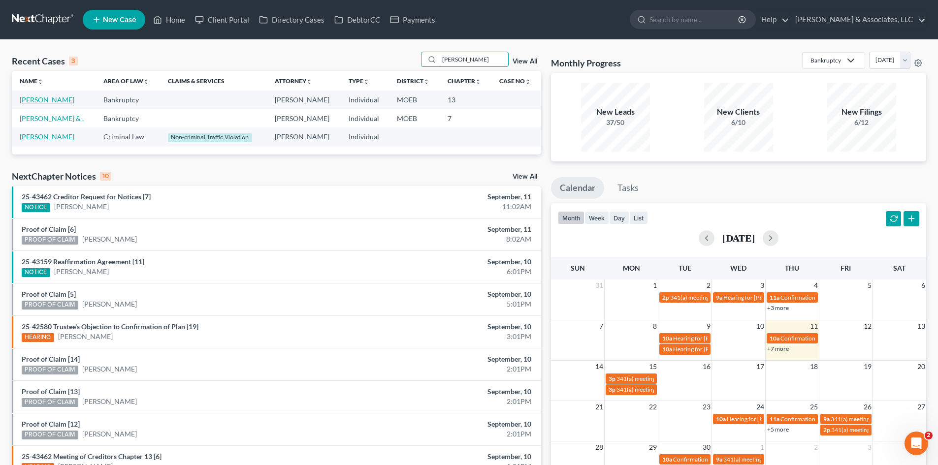
type input "travis"
click at [42, 102] on link "Travis, Kelly" at bounding box center [47, 100] width 55 height 8
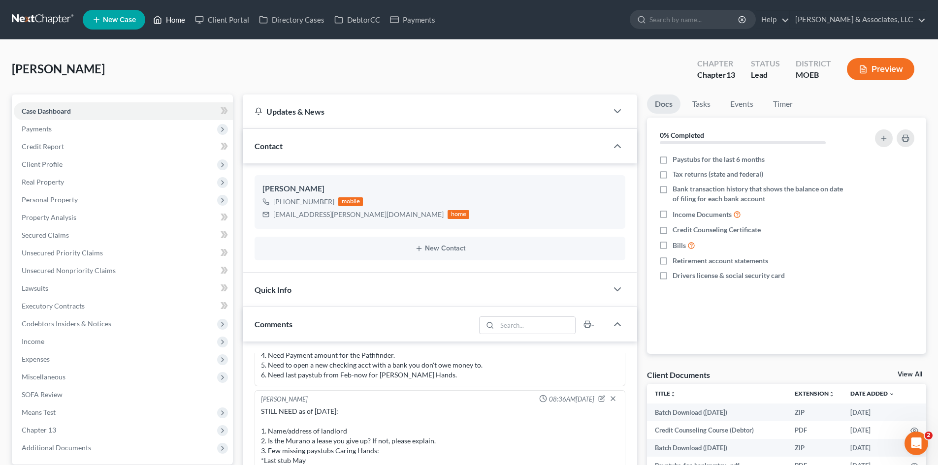
click at [178, 23] on link "Home" at bounding box center [169, 20] width 42 height 18
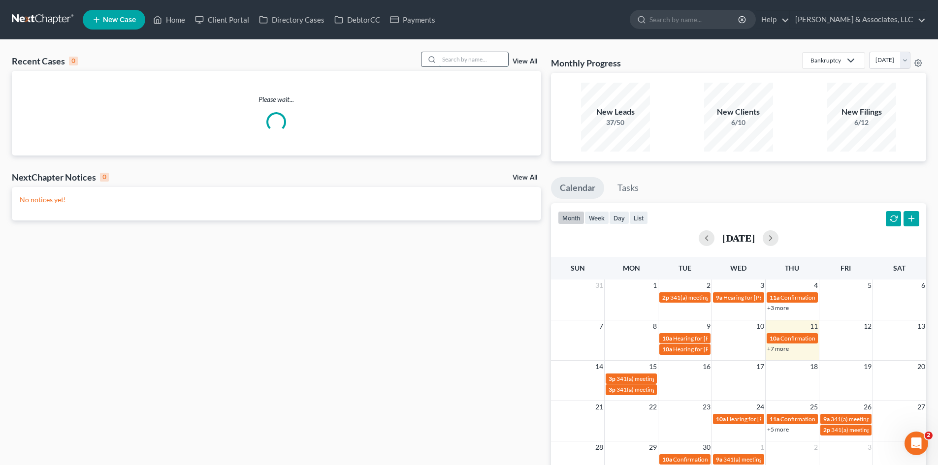
click at [472, 59] on input "search" at bounding box center [473, 59] width 69 height 14
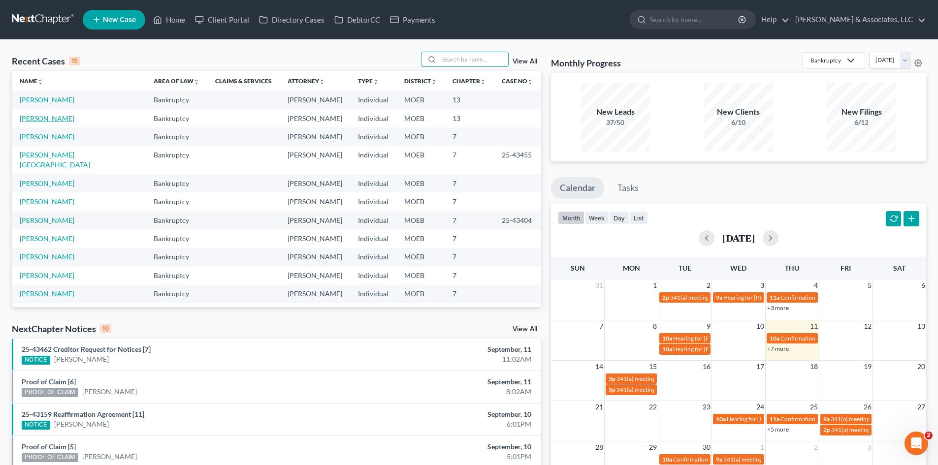
click at [52, 118] on link "[PERSON_NAME]" at bounding box center [47, 118] width 55 height 8
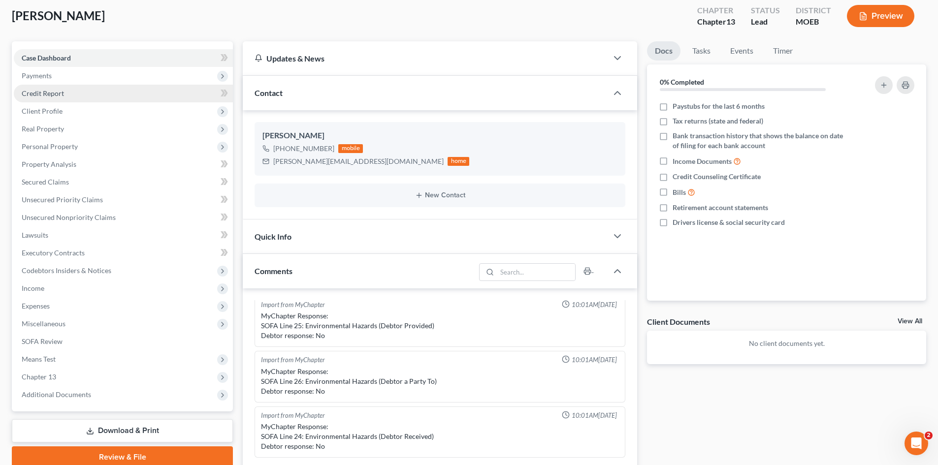
scroll to position [49, 0]
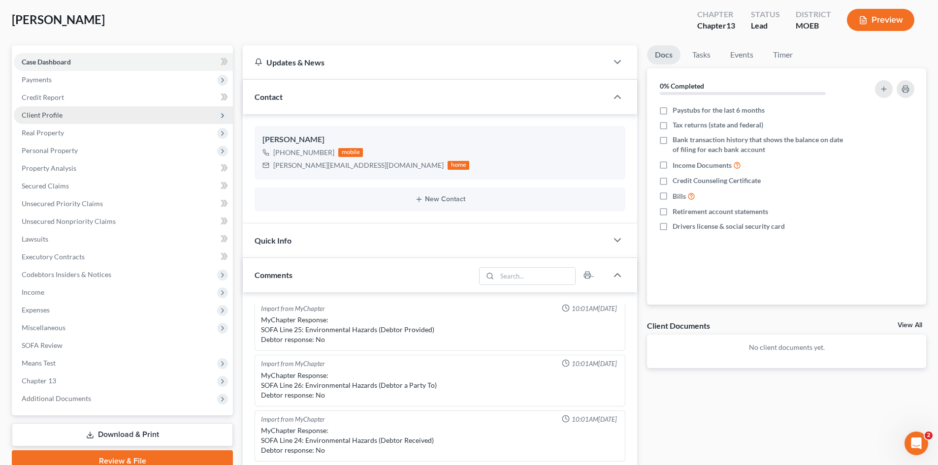
drag, startPoint x: 53, startPoint y: 117, endPoint x: 58, endPoint y: 117, distance: 5.4
click at [53, 117] on span "Client Profile" at bounding box center [42, 115] width 41 height 8
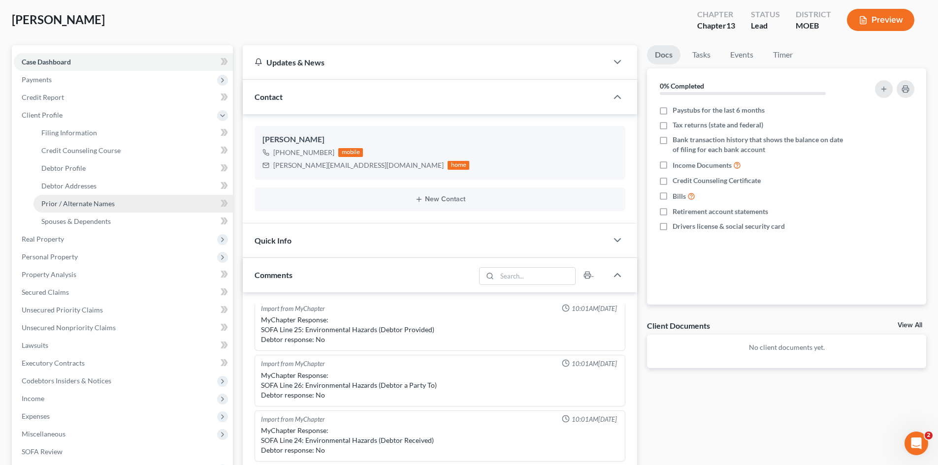
click at [89, 206] on span "Prior / Alternate Names" at bounding box center [77, 203] width 73 height 8
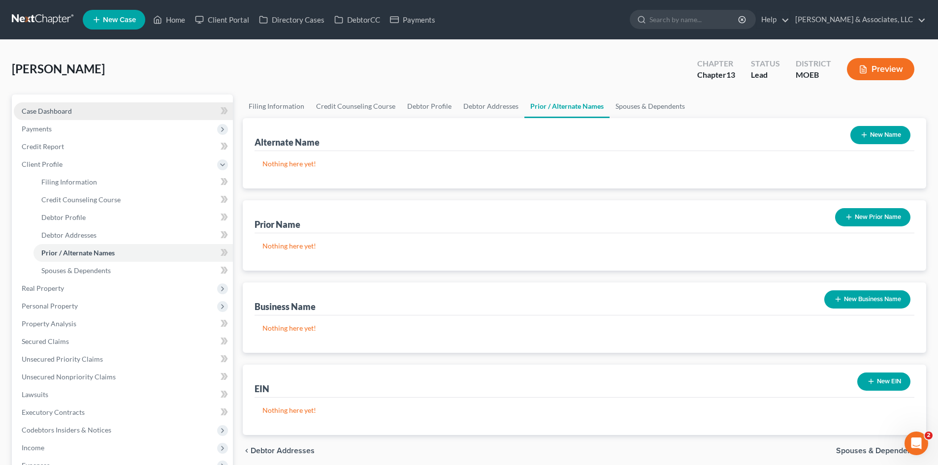
click at [65, 115] on span "Case Dashboard" at bounding box center [47, 111] width 50 height 8
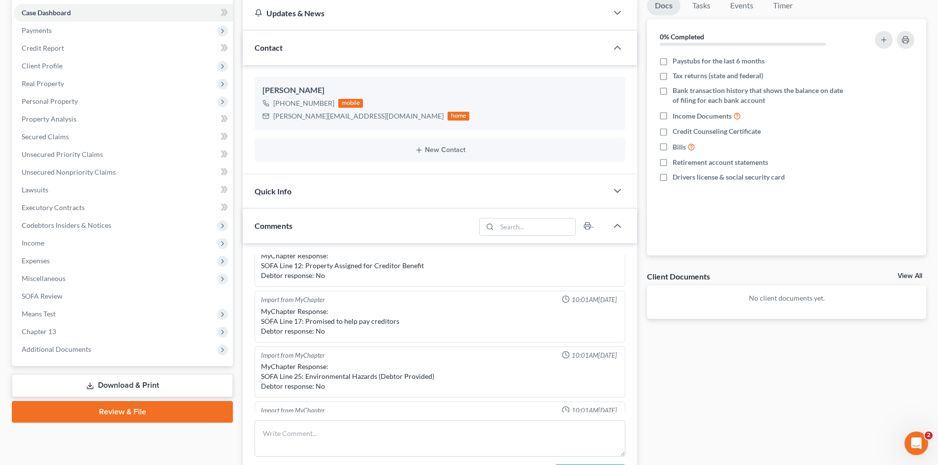
scroll to position [440, 0]
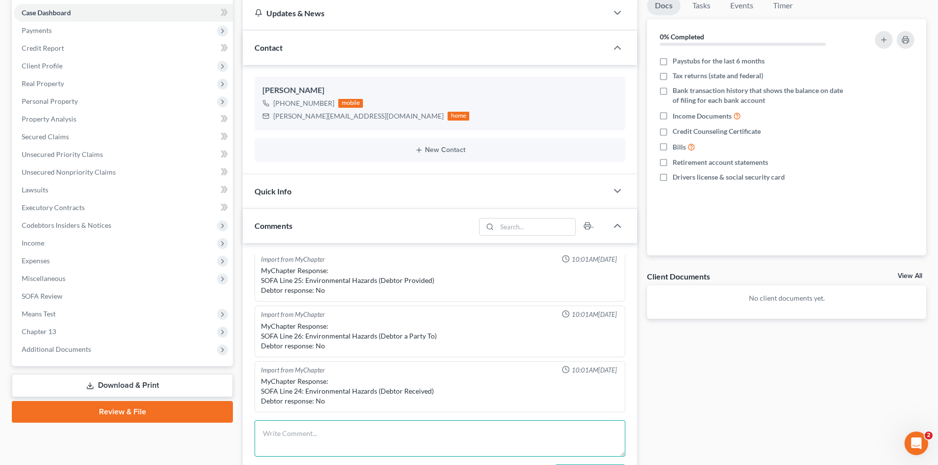
click at [303, 432] on textarea at bounding box center [440, 439] width 371 height 36
paste textarea "Freund, James R. (db) 4:1999bk53764 James R. Freund MISSOURI EASTERN BANKRUPTCY…"
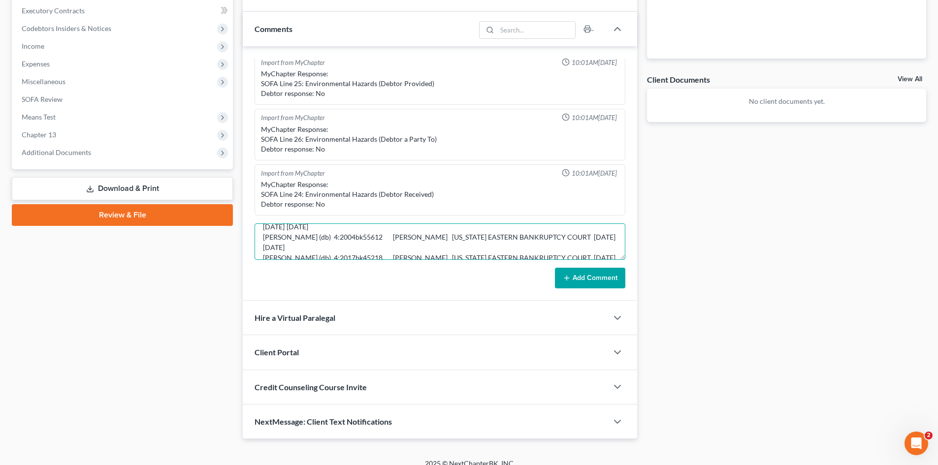
scroll to position [0, 0]
click at [262, 236] on textarea "Freund, James R. (db) 4:1999bk53764 James R. Freund MISSOURI EASTERN BANKRUPTCY…" at bounding box center [440, 242] width 371 height 36
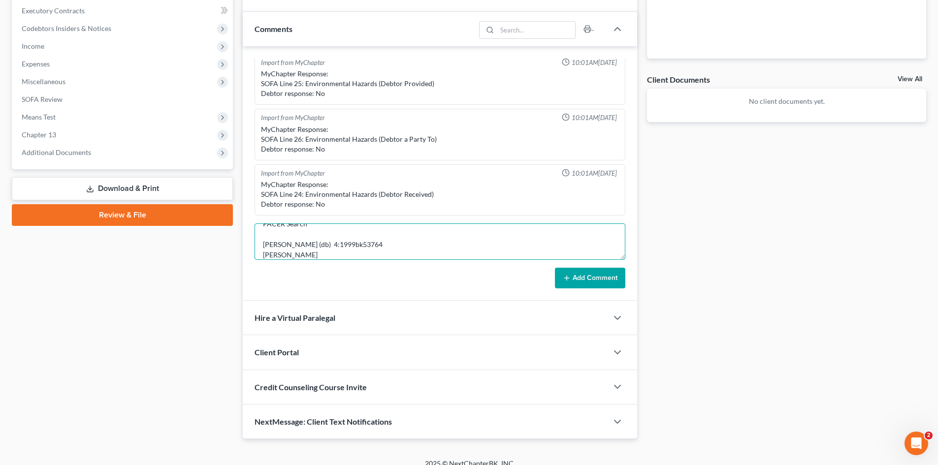
scroll to position [23, 0]
click at [400, 253] on textarea "PACER Search Freund, James R. (db) 4:1999bk53764 James R. Freund MISSOURI EASTE…" at bounding box center [440, 242] width 371 height 36
click at [287, 250] on textarea "PACER Search Freund, James R. (db) 4:1999bk53764 James R. Freund MISSOURI EASTE…" at bounding box center [440, 242] width 371 height 36
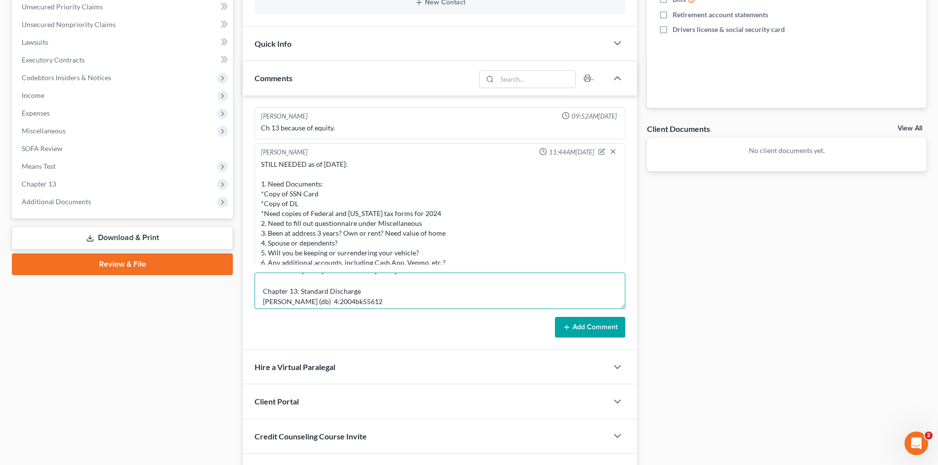
scroll to position [28, 0]
click at [306, 287] on textarea "PACER Search Chapter 7: Standard Discharge Freund, James R. (db) 4:1999bk53764 …" at bounding box center [440, 291] width 371 height 36
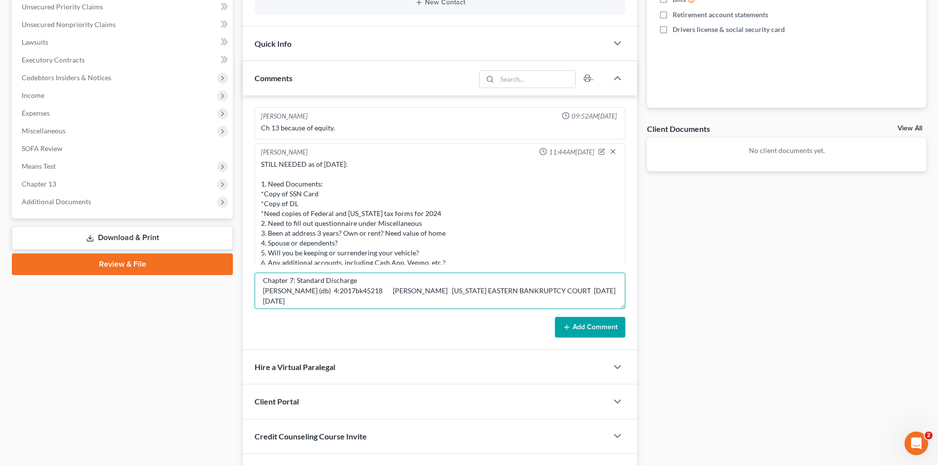
scroll to position [189, 0]
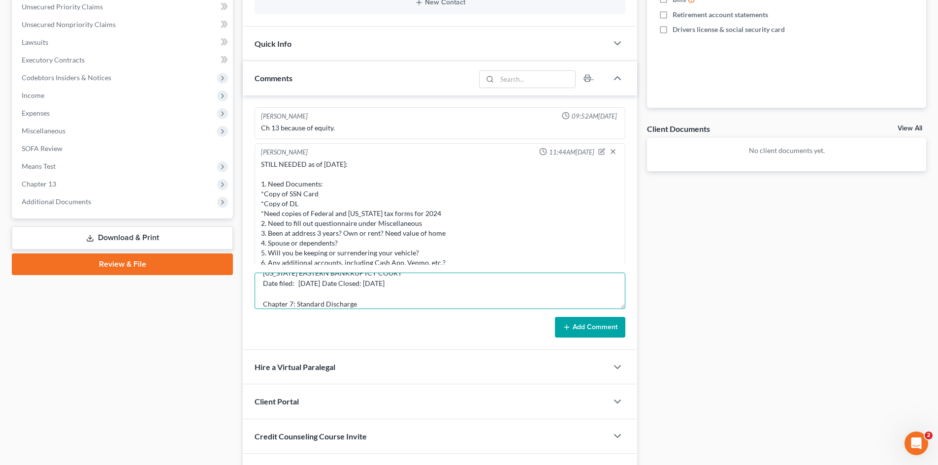
click at [368, 300] on textarea "PACER Search Chapter 7: Standard Discharge Freund, James R. (db) 4:1999bk53764 …" at bounding box center [440, 291] width 371 height 36
drag, startPoint x: 385, startPoint y: 287, endPoint x: 387, endPoint y: 295, distance: 7.8
click at [385, 287] on textarea "PACER Search Chapter 7: Standard Discharge Freund, James R. (db) 4:1999bk53764 …" at bounding box center [440, 291] width 371 height 36
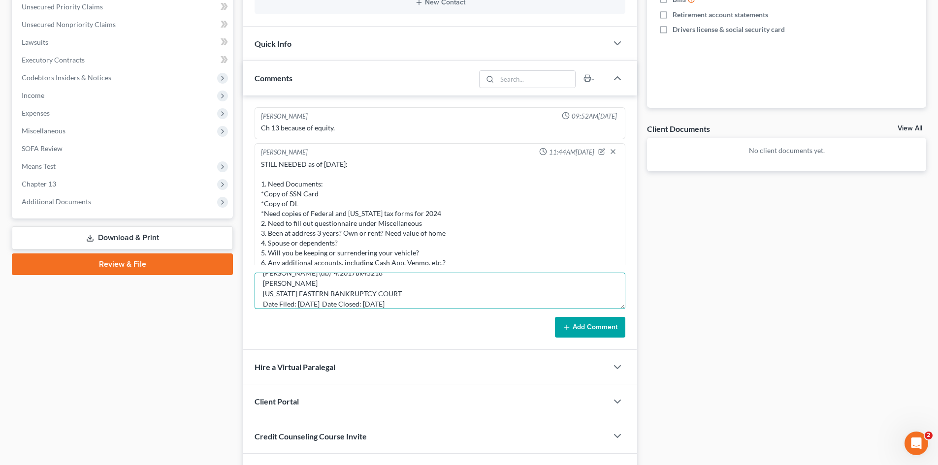
drag, startPoint x: 441, startPoint y: 307, endPoint x: 581, endPoint y: 309, distance: 139.9
click at [440, 307] on textarea "PACER Search Chapter 7: Standard Discharge Freund, James R. (db) 4:1999bk53764 …" at bounding box center [440, 291] width 371 height 36
type textarea "PACER Search Chapter 7: Standard Discharge Freund, James R. (db) 4:1999bk53764 …"
click at [594, 328] on button "Add Comment" at bounding box center [590, 327] width 70 height 21
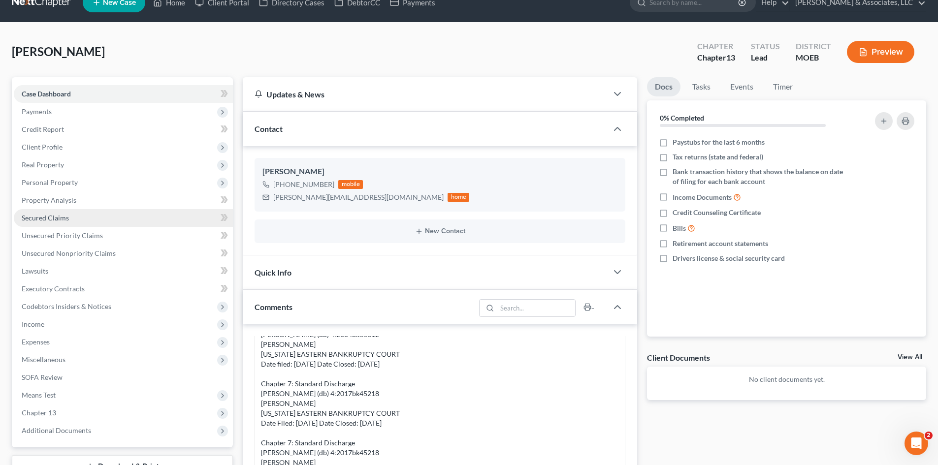
scroll to position [0, 0]
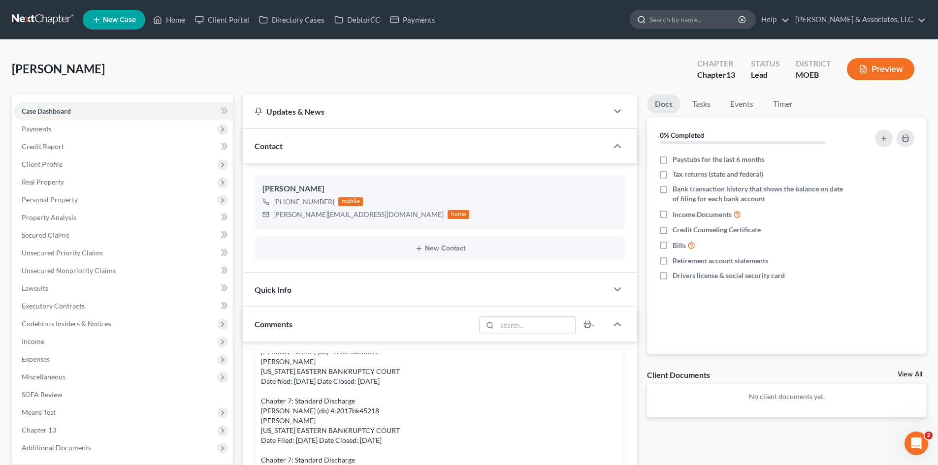
click at [726, 21] on input "search" at bounding box center [695, 19] width 90 height 18
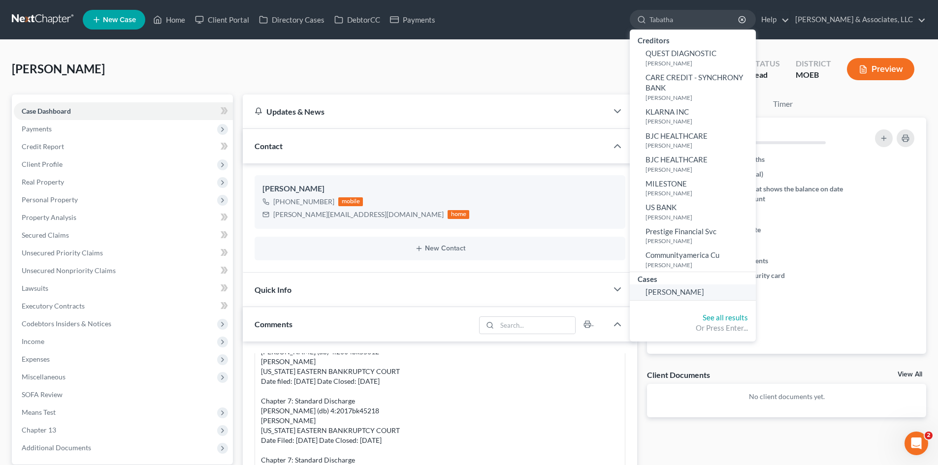
type input "Tabatha"
click at [698, 292] on span "Smith, Tabatha" at bounding box center [675, 292] width 59 height 9
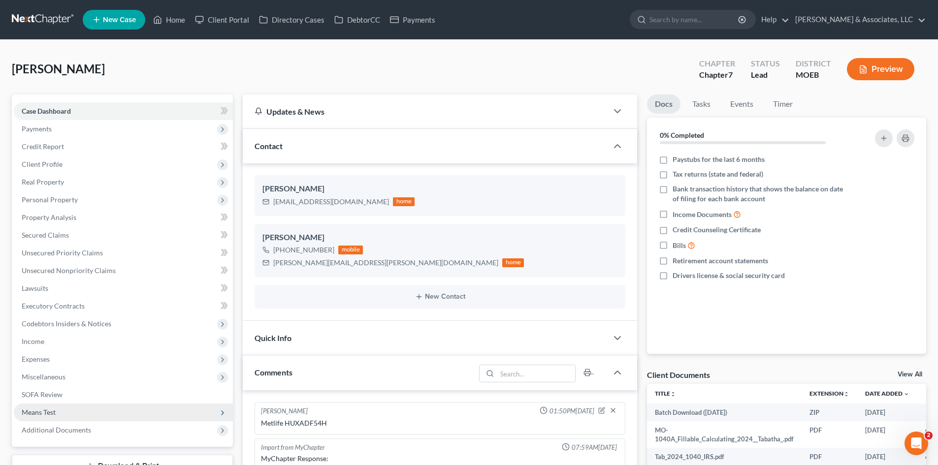
scroll to position [49, 0]
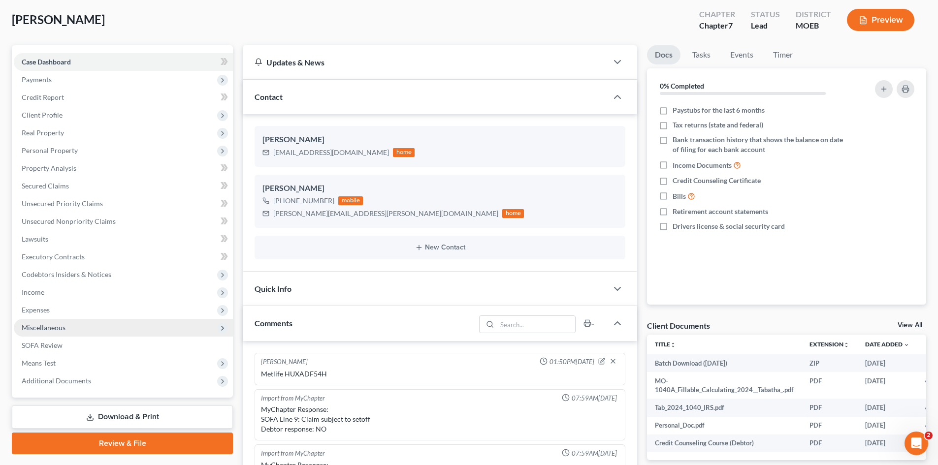
click at [49, 332] on span "Miscellaneous" at bounding box center [123, 328] width 219 height 18
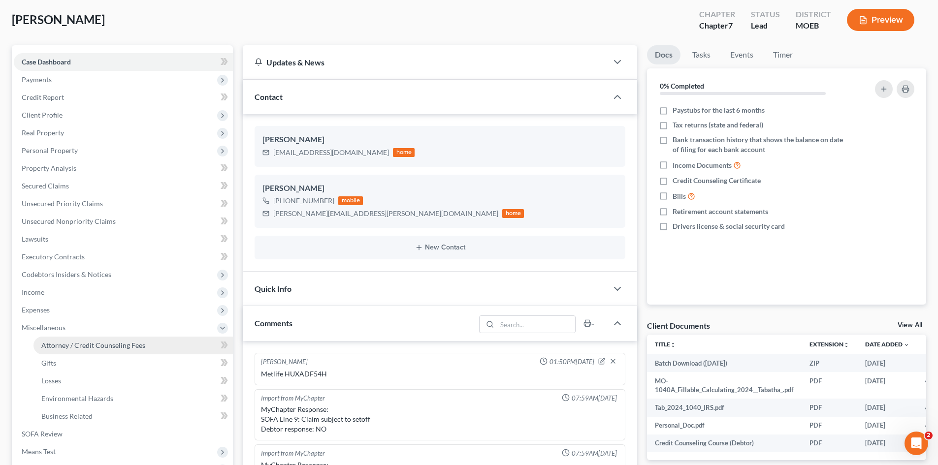
click at [121, 344] on span "Attorney / Credit Counseling Fees" at bounding box center [93, 345] width 104 height 8
select select "0"
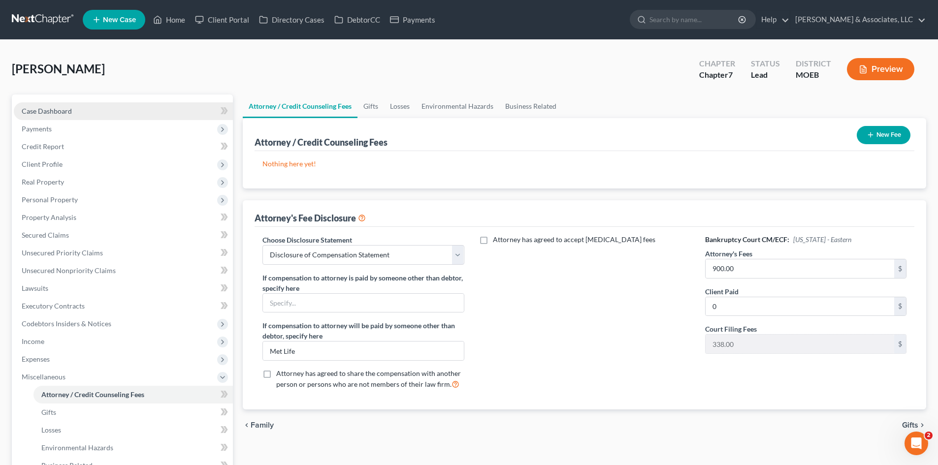
click at [53, 115] on link "Case Dashboard" at bounding box center [123, 111] width 219 height 18
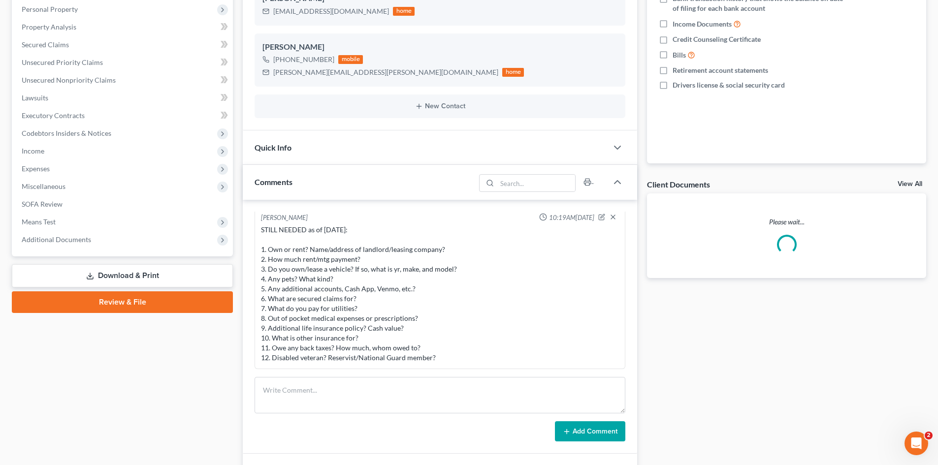
scroll to position [197, 0]
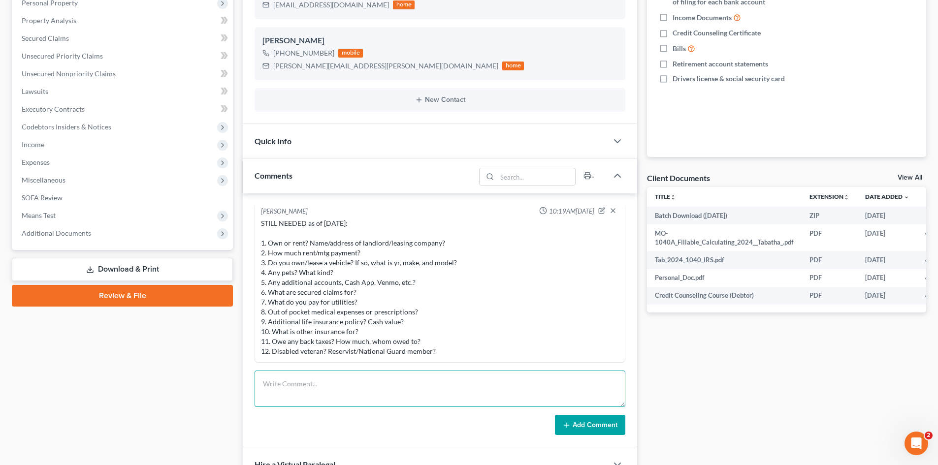
click at [290, 383] on textarea at bounding box center [440, 389] width 371 height 36
type textarea "Notes: Doesn't pay rent as lives with mom who is disabled. No Pets"
click at [41, 200] on span "SOFA Review" at bounding box center [42, 198] width 41 height 8
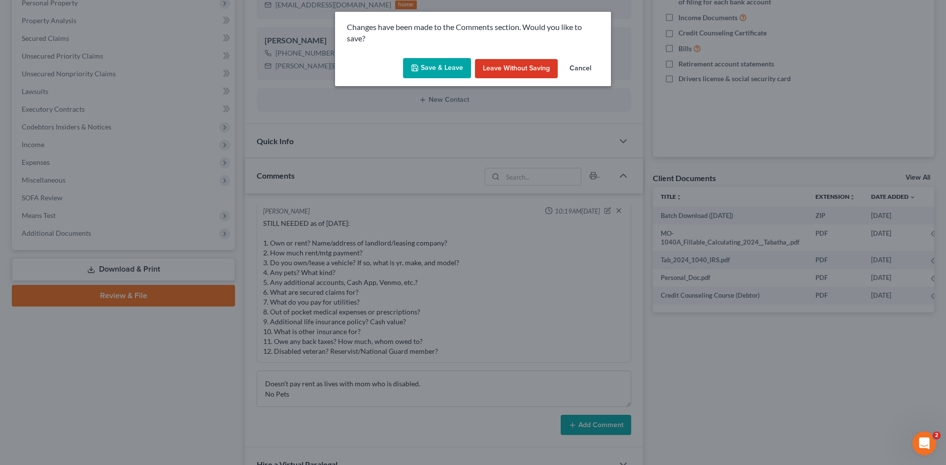
click at [585, 66] on button "Cancel" at bounding box center [580, 69] width 37 height 20
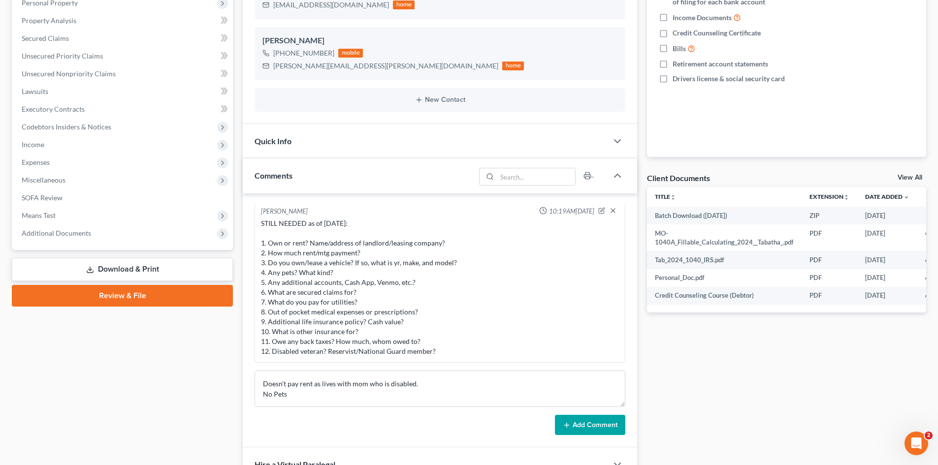
click at [590, 428] on button "Add Comment" at bounding box center [590, 425] width 70 height 21
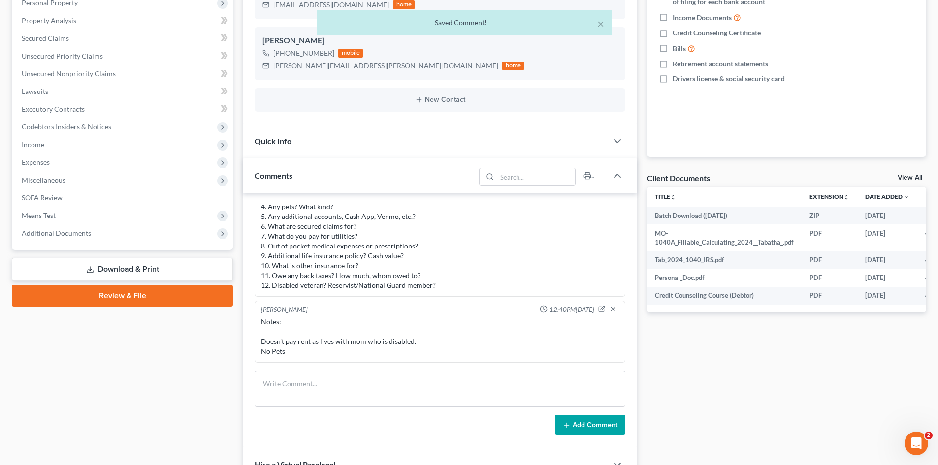
scroll to position [246, 0]
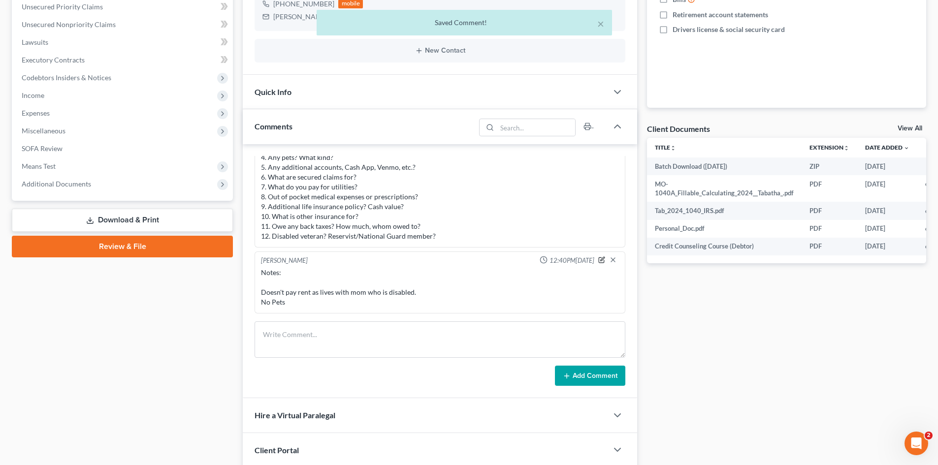
click at [598, 259] on icon "button" at bounding box center [601, 260] width 7 height 7
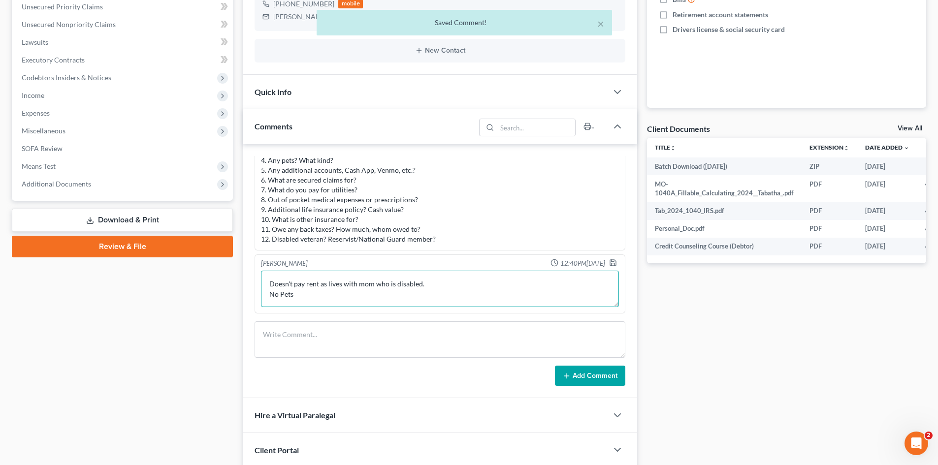
click at [338, 296] on textarea "Notes: Doesn't pay rent as lives with mom who is disabled. No Pets" at bounding box center [440, 289] width 358 height 36
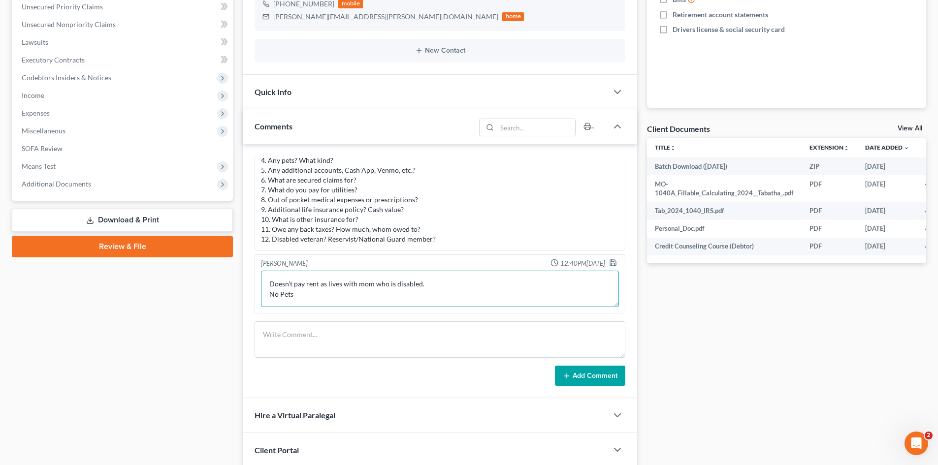
scroll to position [23, 0]
type textarea "Notes: Doesn't pay rent as lives with mom who is disabled. No Pets Drives Partn…"
click at [609, 263] on icon "button" at bounding box center [613, 263] width 8 height 8
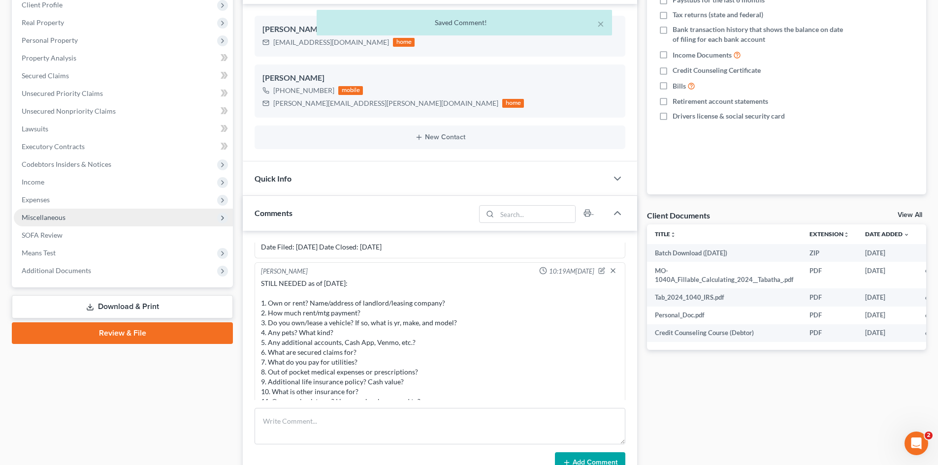
scroll to position [148, 0]
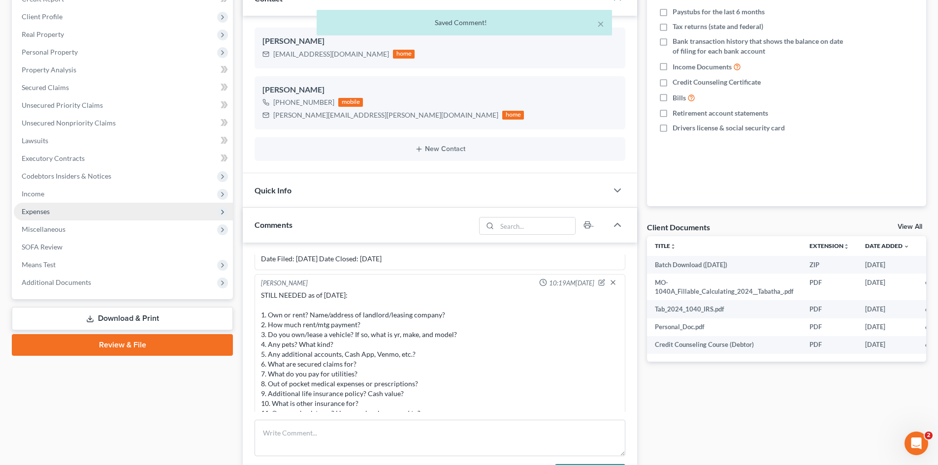
click at [41, 208] on span "Expenses" at bounding box center [36, 211] width 28 height 8
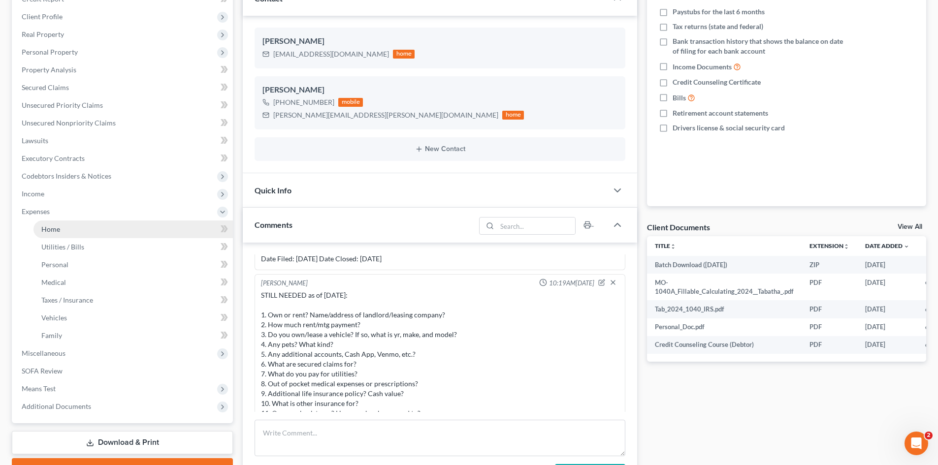
click at [74, 228] on link "Home" at bounding box center [132, 230] width 199 height 18
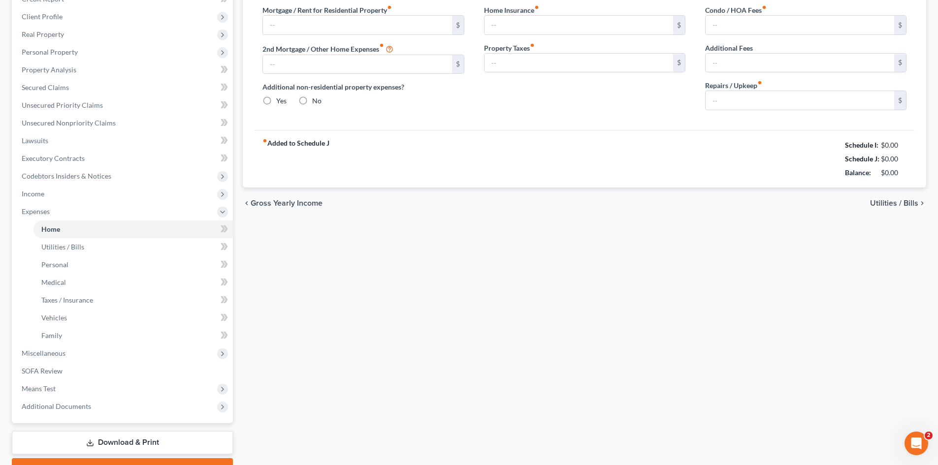
type input "0.00"
radio input "true"
type input "40.00"
type input "0.00"
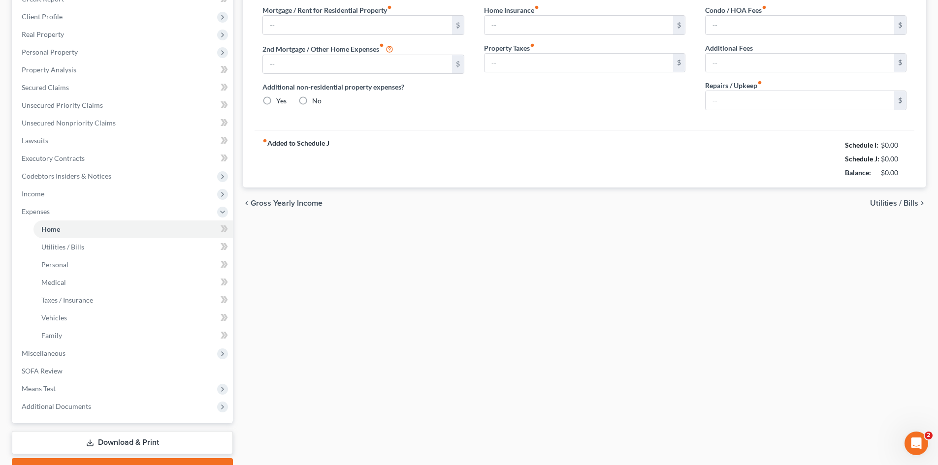
type input "0.00"
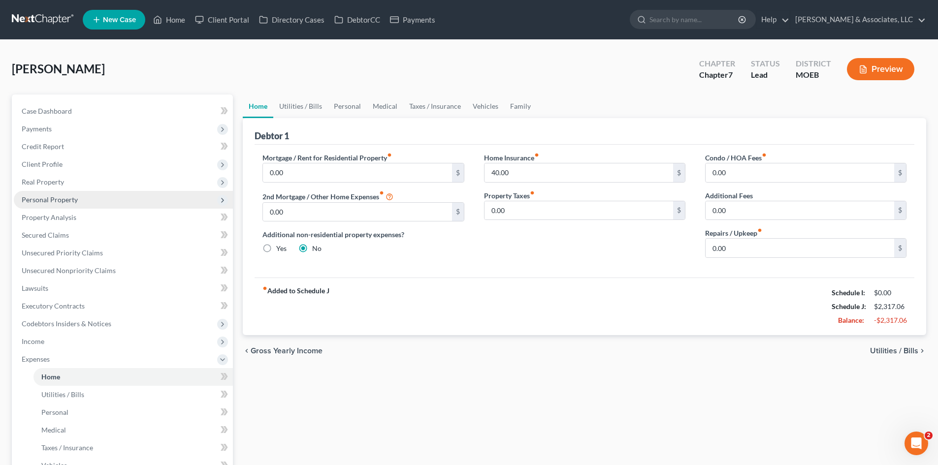
click at [48, 199] on span "Personal Property" at bounding box center [50, 200] width 56 height 8
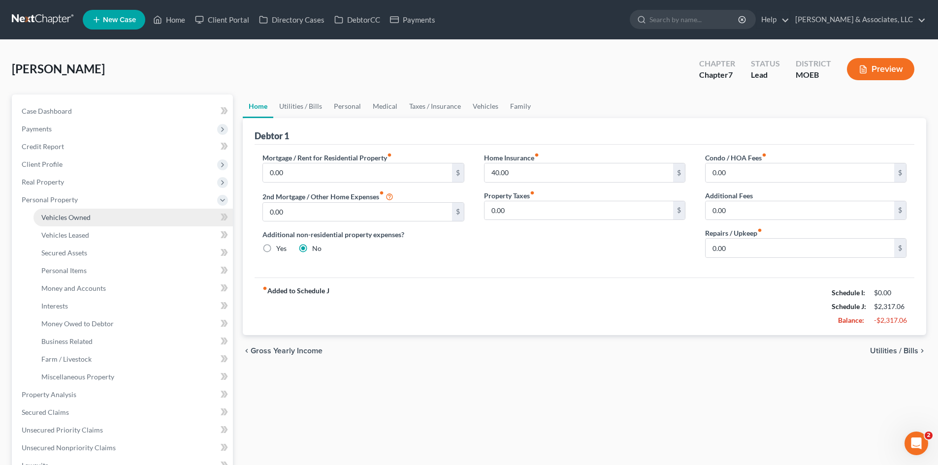
click at [66, 219] on span "Vehicles Owned" at bounding box center [65, 217] width 49 height 8
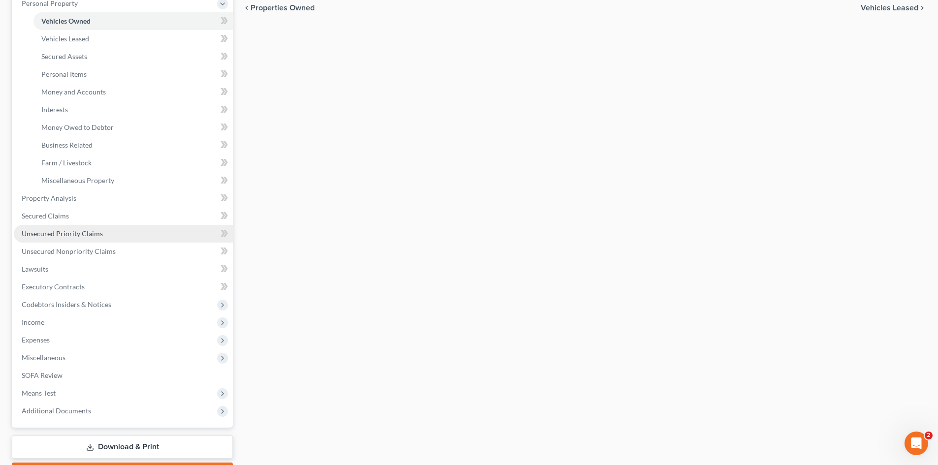
scroll to position [197, 0]
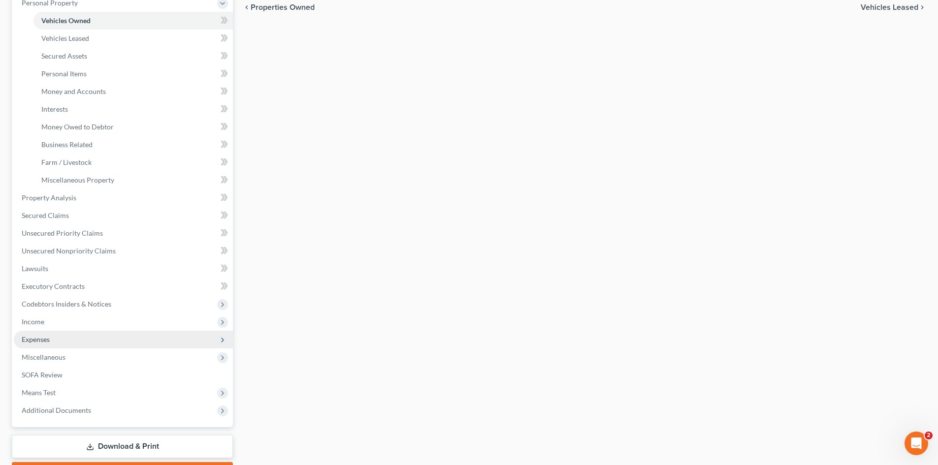
click at [36, 341] on span "Expenses" at bounding box center [36, 339] width 28 height 8
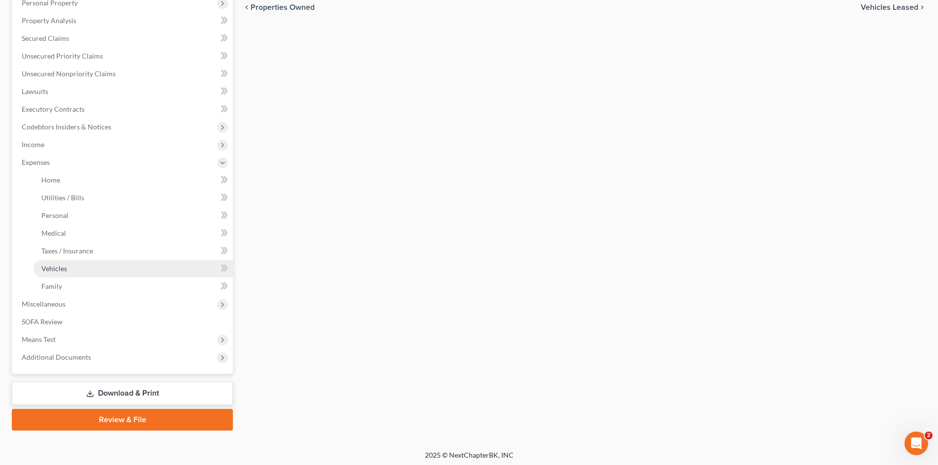
click at [52, 272] on span "Vehicles" at bounding box center [54, 268] width 26 height 8
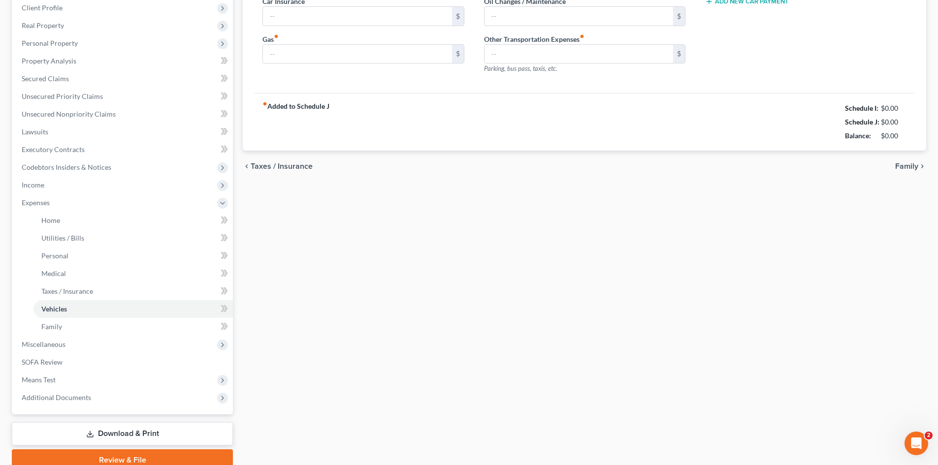
type input "286.36"
type input "75.00"
type input "0.00"
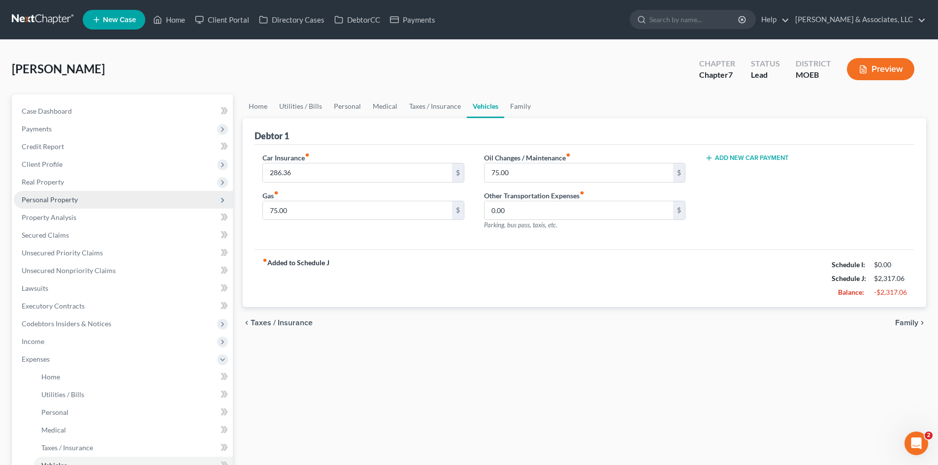
click at [53, 195] on span "Personal Property" at bounding box center [123, 200] width 219 height 18
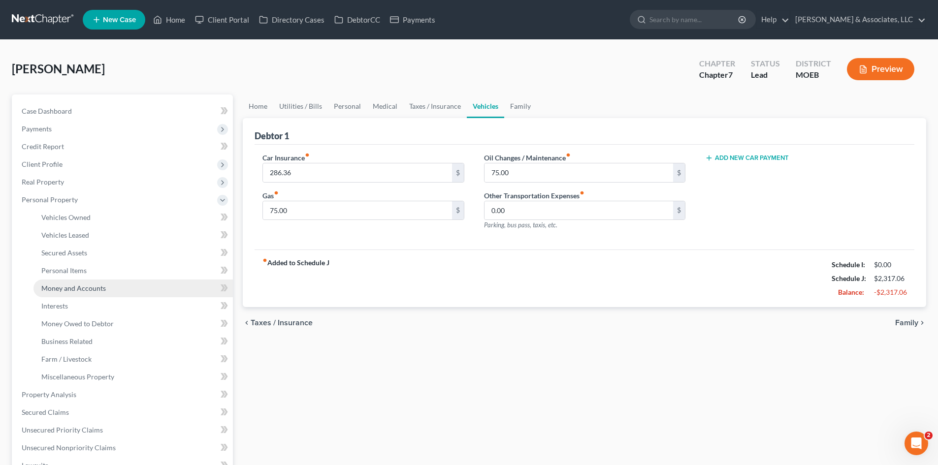
click at [60, 288] on span "Money and Accounts" at bounding box center [73, 288] width 65 height 8
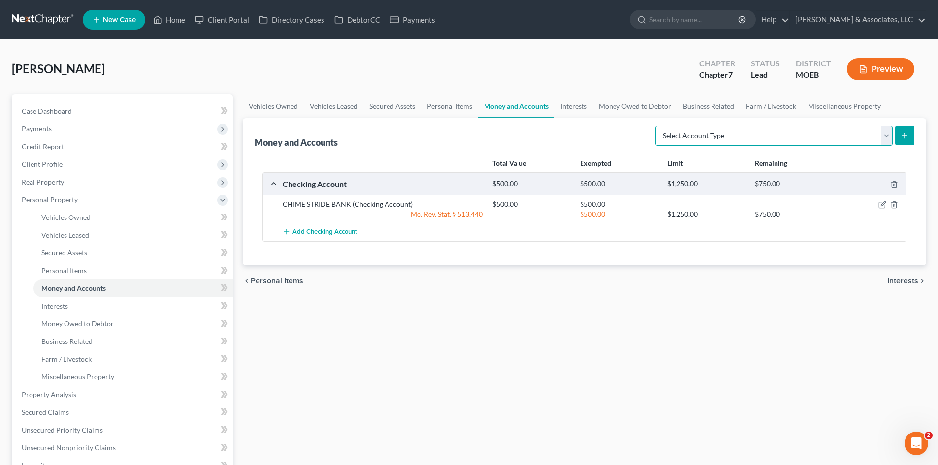
click at [800, 134] on select "Select Account Type Brokerage (A/B: 18, SOFA: 20) Cash on Hand (A/B: 16) Certif…" at bounding box center [774, 136] width 237 height 20
click at [323, 231] on span "Add Checking Account" at bounding box center [325, 233] width 65 height 8
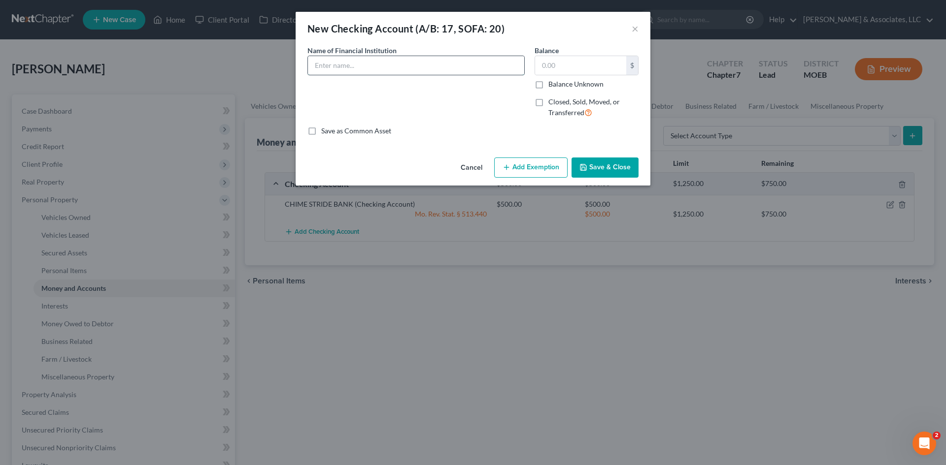
click at [443, 72] on input "text" at bounding box center [416, 65] width 216 height 19
type input "Venmo"
type input "0.00"
click at [607, 169] on button "Save & Close" at bounding box center [604, 168] width 67 height 21
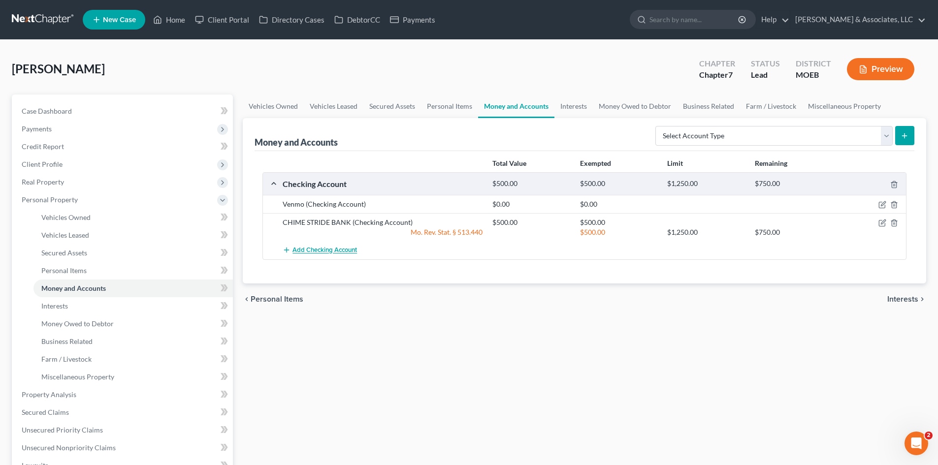
click at [325, 249] on span "Add Checking Account" at bounding box center [325, 251] width 65 height 8
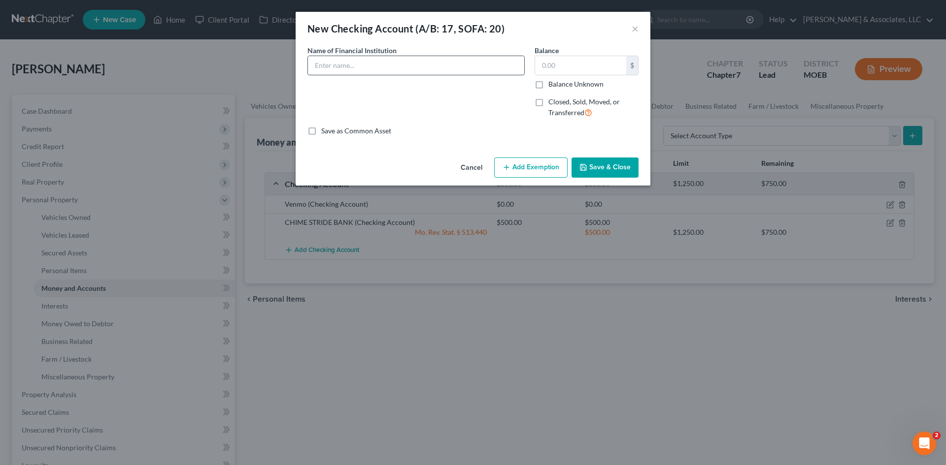
click at [378, 64] on input "text" at bounding box center [416, 65] width 216 height 19
type input "Cash App"
click at [599, 170] on button "Save & Close" at bounding box center [604, 168] width 67 height 21
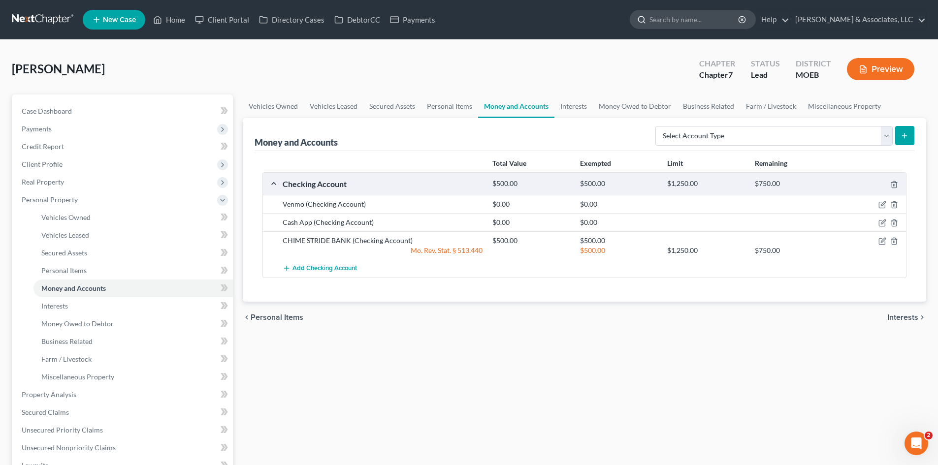
click at [705, 20] on input "search" at bounding box center [695, 19] width 90 height 18
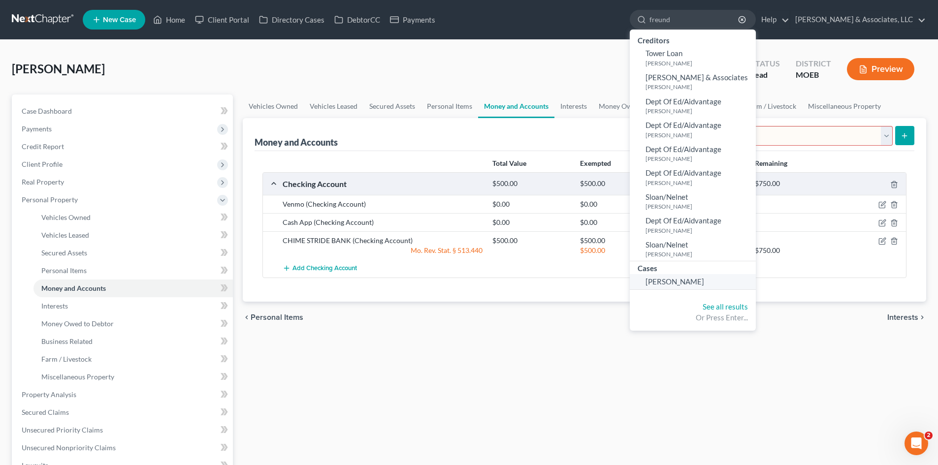
type input "freund"
click at [704, 281] on span "[PERSON_NAME]" at bounding box center [675, 281] width 59 height 9
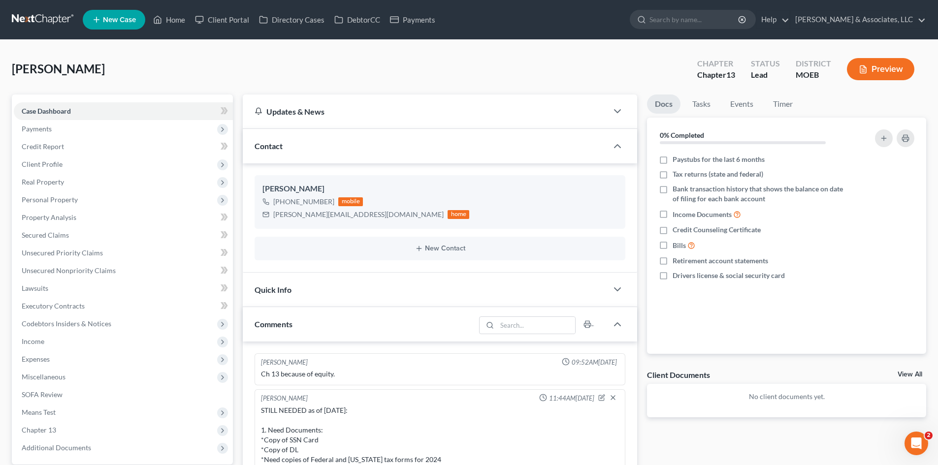
scroll to position [772, 0]
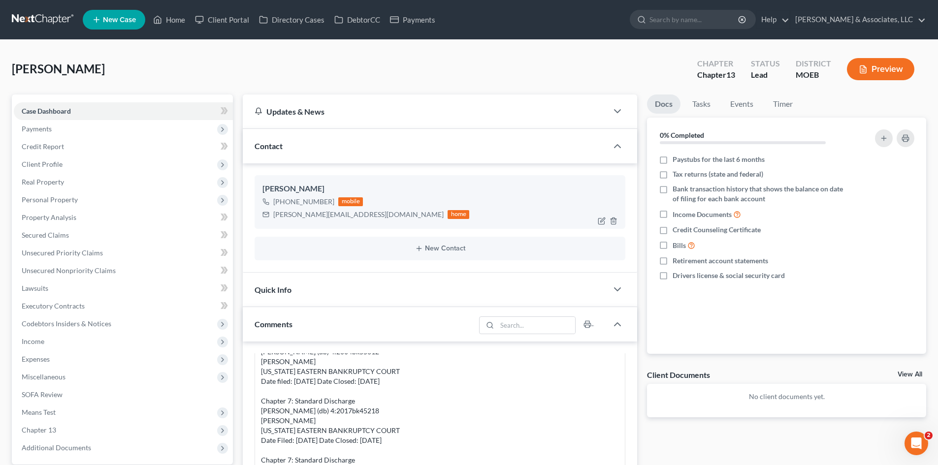
drag, startPoint x: 330, startPoint y: 202, endPoint x: 286, endPoint y: 201, distance: 43.9
click at [286, 201] on div "+1 (314) 817-7742" at bounding box center [303, 202] width 61 height 10
copy div "314) 817-7742"
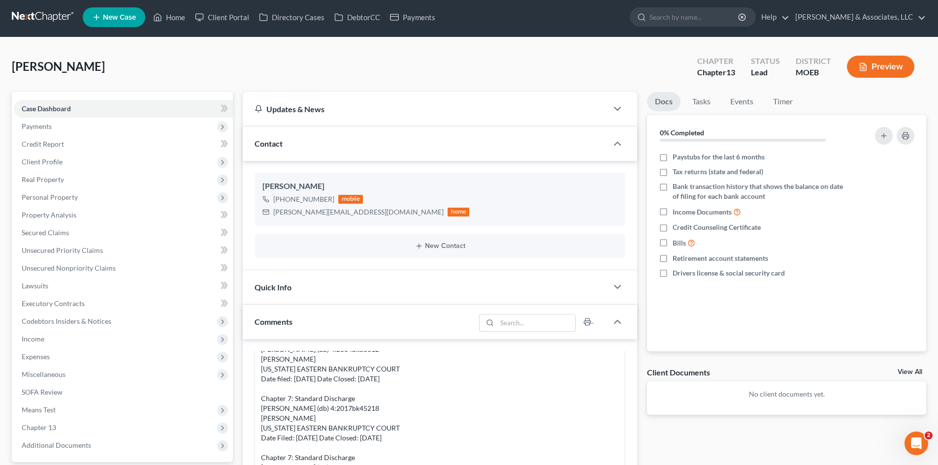
scroll to position [0, 0]
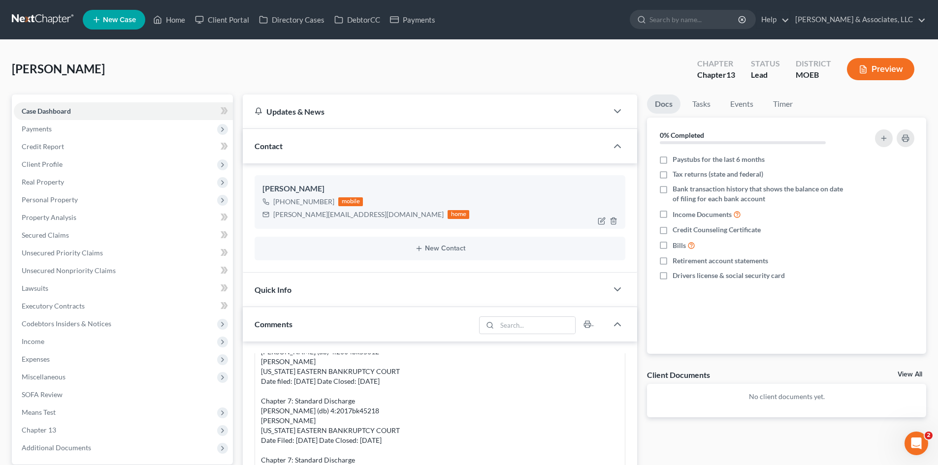
copy div "314) 817-7742"
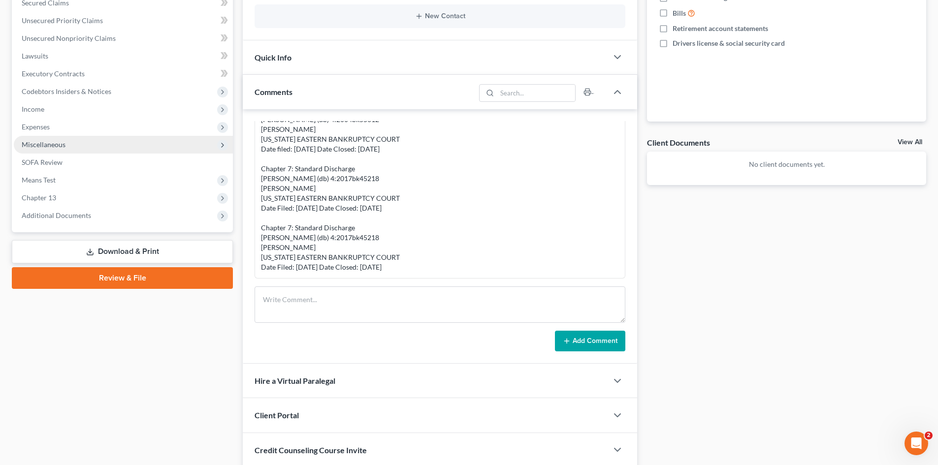
scroll to position [110, 0]
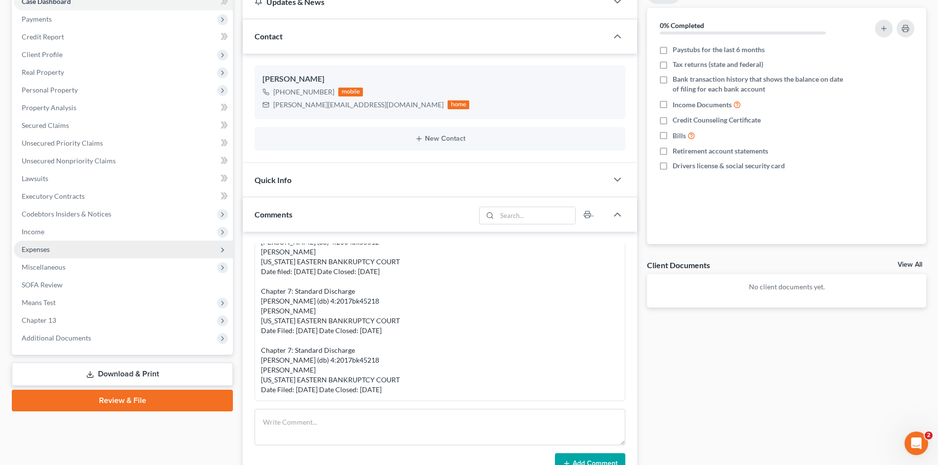
click at [36, 251] on span "Expenses" at bounding box center [36, 249] width 28 height 8
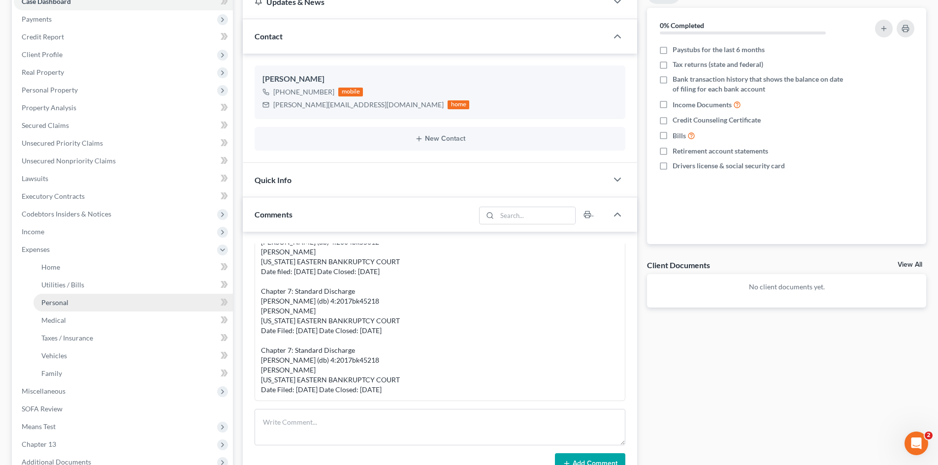
click at [67, 307] on link "Personal" at bounding box center [132, 303] width 199 height 18
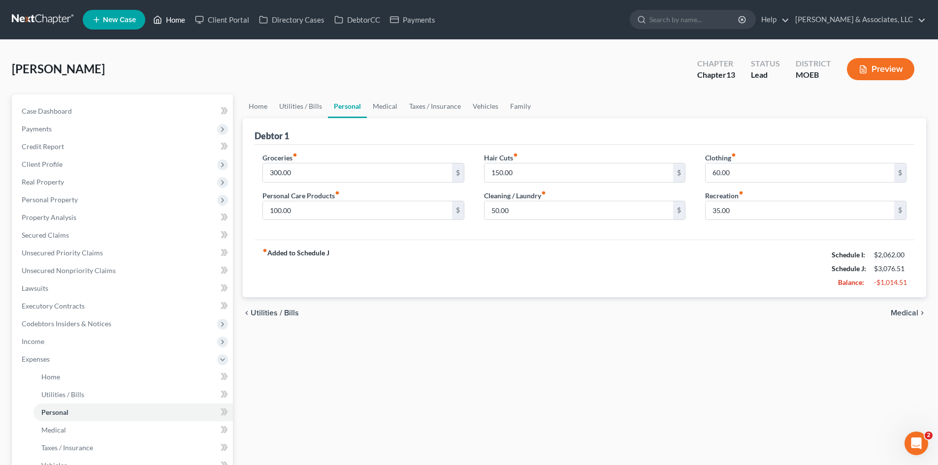
click at [177, 19] on link "Home" at bounding box center [169, 20] width 42 height 18
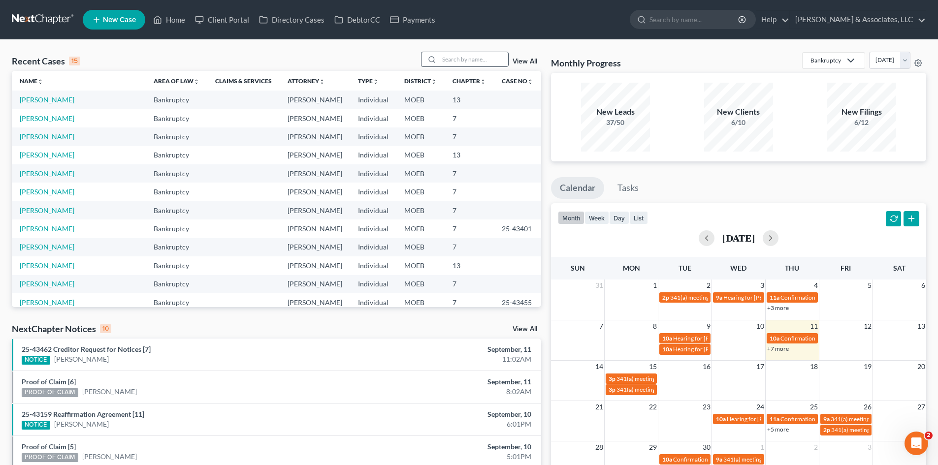
click at [436, 59] on icon at bounding box center [432, 60] width 8 height 8
click at [476, 64] on input "search" at bounding box center [473, 59] width 69 height 14
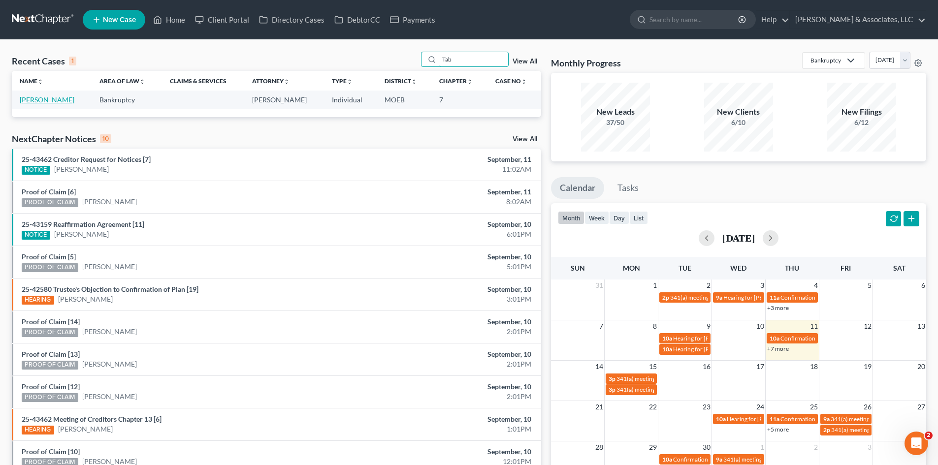
type input "Tab"
click at [48, 96] on link "Smith, Tabatha" at bounding box center [47, 100] width 55 height 8
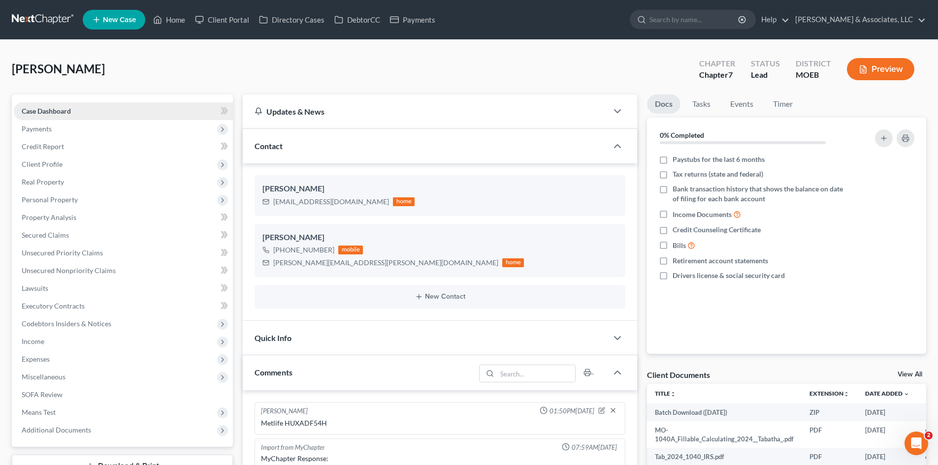
scroll to position [593, 0]
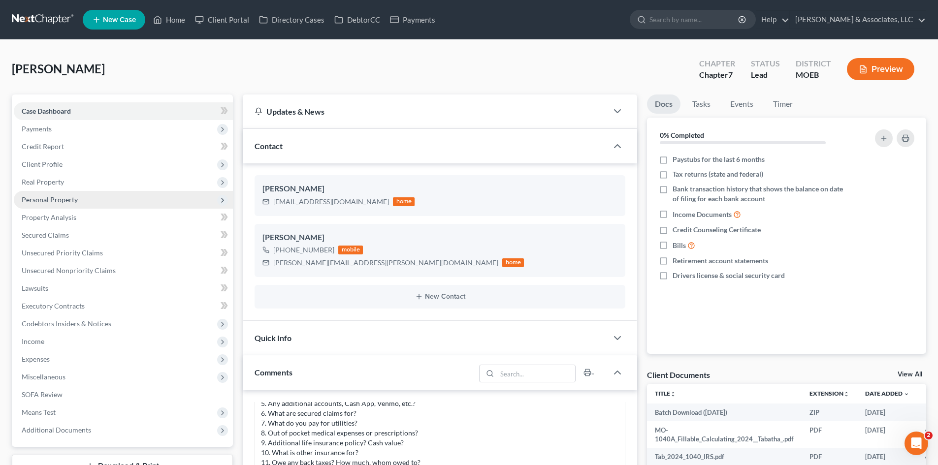
click at [55, 200] on span "Personal Property" at bounding box center [50, 200] width 56 height 8
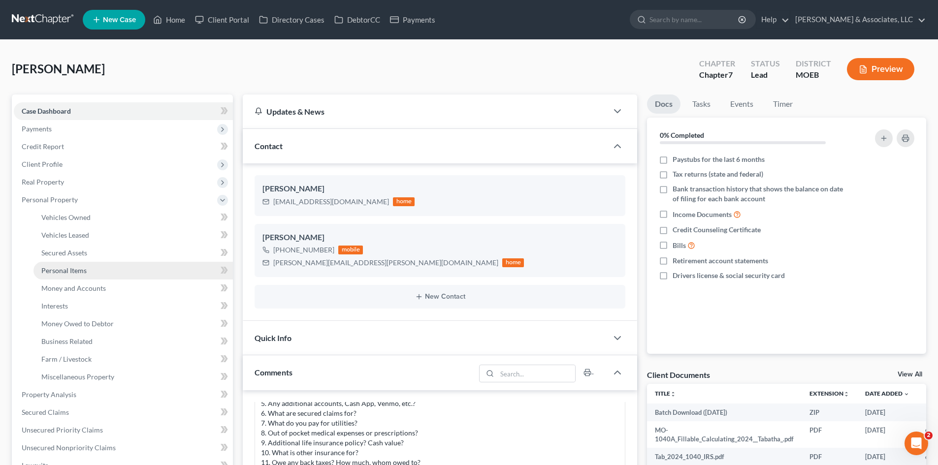
click at [77, 268] on span "Personal Items" at bounding box center [63, 270] width 45 height 8
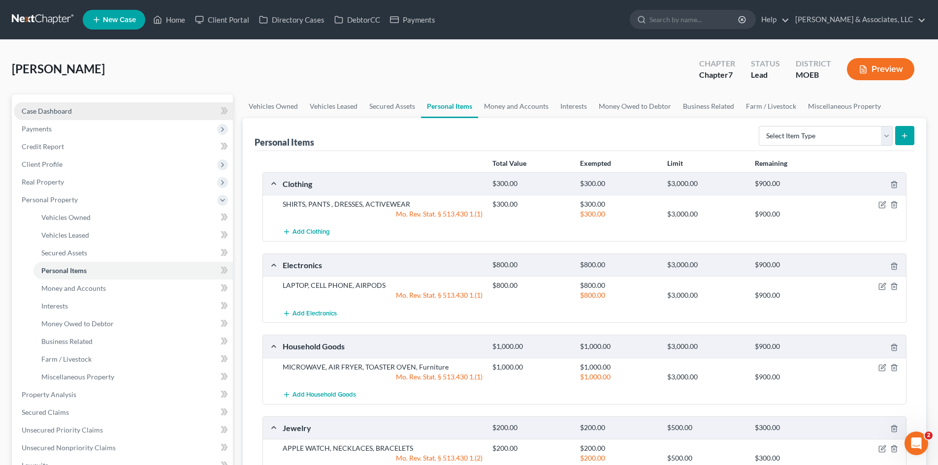
click at [66, 107] on span "Case Dashboard" at bounding box center [47, 111] width 50 height 8
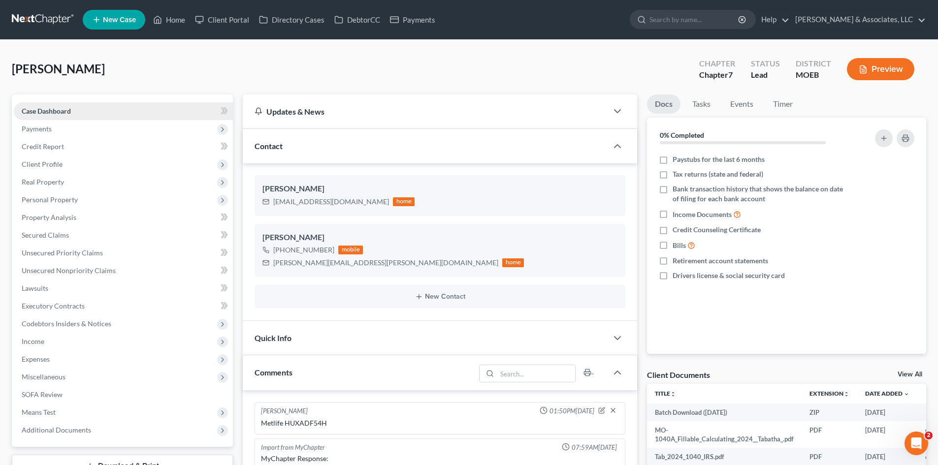
scroll to position [593, 0]
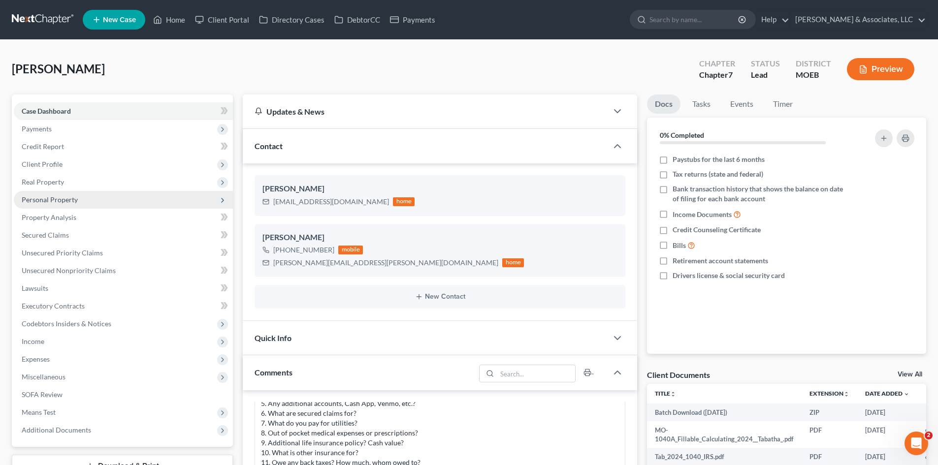
click at [61, 198] on span "Personal Property" at bounding box center [50, 200] width 56 height 8
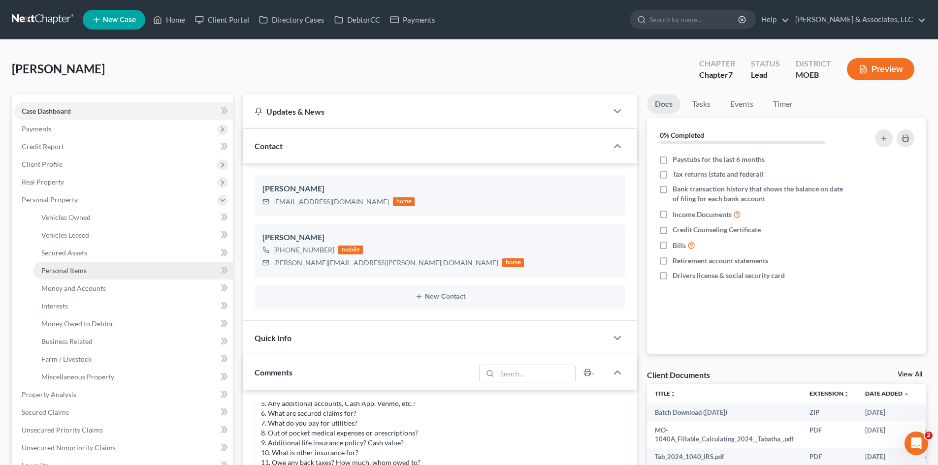
click at [79, 271] on span "Personal Items" at bounding box center [63, 270] width 45 height 8
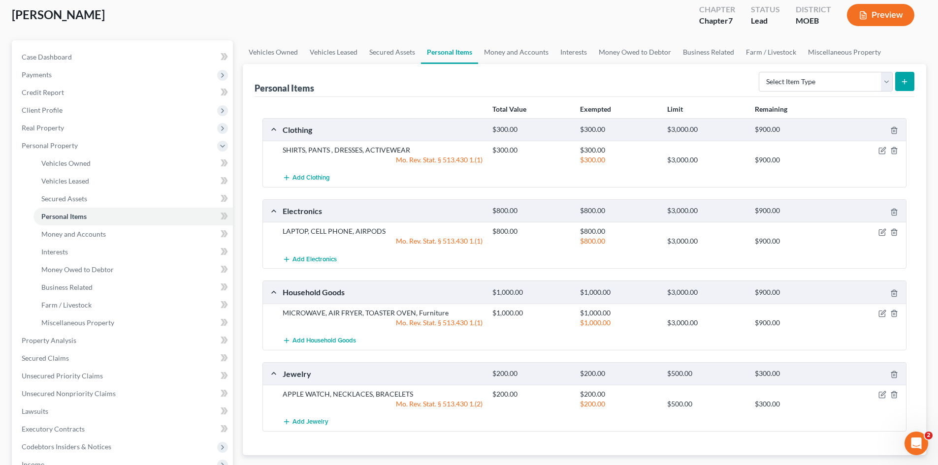
scroll to position [197, 0]
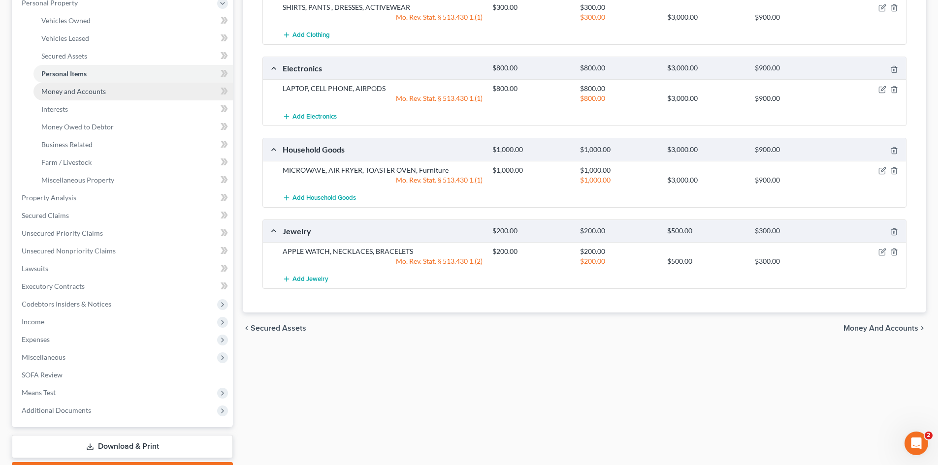
click at [88, 92] on span "Money and Accounts" at bounding box center [73, 91] width 65 height 8
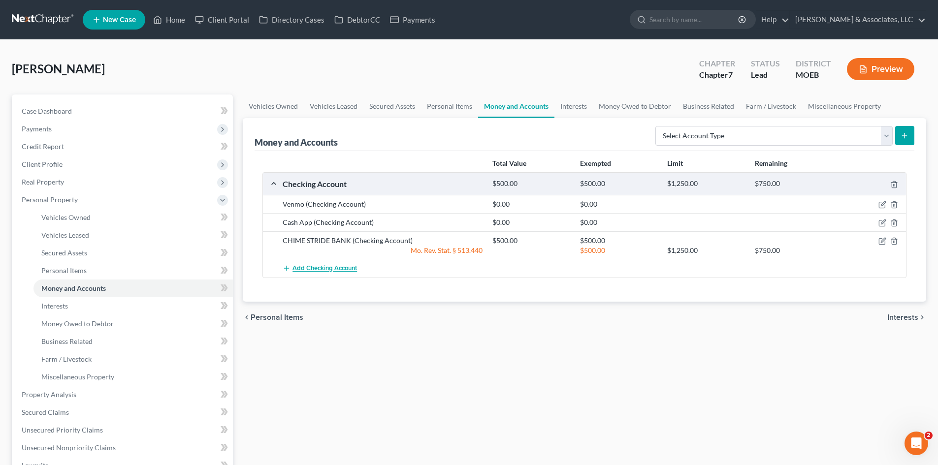
click at [326, 265] on span "Add Checking Account" at bounding box center [325, 269] width 65 height 8
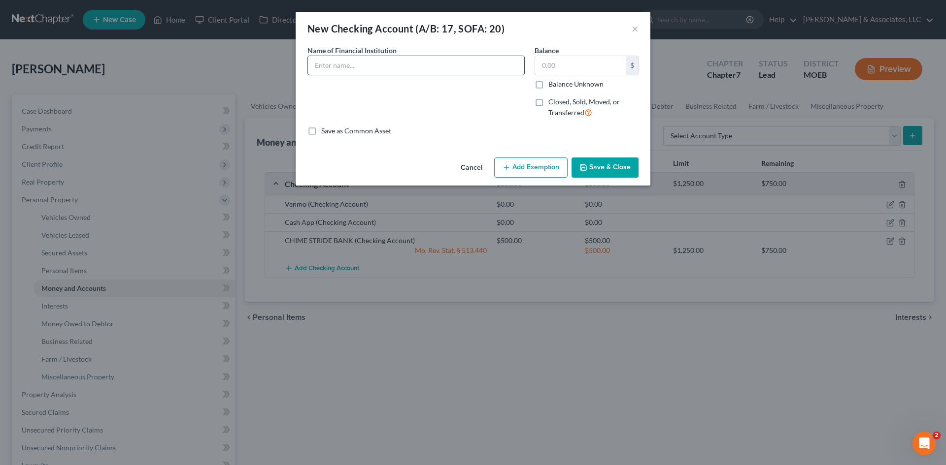
click at [364, 60] on input "text" at bounding box center [416, 65] width 216 height 19
type input "PayPal"
click at [618, 166] on button "Save & Close" at bounding box center [604, 168] width 67 height 21
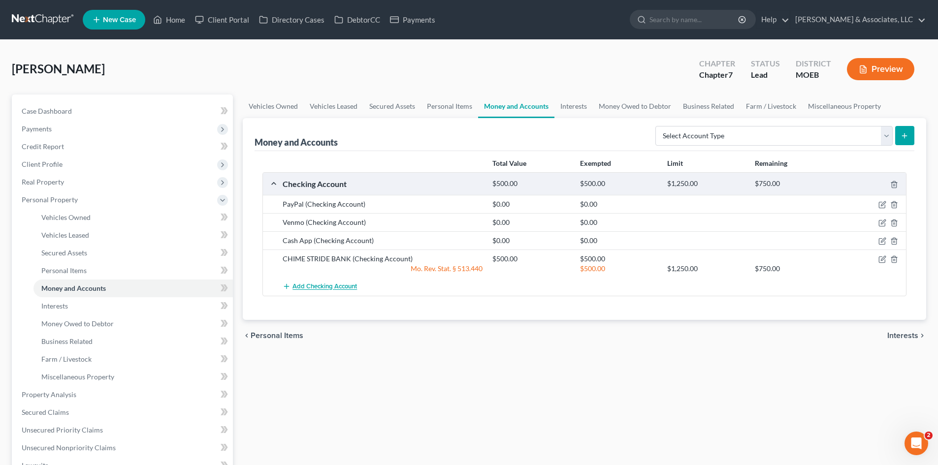
click at [342, 288] on span "Add Checking Account" at bounding box center [325, 287] width 65 height 8
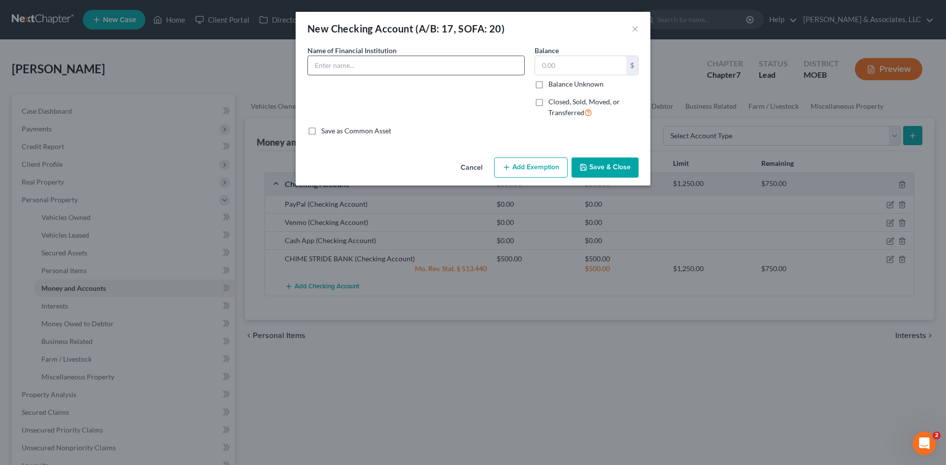
click at [358, 69] on input "text" at bounding box center [416, 65] width 216 height 19
type input "Apple Cash"
click at [613, 166] on button "Save & Close" at bounding box center [604, 168] width 67 height 21
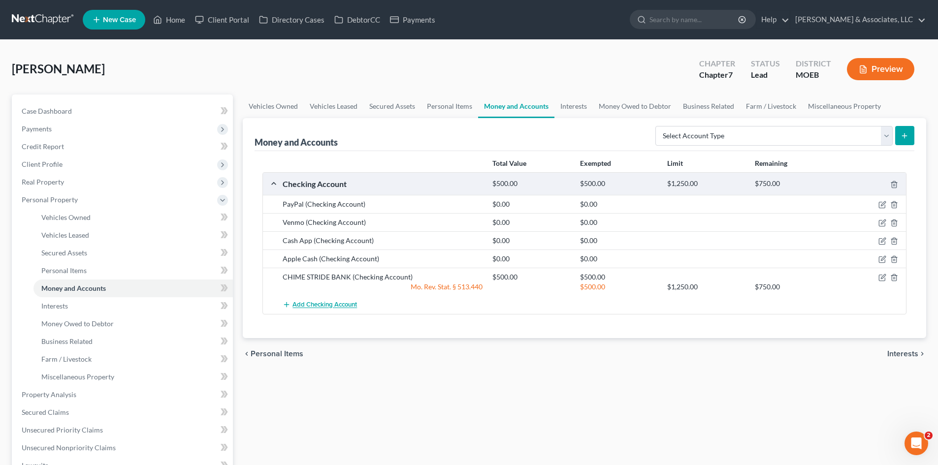
click at [331, 302] on span "Add Checking Account" at bounding box center [325, 305] width 65 height 8
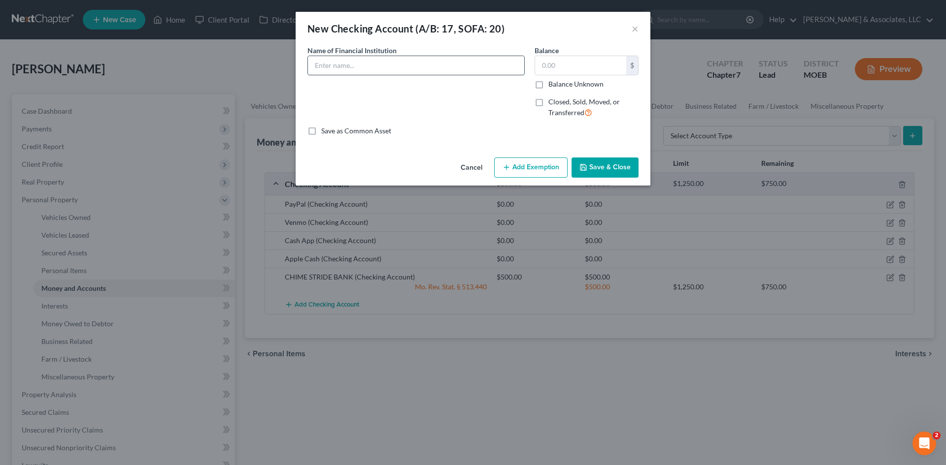
click at [329, 69] on input "text" at bounding box center [416, 65] width 216 height 19
type input "Dasher Direct"
click at [597, 167] on button "Save & Close" at bounding box center [604, 168] width 67 height 21
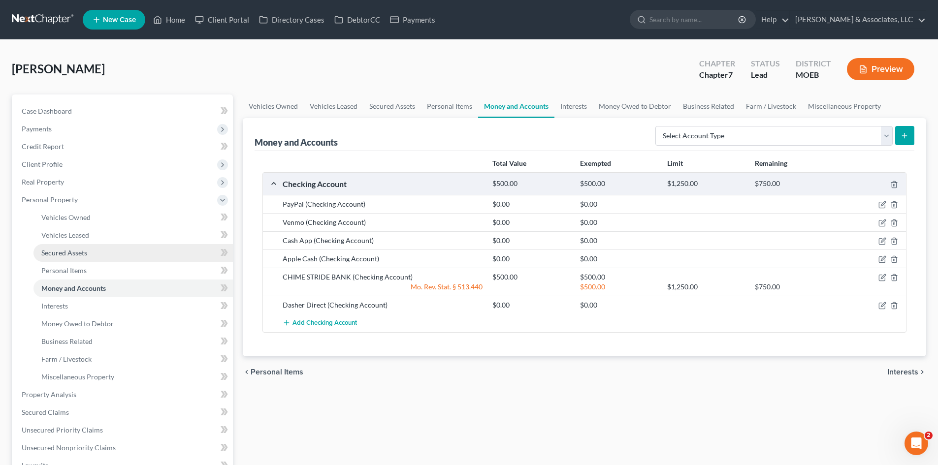
click at [78, 254] on span "Secured Assets" at bounding box center [64, 253] width 46 height 8
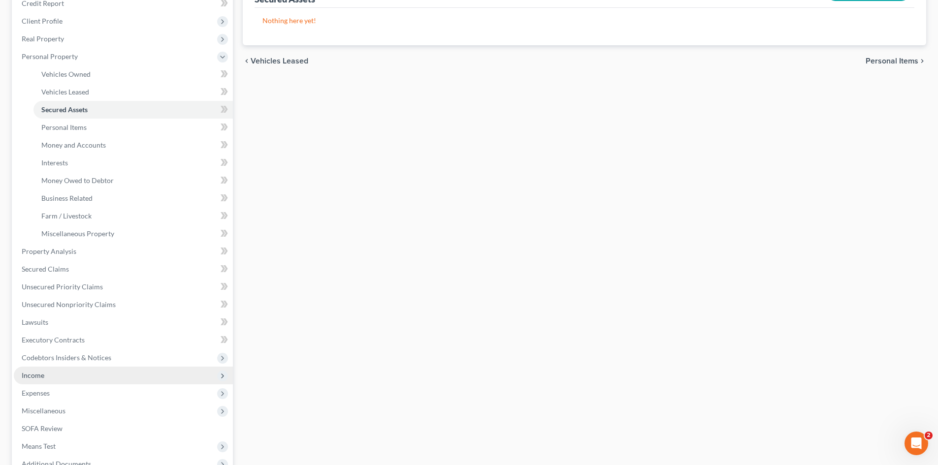
scroll to position [148, 0]
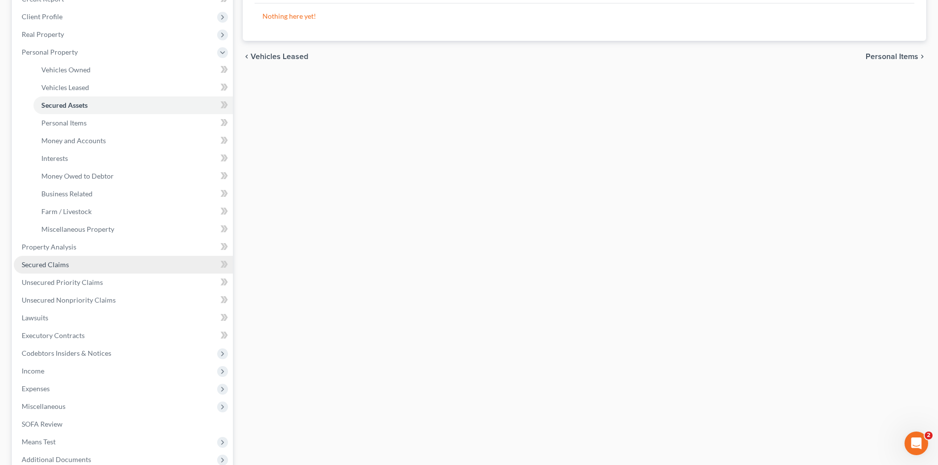
click at [60, 272] on link "Secured Claims" at bounding box center [123, 265] width 219 height 18
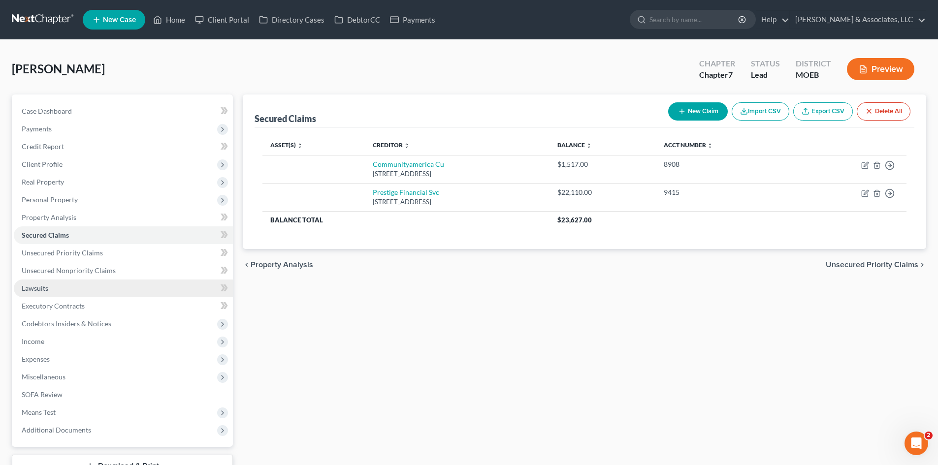
click at [58, 291] on link "Lawsuits" at bounding box center [123, 289] width 219 height 18
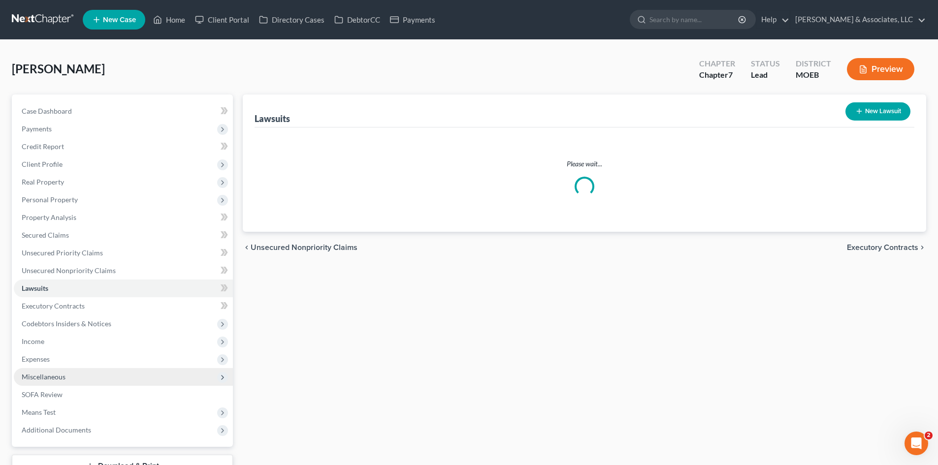
click at [40, 379] on span "Miscellaneous" at bounding box center [44, 377] width 44 height 8
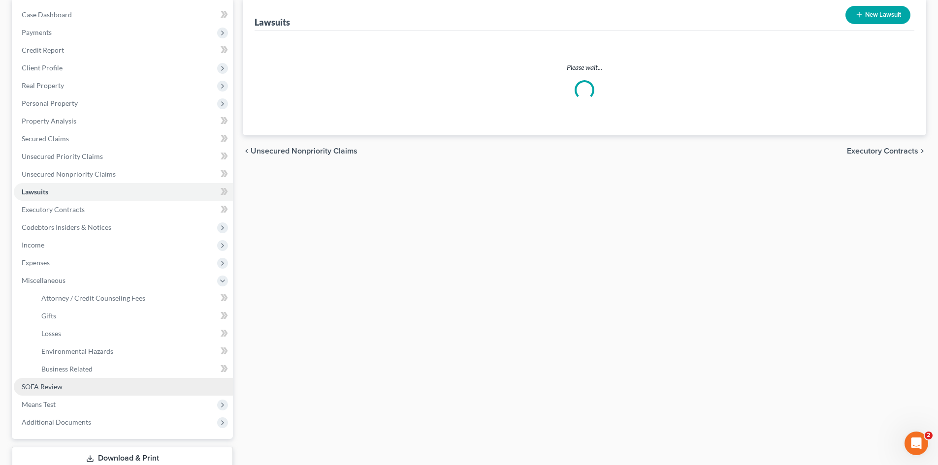
scroll to position [99, 0]
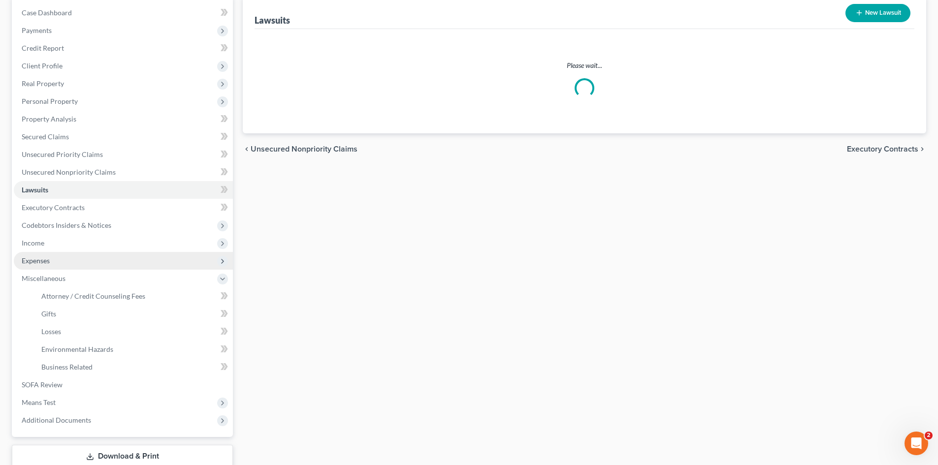
click at [41, 264] on span "Expenses" at bounding box center [36, 261] width 28 height 8
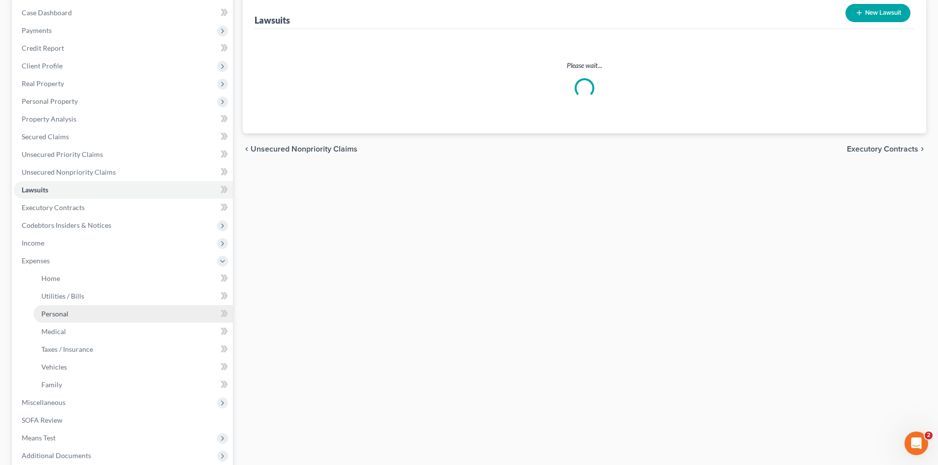
click at [58, 316] on span "Personal" at bounding box center [54, 314] width 27 height 8
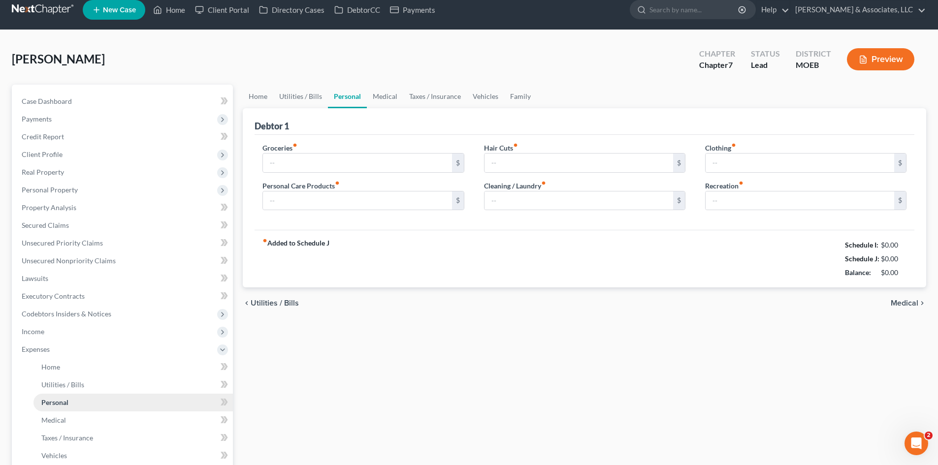
type input "300.00"
type input "100.00"
type input "150.00"
type input "80.00"
type input "0.00"
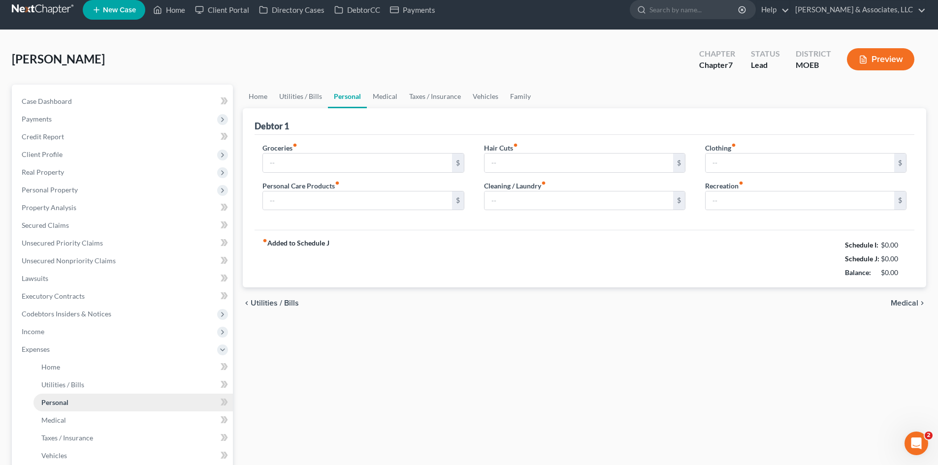
type input "250.00"
